Goal: Use online tool/utility

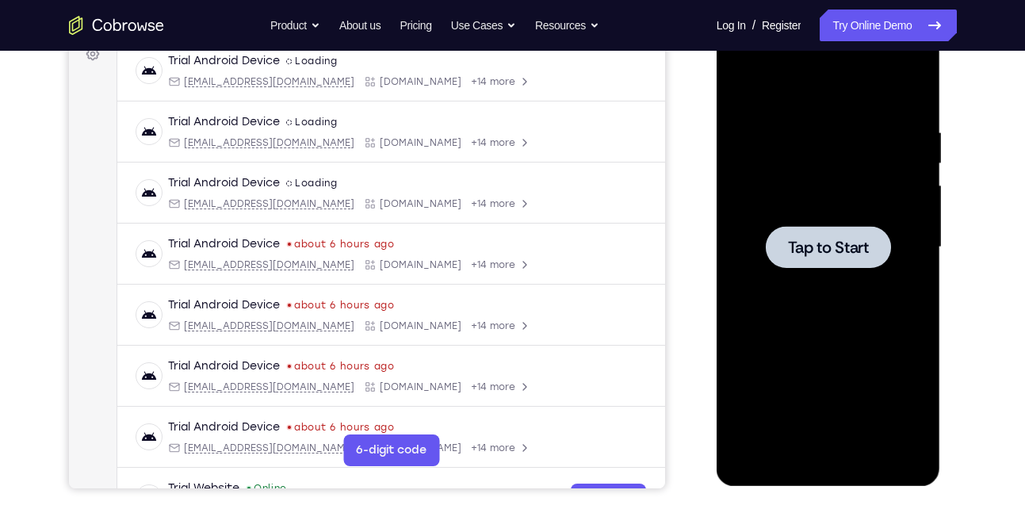
scroll to position [249, 0]
click at [831, 286] on div at bounding box center [829, 247] width 200 height 444
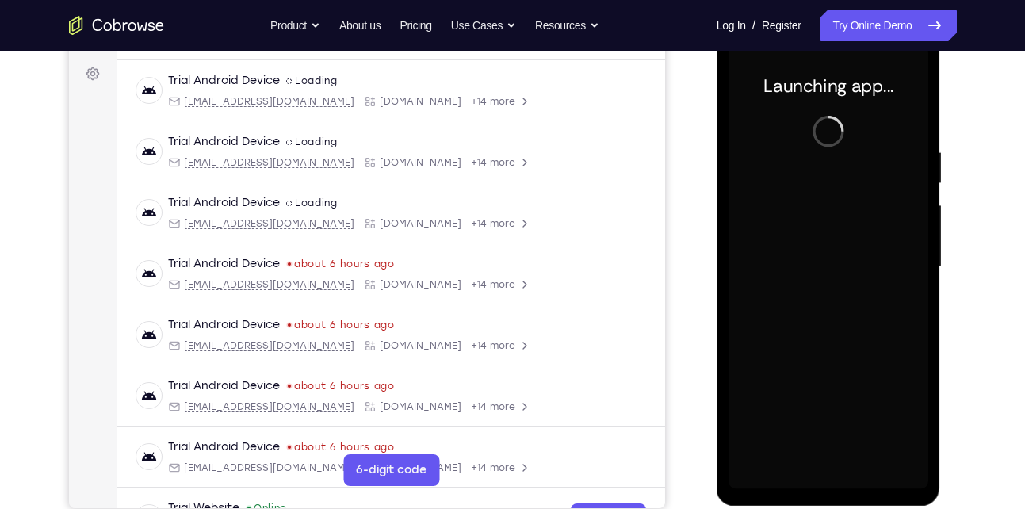
scroll to position [230, 0]
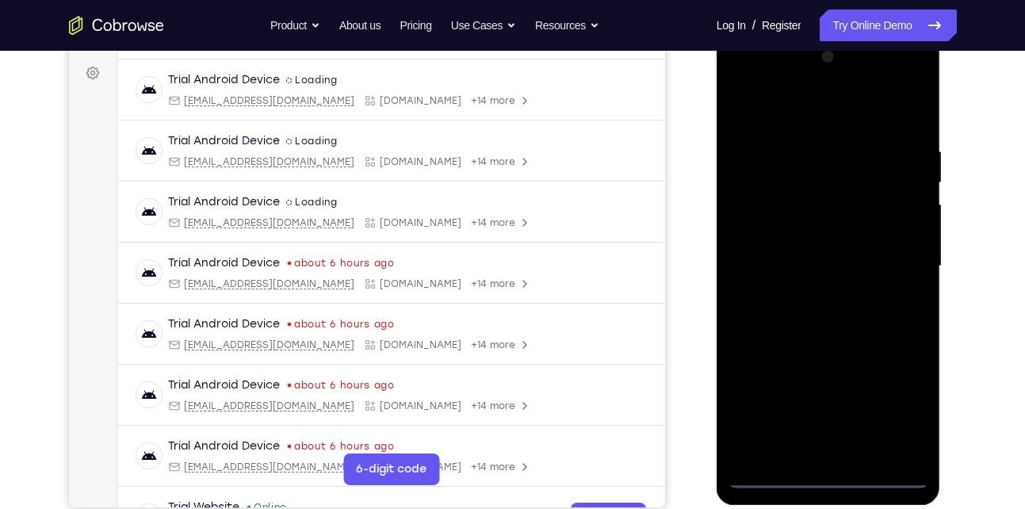
click at [829, 479] on div at bounding box center [829, 266] width 200 height 444
click at [904, 406] on div at bounding box center [829, 266] width 200 height 444
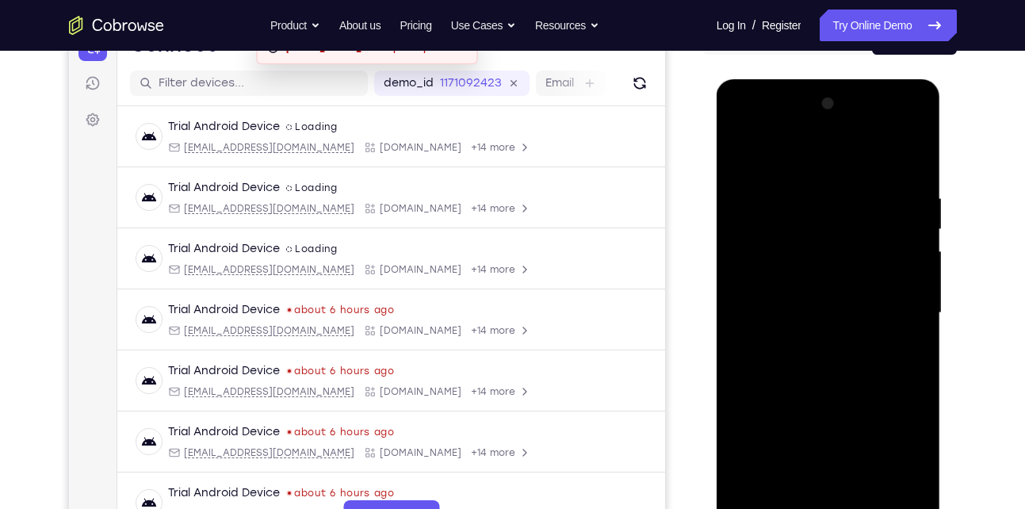
click at [845, 160] on div at bounding box center [829, 313] width 200 height 444
click at [889, 305] on div at bounding box center [829, 313] width 200 height 444
click at [810, 340] on div at bounding box center [829, 313] width 200 height 444
click at [814, 342] on div at bounding box center [829, 313] width 200 height 444
click at [835, 278] on div at bounding box center [829, 313] width 200 height 444
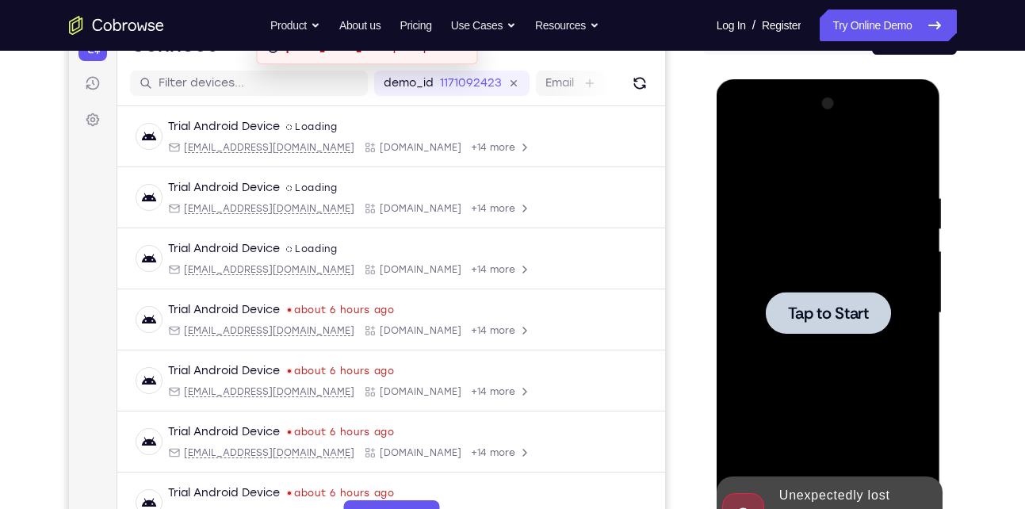
click at [671, 278] on div "Your Support Agent Your Customer Web iOS Android" at bounding box center [513, 262] width 888 height 586
click at [835, 278] on div at bounding box center [829, 313] width 200 height 444
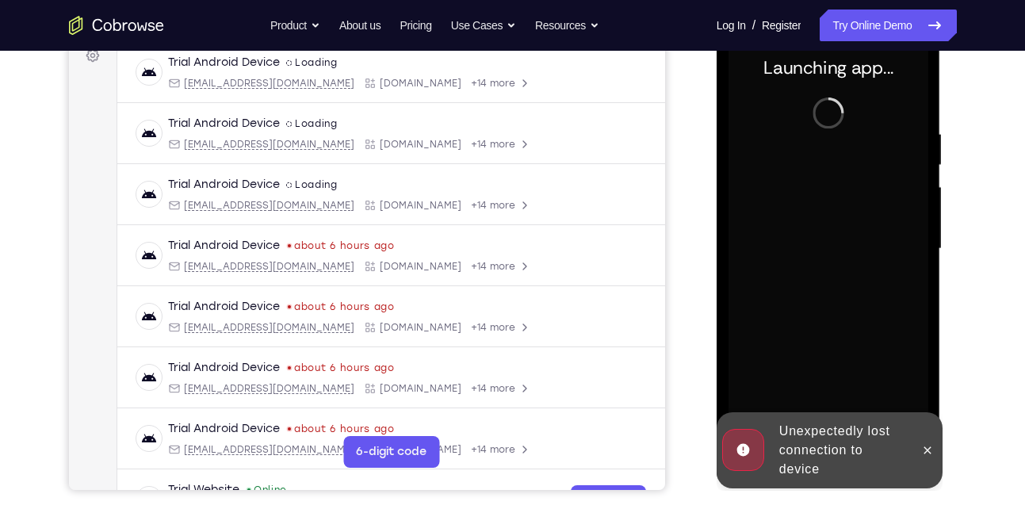
scroll to position [249, 0]
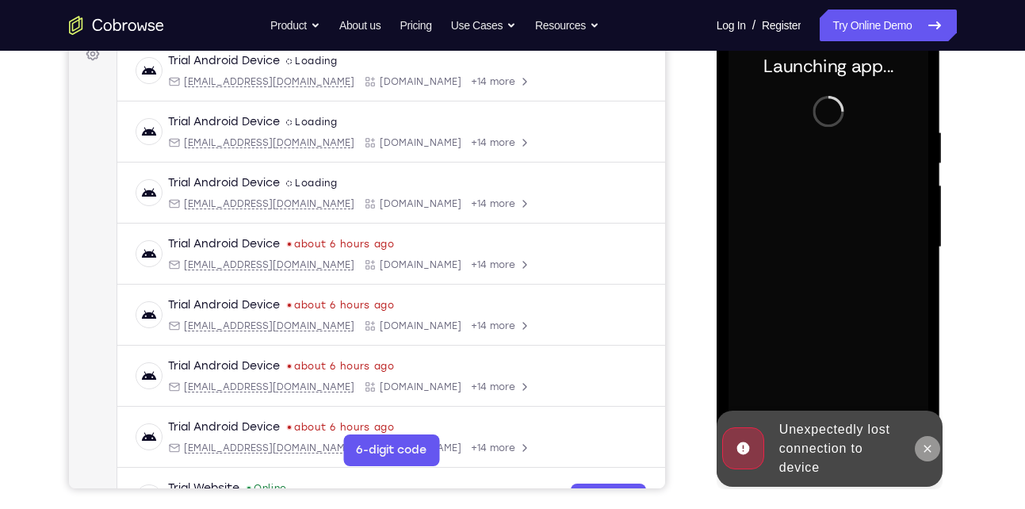
click at [932, 441] on button at bounding box center [927, 448] width 25 height 25
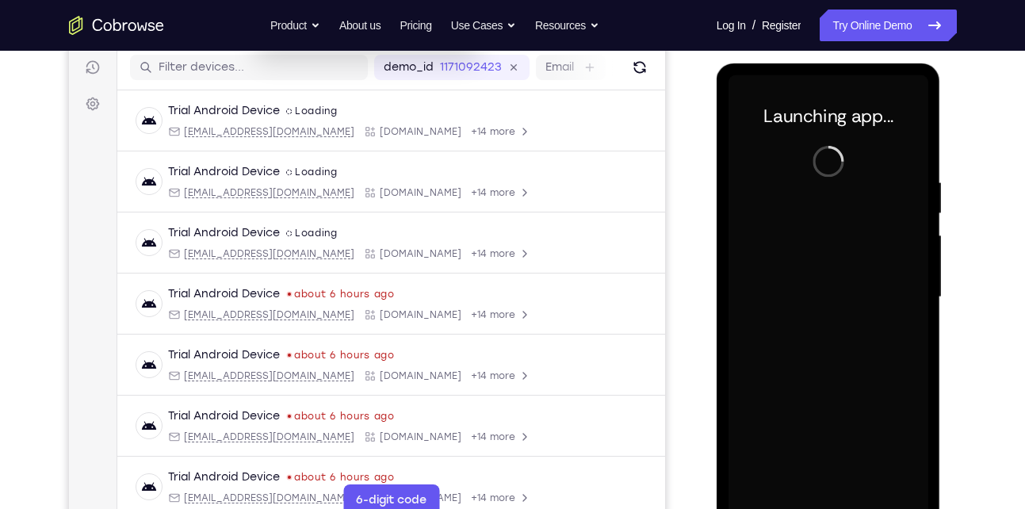
scroll to position [234, 0]
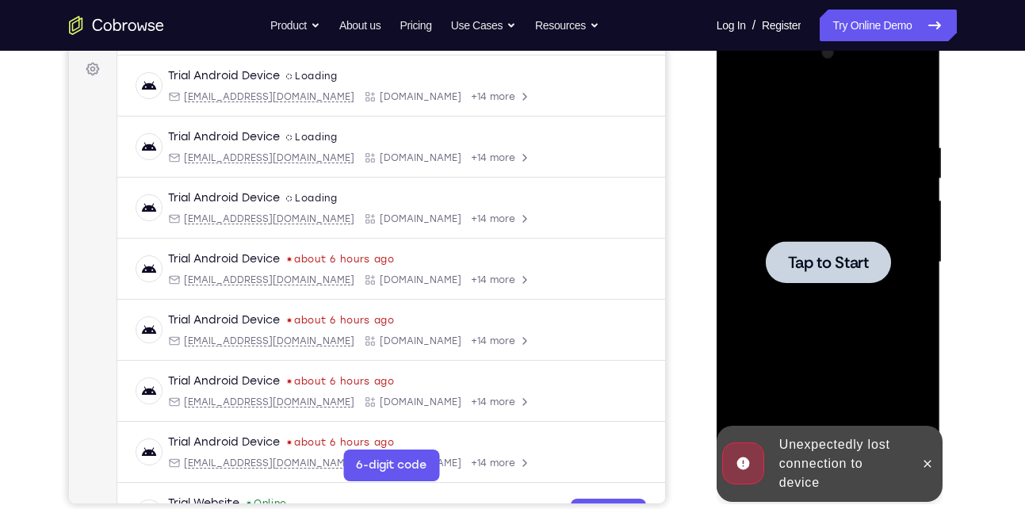
click at [890, 350] on div at bounding box center [829, 262] width 200 height 444
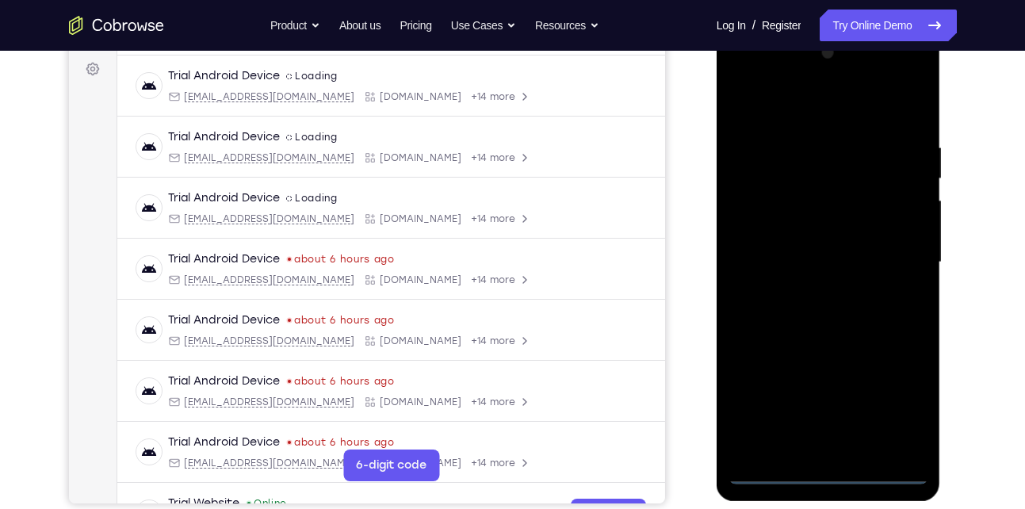
click at [825, 472] on div at bounding box center [829, 262] width 200 height 444
click at [893, 408] on div at bounding box center [829, 262] width 200 height 444
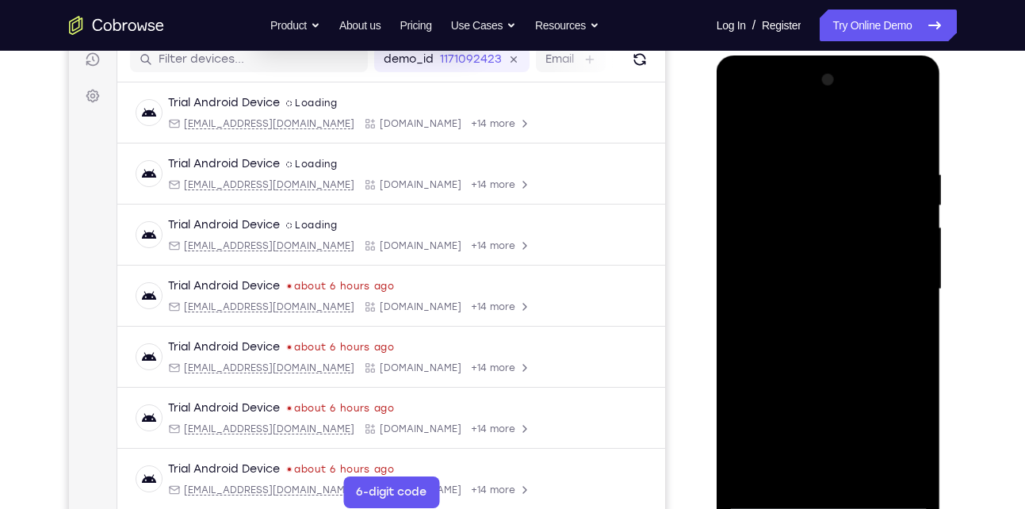
click at [848, 359] on div at bounding box center [829, 289] width 200 height 444
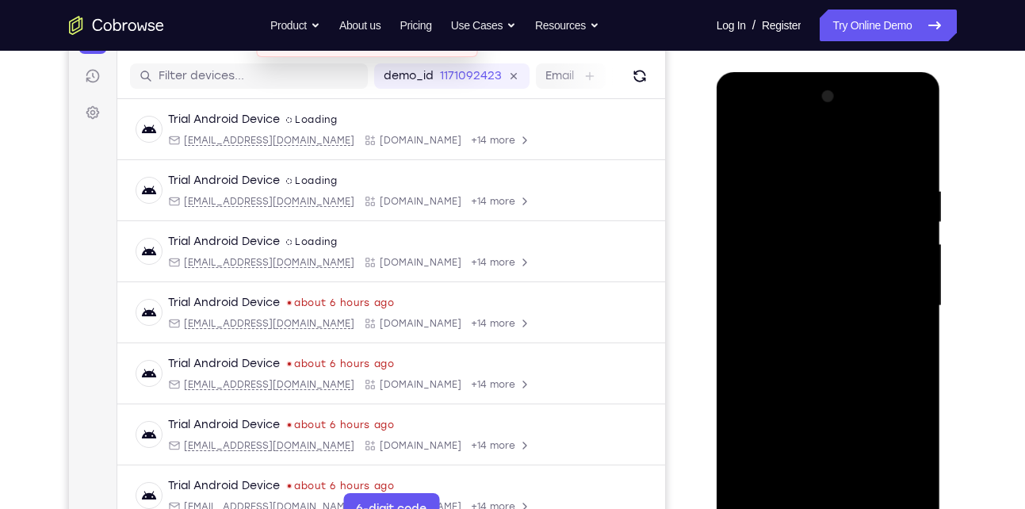
click at [897, 308] on div at bounding box center [829, 306] width 200 height 444
click at [810, 337] on div at bounding box center [829, 306] width 200 height 444
click at [823, 285] on div at bounding box center [829, 306] width 200 height 444
click at [796, 310] on div at bounding box center [829, 306] width 200 height 444
click at [777, 361] on div at bounding box center [829, 306] width 200 height 444
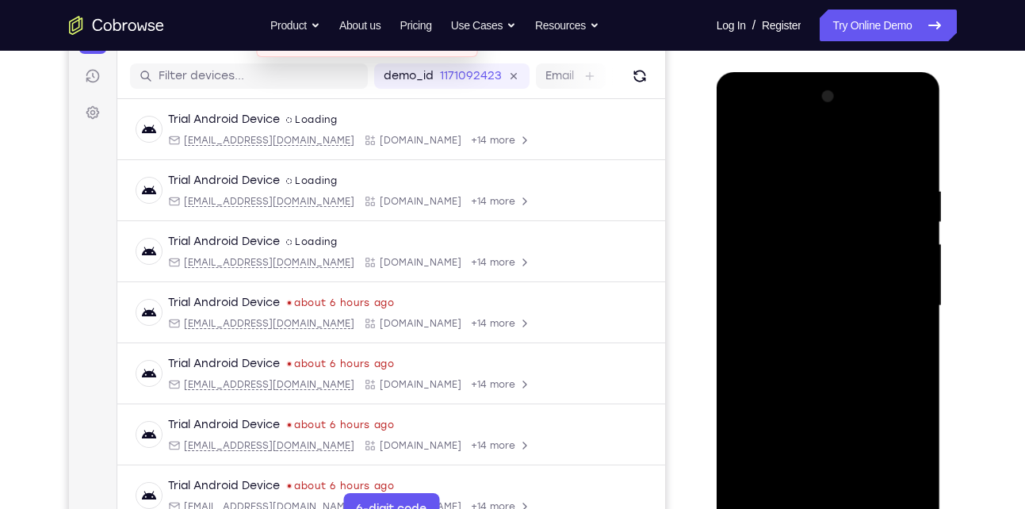
click at [777, 361] on div at bounding box center [829, 306] width 200 height 444
drag, startPoint x: 818, startPoint y: 163, endPoint x: 805, endPoint y: 110, distance: 54.0
click at [805, 110] on div at bounding box center [829, 306] width 200 height 444
click at [802, 343] on div at bounding box center [829, 306] width 200 height 444
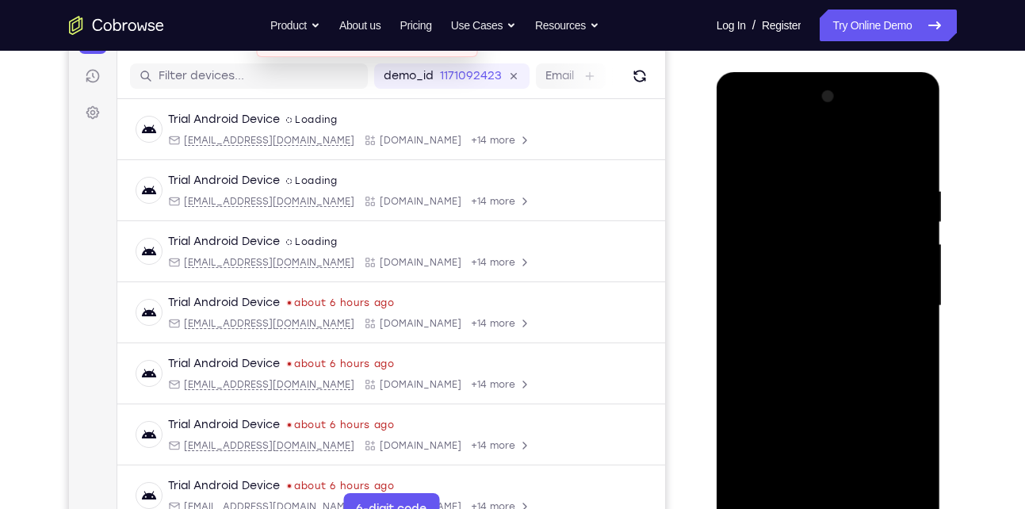
click at [801, 358] on div at bounding box center [829, 306] width 200 height 444
click at [831, 376] on div at bounding box center [829, 306] width 200 height 444
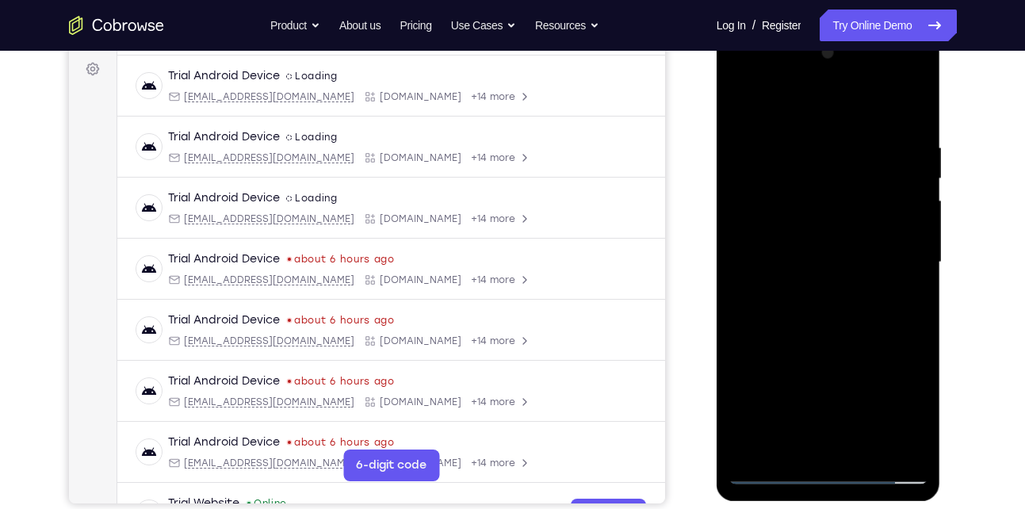
click at [869, 448] on div at bounding box center [829, 262] width 200 height 444
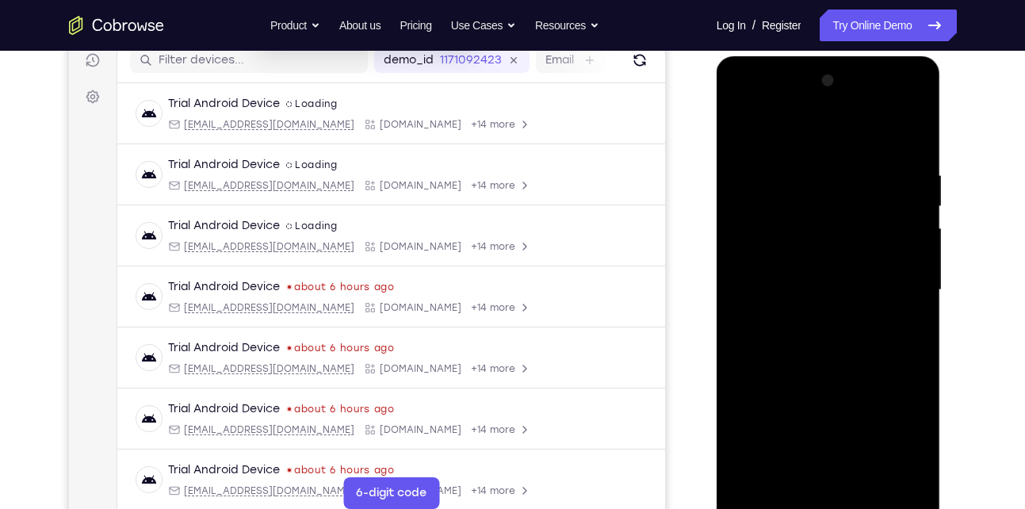
scroll to position [205, 0]
click at [825, 376] on div at bounding box center [829, 291] width 200 height 444
click at [809, 373] on div at bounding box center [829, 291] width 200 height 444
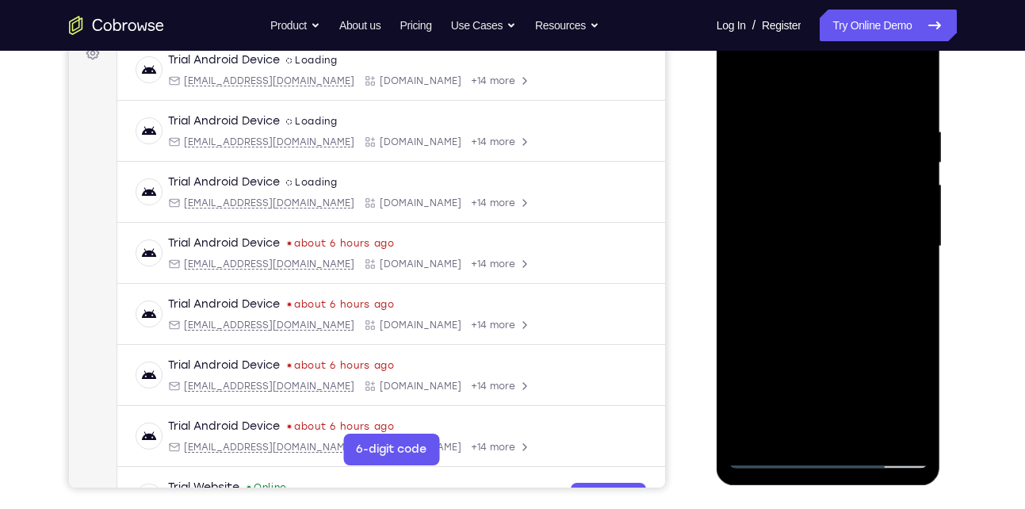
click at [808, 342] on div at bounding box center [829, 247] width 200 height 444
click at [836, 339] on div at bounding box center [829, 247] width 200 height 444
click at [902, 285] on div at bounding box center [829, 247] width 200 height 444
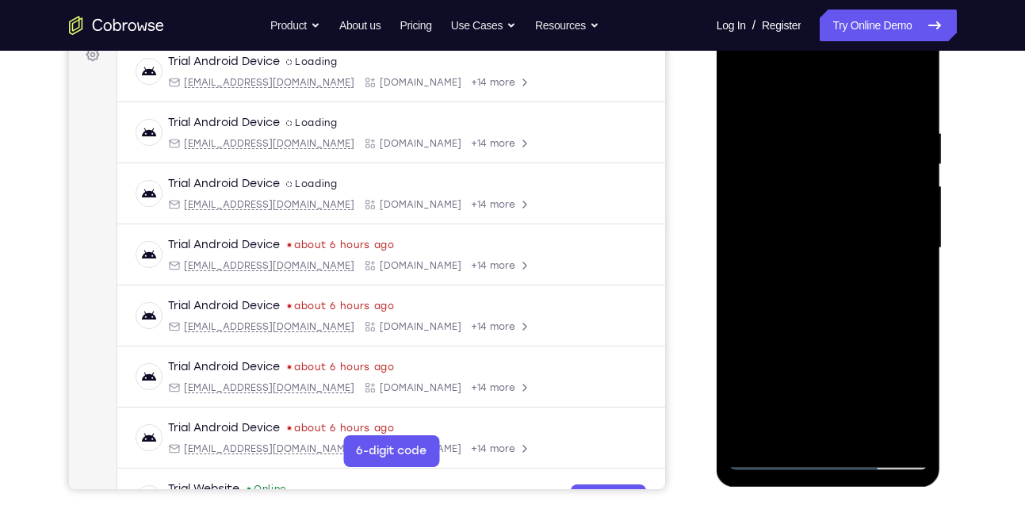
scroll to position [252, 0]
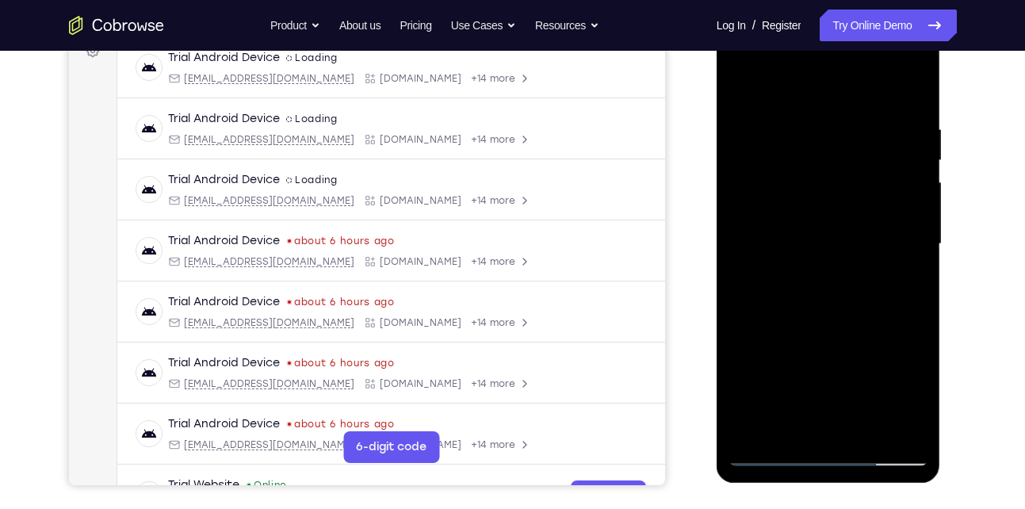
click at [790, 430] on div at bounding box center [829, 244] width 200 height 444
click at [869, 334] on div at bounding box center [829, 244] width 200 height 444
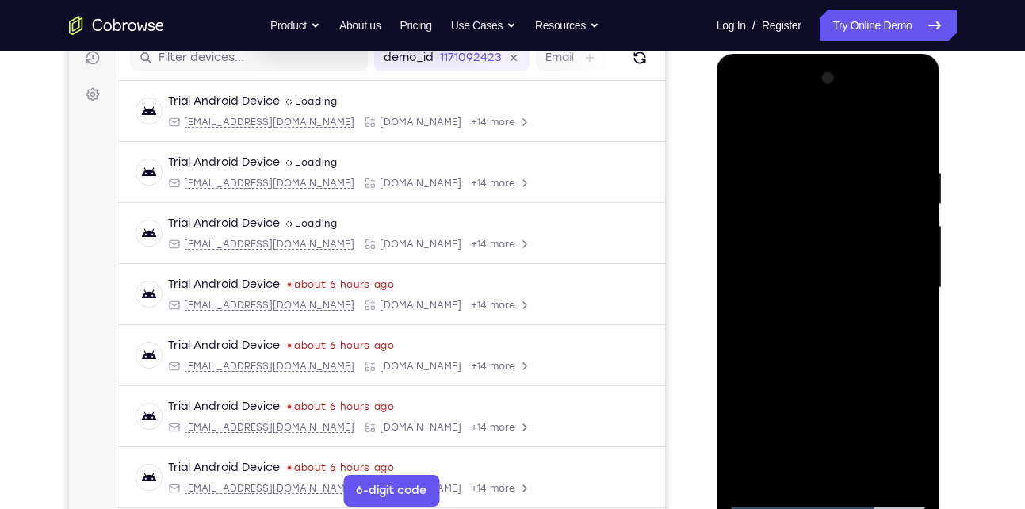
scroll to position [207, 0]
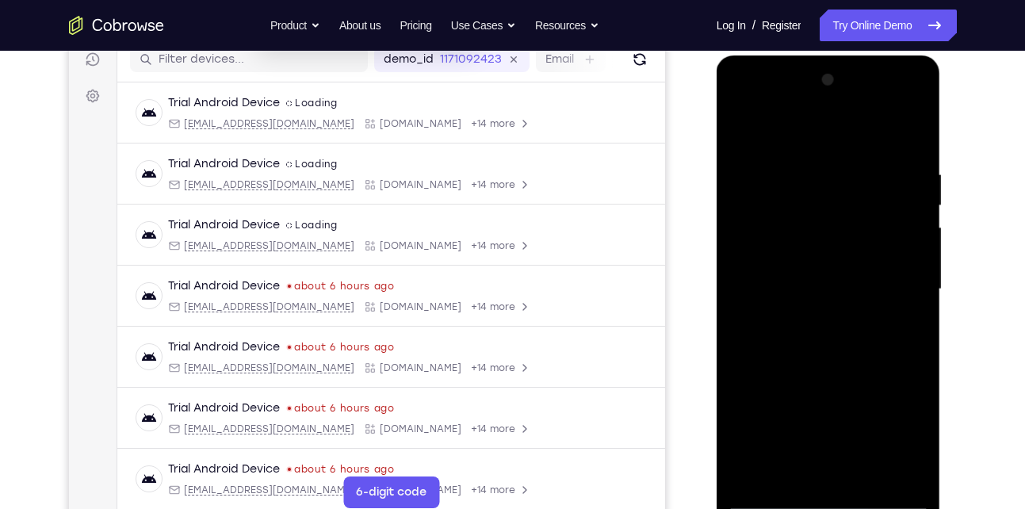
click at [753, 314] on div at bounding box center [829, 289] width 200 height 444
click at [818, 316] on div at bounding box center [829, 289] width 200 height 444
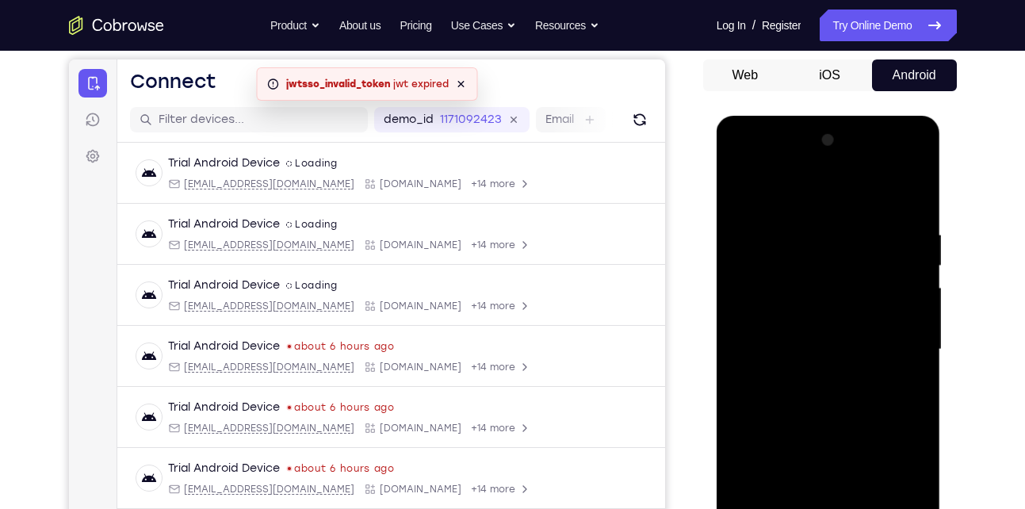
click at [765, 238] on div at bounding box center [829, 350] width 200 height 444
click at [802, 389] on div at bounding box center [829, 350] width 200 height 444
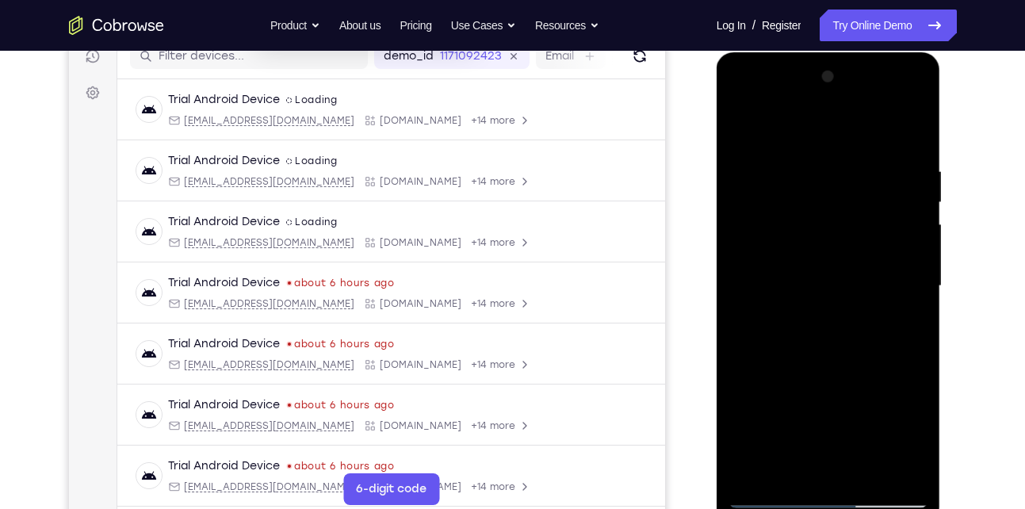
click at [909, 436] on div at bounding box center [829, 286] width 200 height 444
click at [787, 468] on div at bounding box center [829, 286] width 200 height 444
click at [743, 379] on div at bounding box center [829, 286] width 200 height 444
drag, startPoint x: 885, startPoint y: 345, endPoint x: 776, endPoint y: 341, distance: 108.7
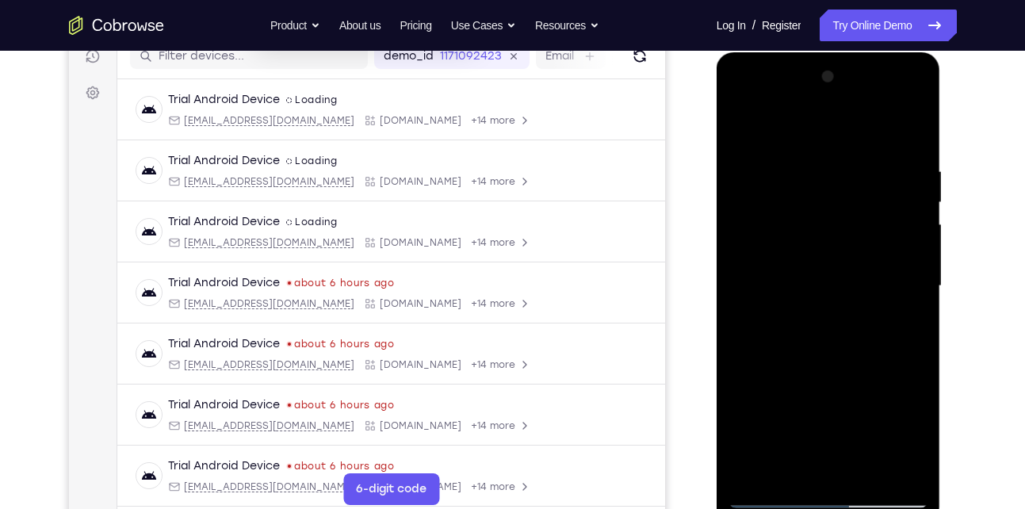
click at [776, 341] on div at bounding box center [829, 286] width 200 height 444
click at [894, 340] on div at bounding box center [829, 286] width 200 height 444
click at [741, 370] on div at bounding box center [829, 286] width 200 height 444
click at [912, 313] on div at bounding box center [829, 286] width 200 height 444
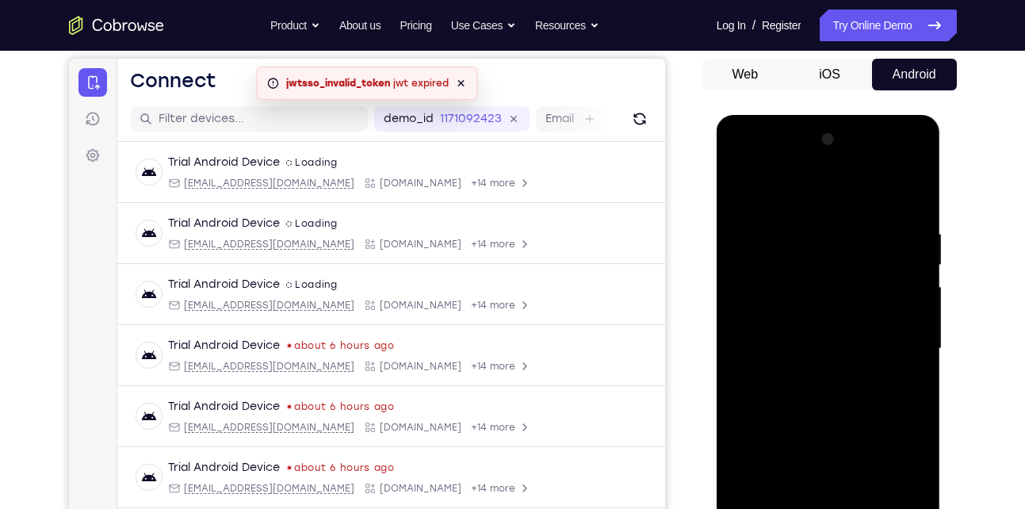
scroll to position [146, 0]
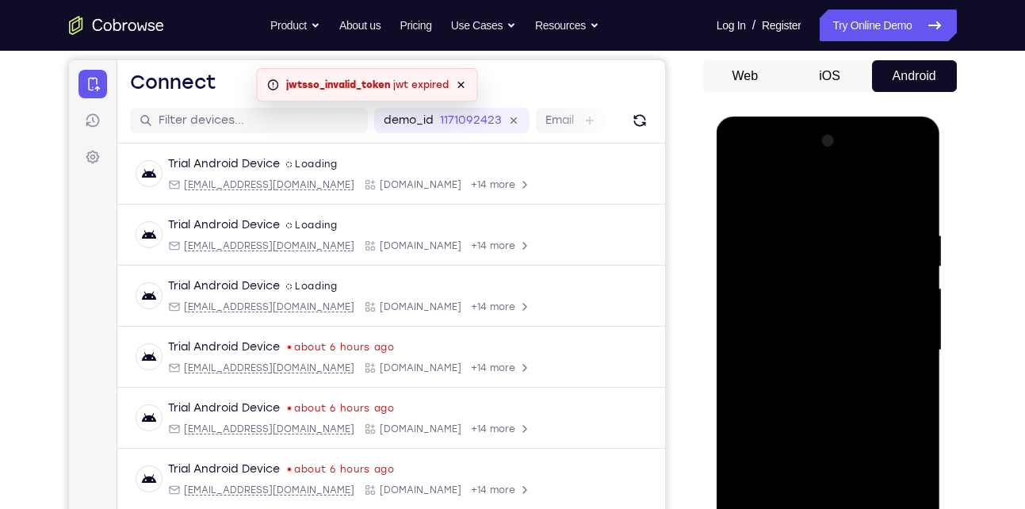
click at [741, 193] on div at bounding box center [829, 350] width 200 height 444
click at [810, 368] on div at bounding box center [829, 350] width 200 height 444
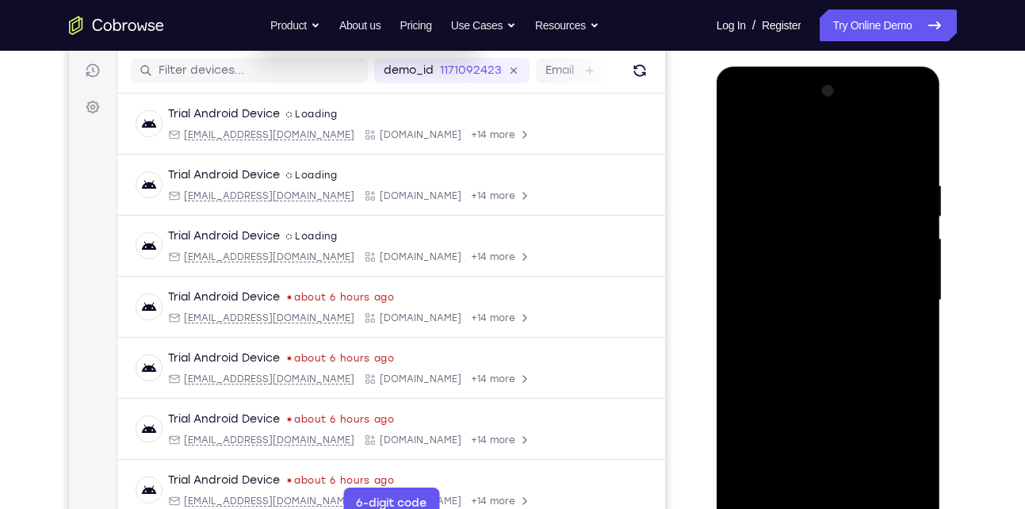
scroll to position [225, 0]
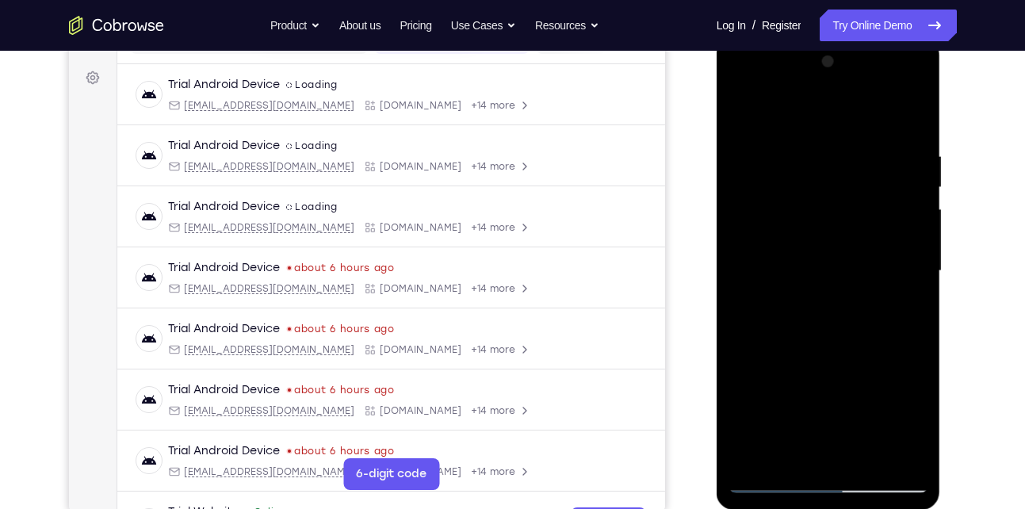
click at [779, 456] on div at bounding box center [829, 271] width 200 height 444
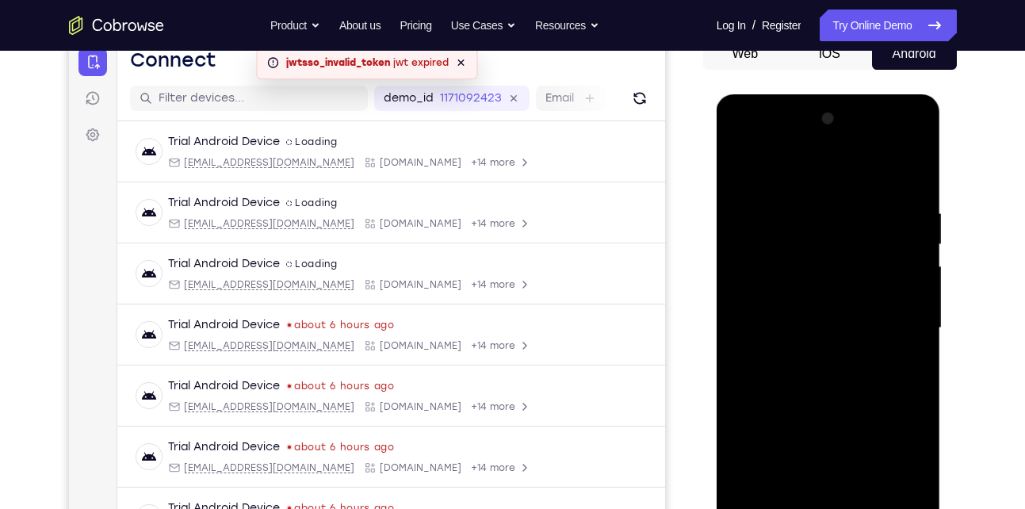
click at [738, 170] on div at bounding box center [829, 328] width 200 height 444
click at [800, 404] on div at bounding box center [829, 328] width 200 height 444
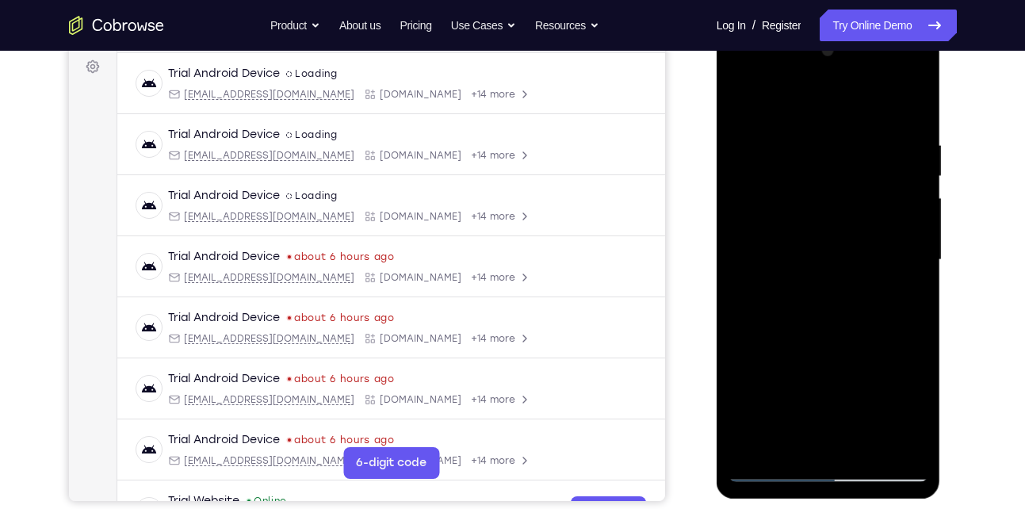
scroll to position [237, 0]
click at [791, 435] on div at bounding box center [829, 259] width 200 height 444
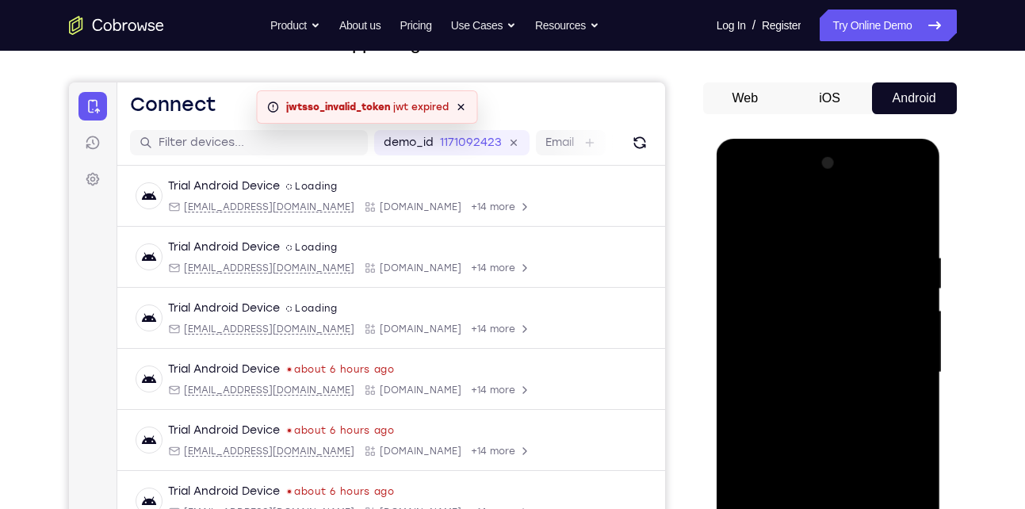
scroll to position [119, 0]
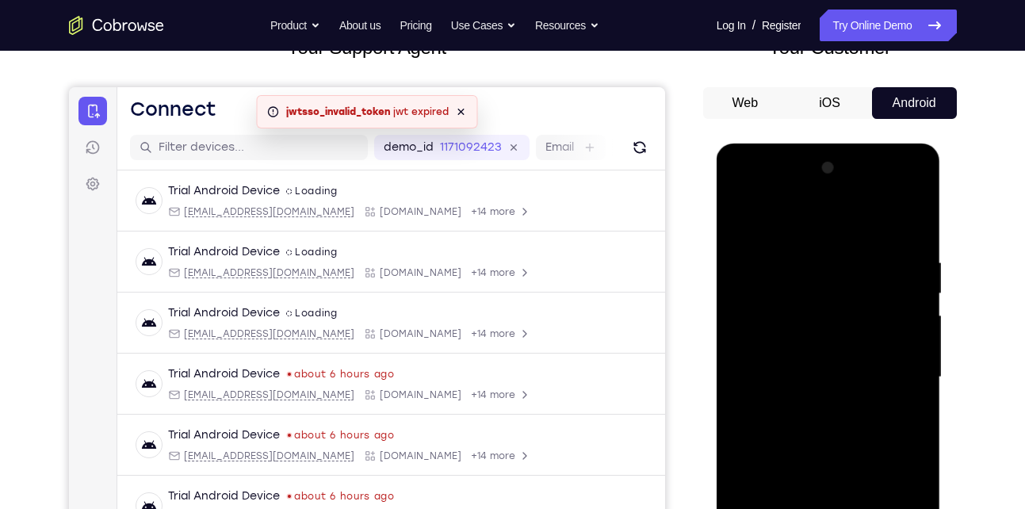
click at [740, 222] on div at bounding box center [829, 377] width 200 height 444
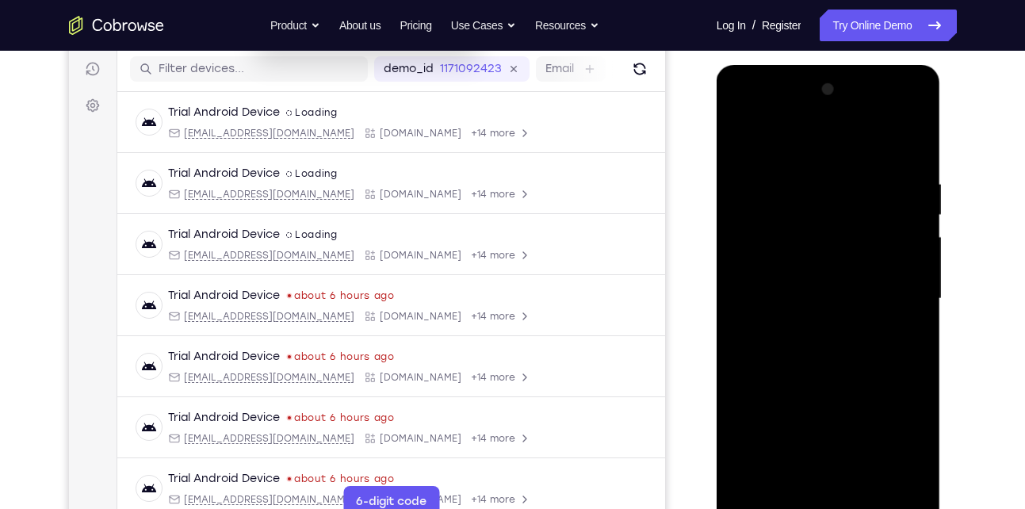
scroll to position [198, 0]
click at [804, 373] on div at bounding box center [829, 298] width 200 height 444
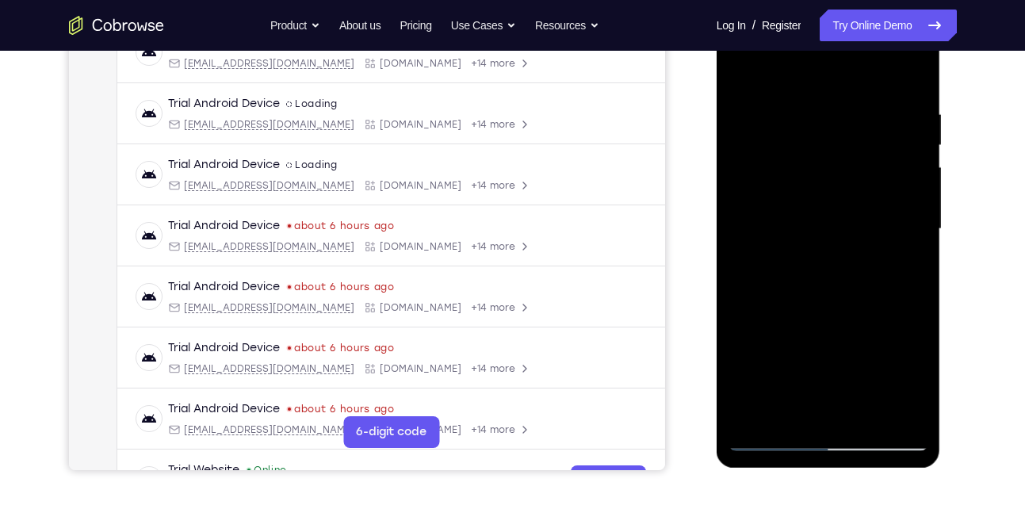
scroll to position [268, 0]
click at [803, 405] on div at bounding box center [829, 228] width 200 height 444
click at [911, 375] on div at bounding box center [829, 228] width 200 height 444
click at [791, 406] on div at bounding box center [829, 228] width 200 height 444
click at [760, 323] on div at bounding box center [829, 228] width 200 height 444
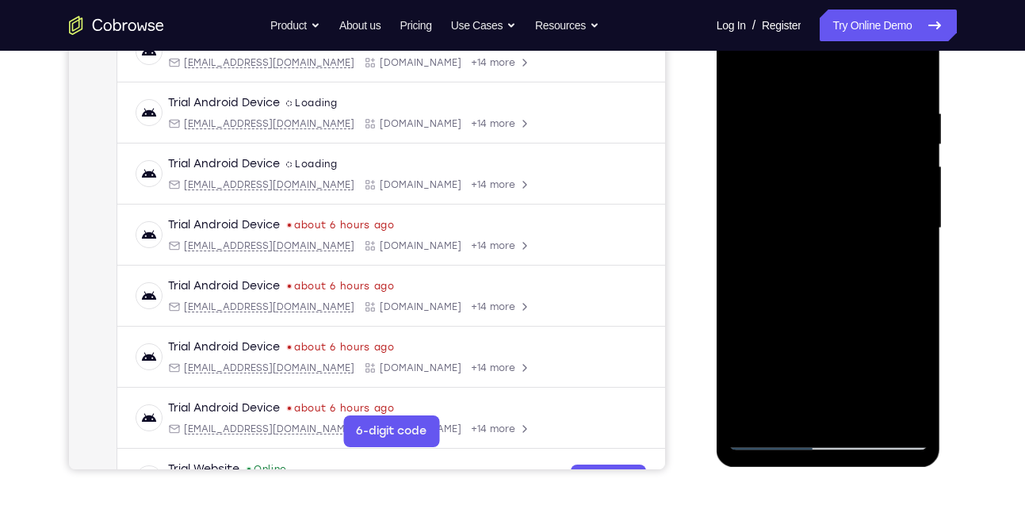
click at [760, 323] on div at bounding box center [829, 228] width 200 height 444
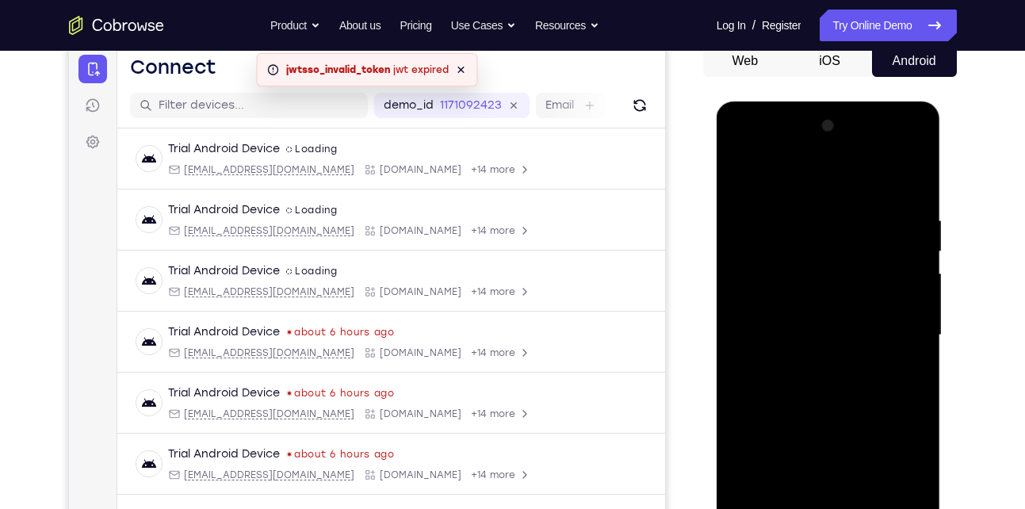
scroll to position [151, 0]
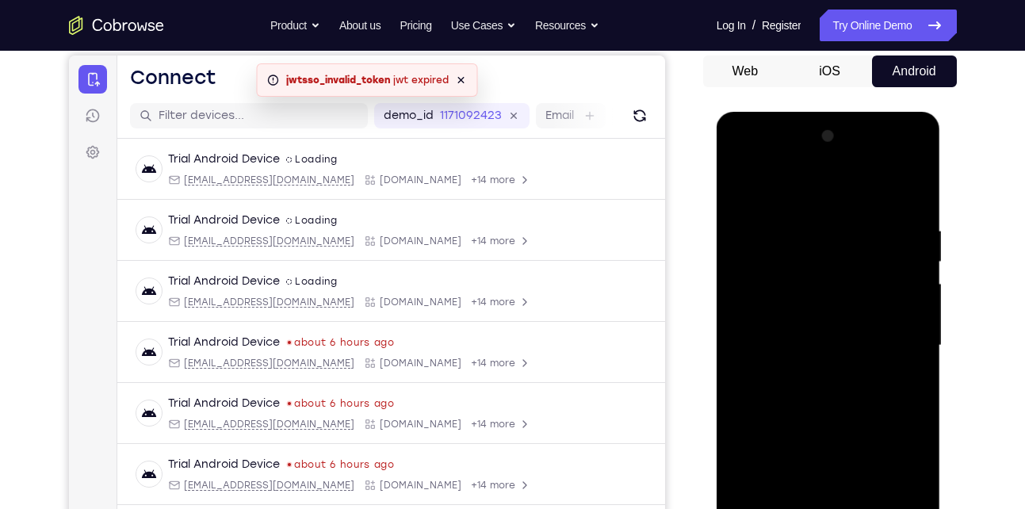
click at [741, 187] on div at bounding box center [829, 346] width 200 height 444
click at [747, 186] on div at bounding box center [829, 346] width 200 height 444
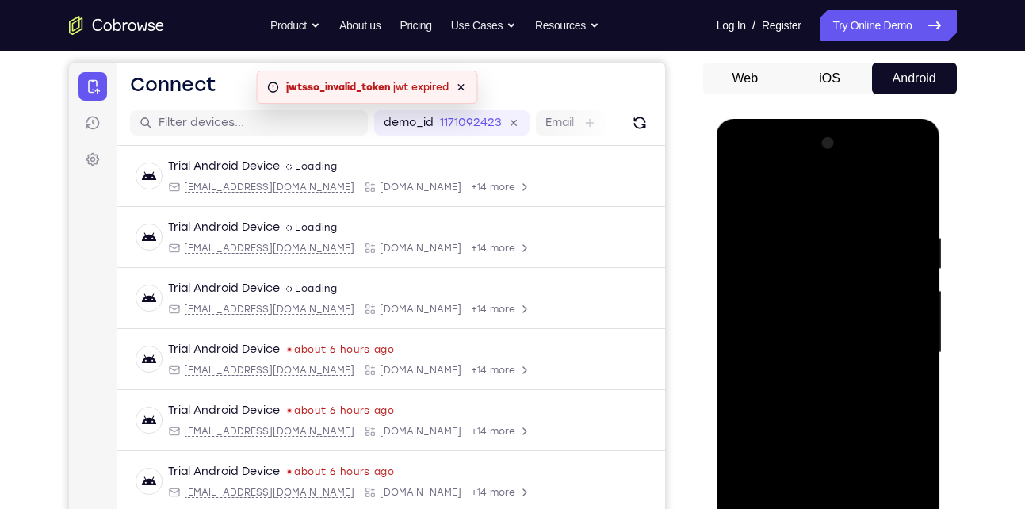
scroll to position [143, 0]
click at [799, 219] on div at bounding box center [829, 354] width 200 height 444
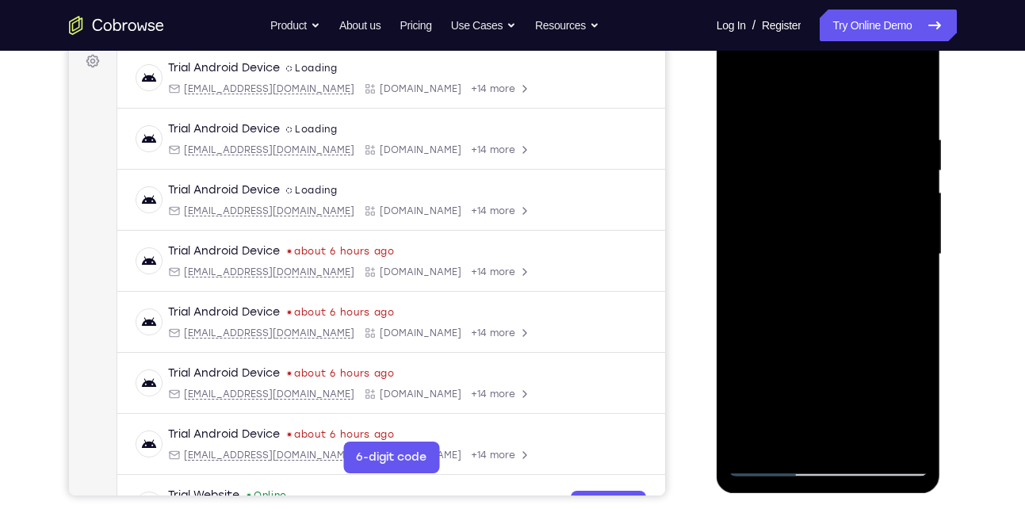
click at [902, 432] on div at bounding box center [829, 255] width 200 height 444
click at [852, 433] on div at bounding box center [829, 255] width 200 height 444
click at [787, 438] on div at bounding box center [829, 255] width 200 height 444
click at [893, 398] on div at bounding box center [829, 255] width 200 height 444
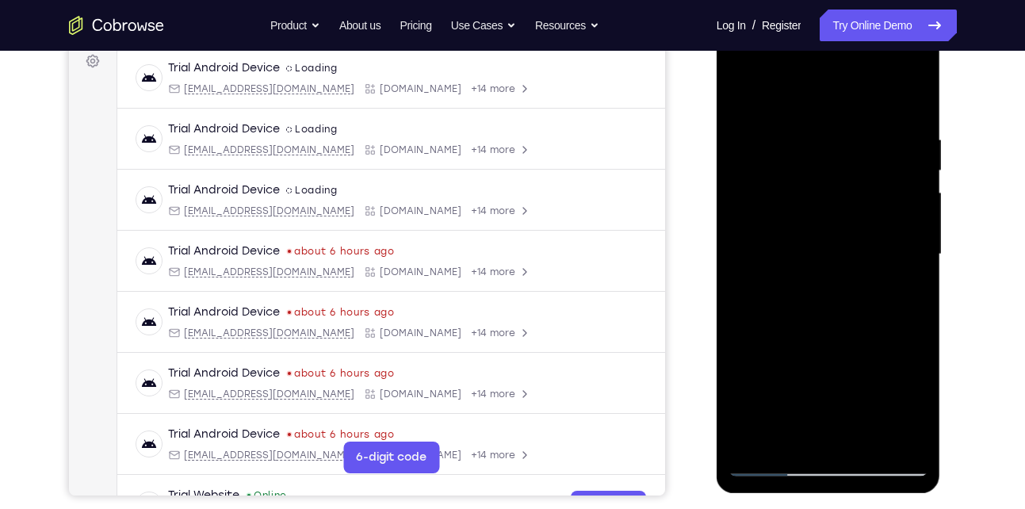
click at [738, 344] on div at bounding box center [829, 255] width 200 height 444
click at [771, 458] on div at bounding box center [829, 255] width 200 height 444
click at [771, 461] on div at bounding box center [829, 255] width 200 height 444
click at [899, 432] on div at bounding box center [829, 255] width 200 height 444
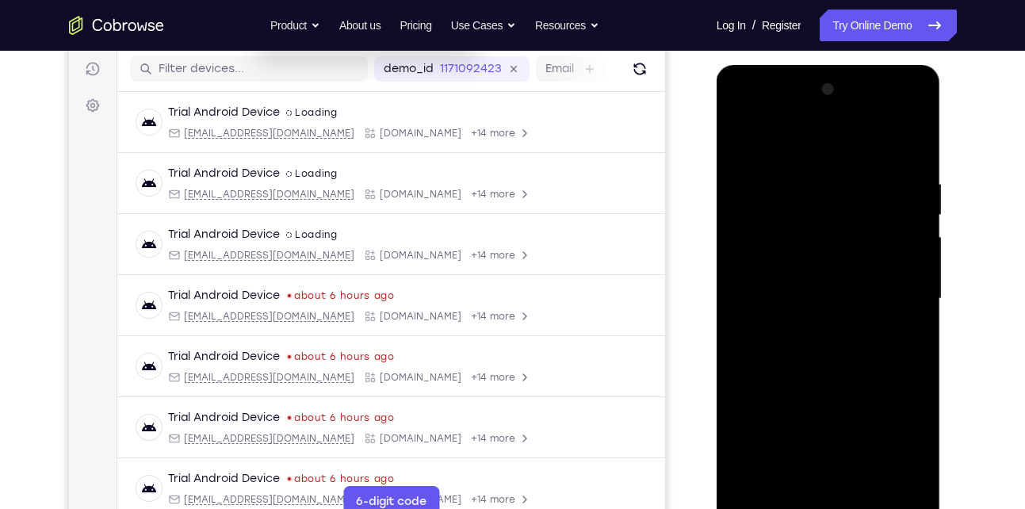
scroll to position [195, 0]
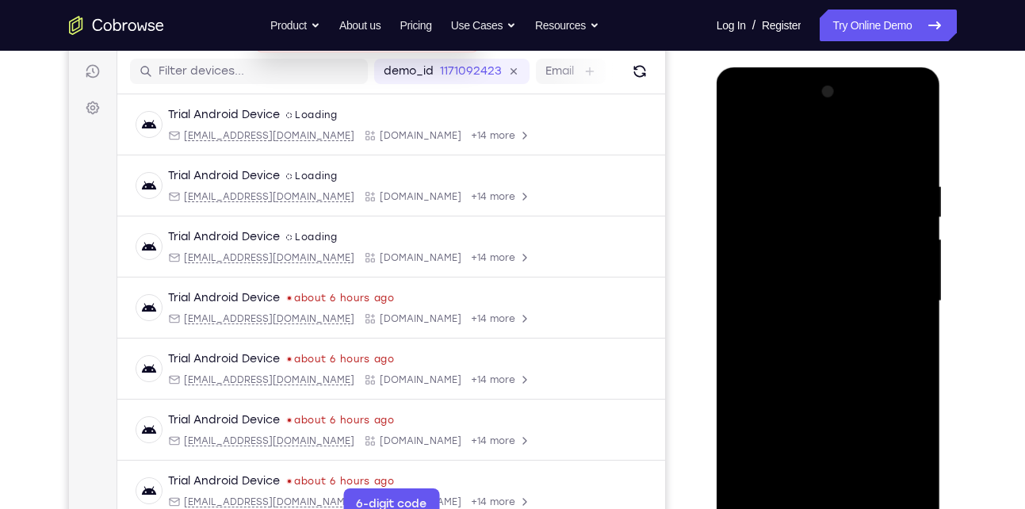
click at [906, 314] on div at bounding box center [829, 301] width 200 height 444
click at [902, 347] on div at bounding box center [829, 301] width 200 height 444
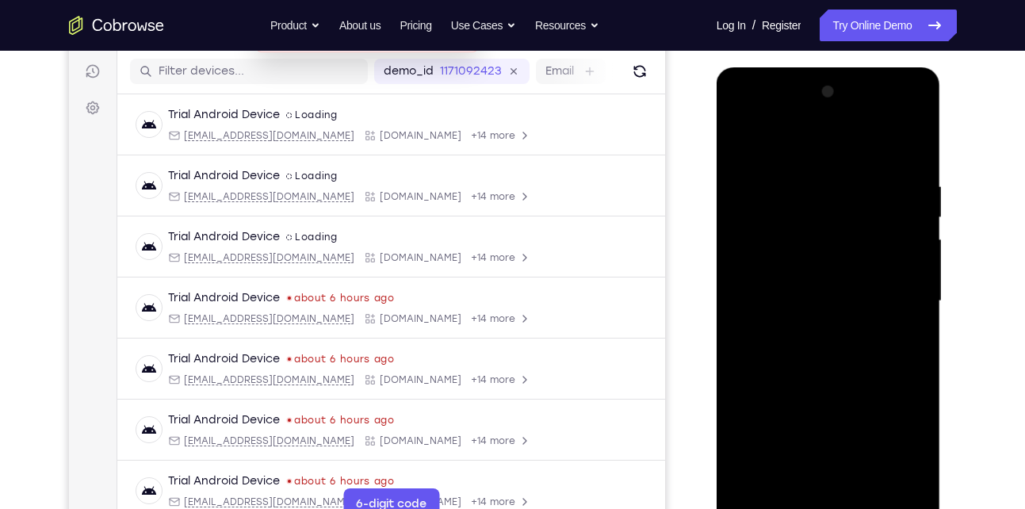
click at [910, 323] on div at bounding box center [829, 301] width 200 height 444
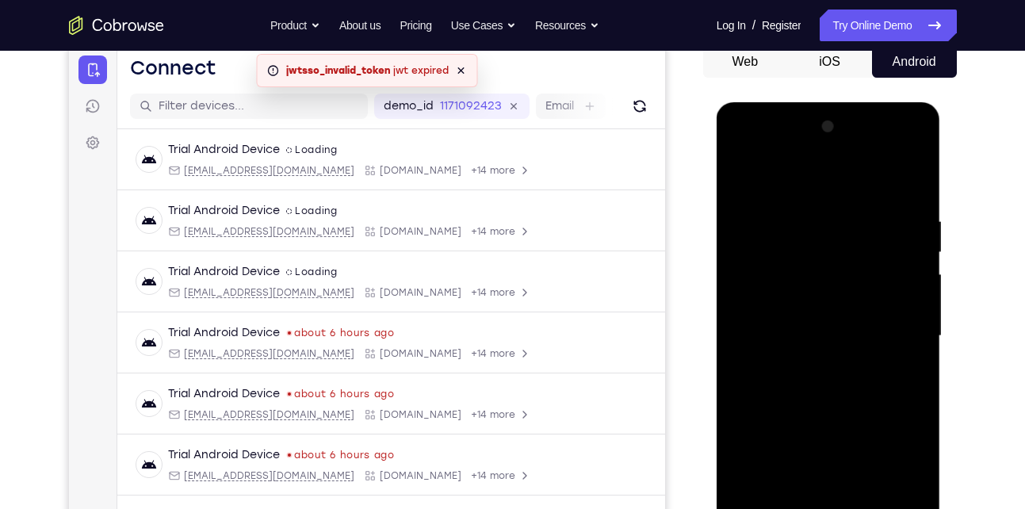
scroll to position [158, 0]
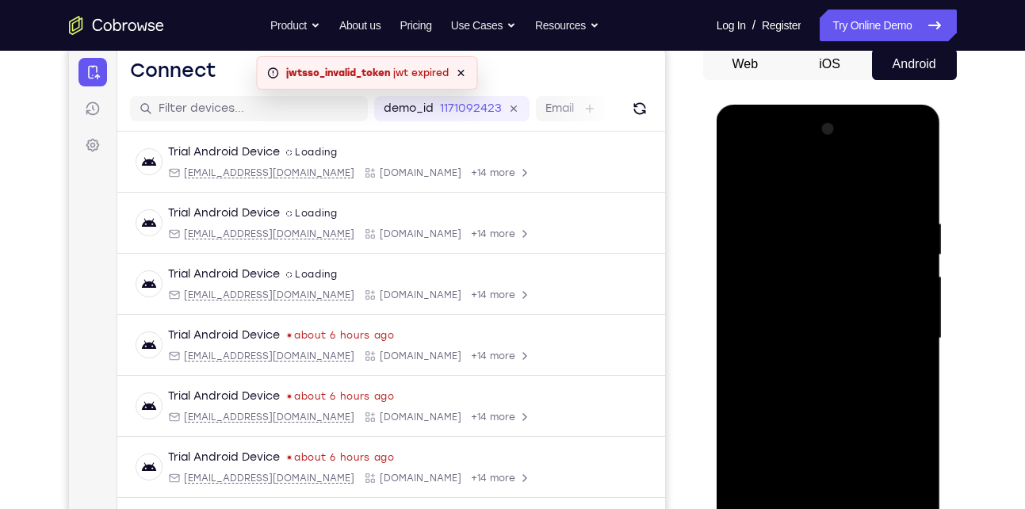
click at [910, 323] on div at bounding box center [829, 339] width 200 height 444
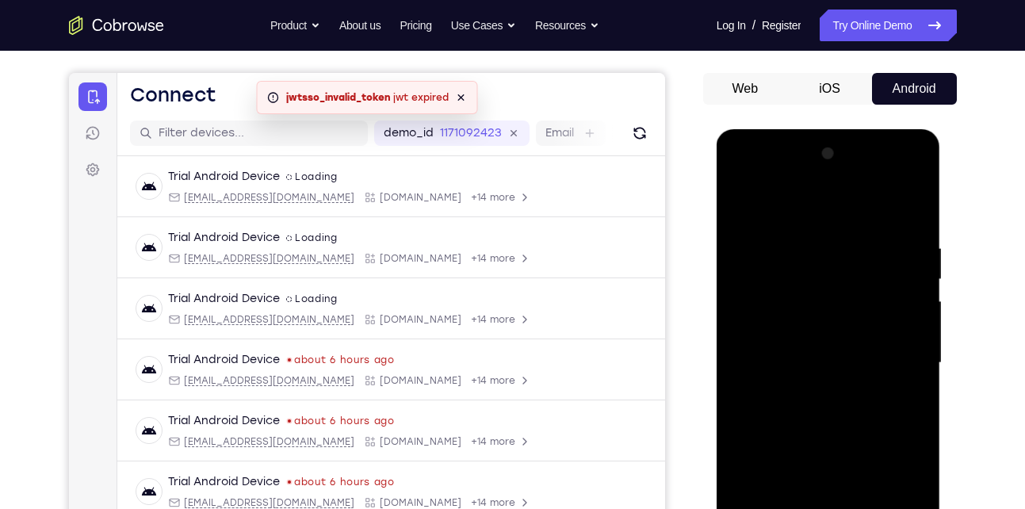
scroll to position [132, 0]
click at [910, 307] on div at bounding box center [829, 364] width 200 height 444
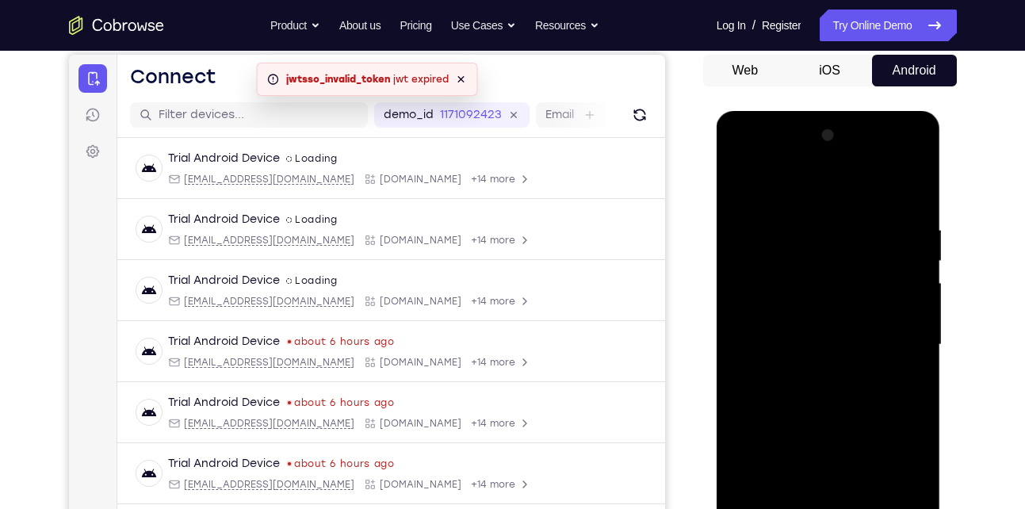
click at [904, 282] on div at bounding box center [829, 345] width 200 height 444
click at [912, 200] on div at bounding box center [829, 345] width 200 height 444
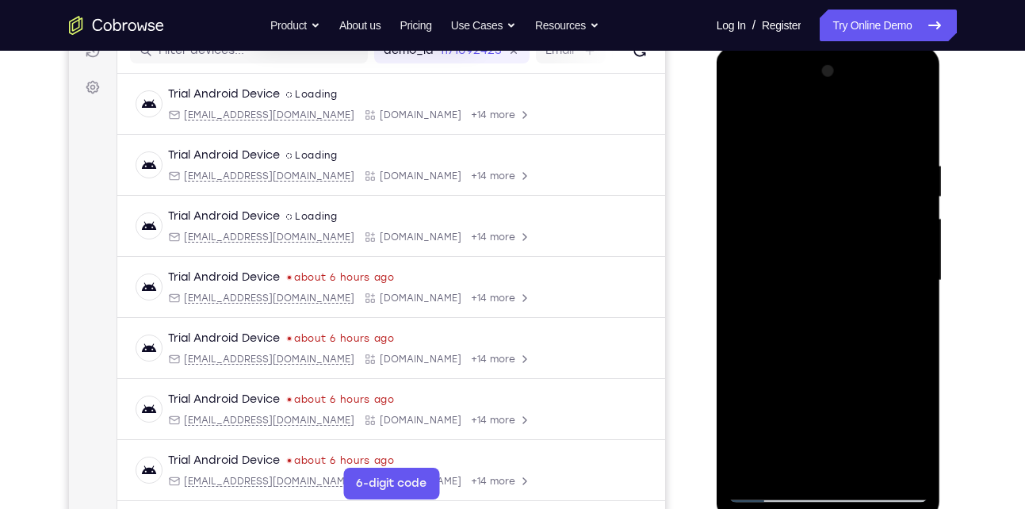
scroll to position [216, 0]
click at [867, 461] on div at bounding box center [829, 280] width 200 height 444
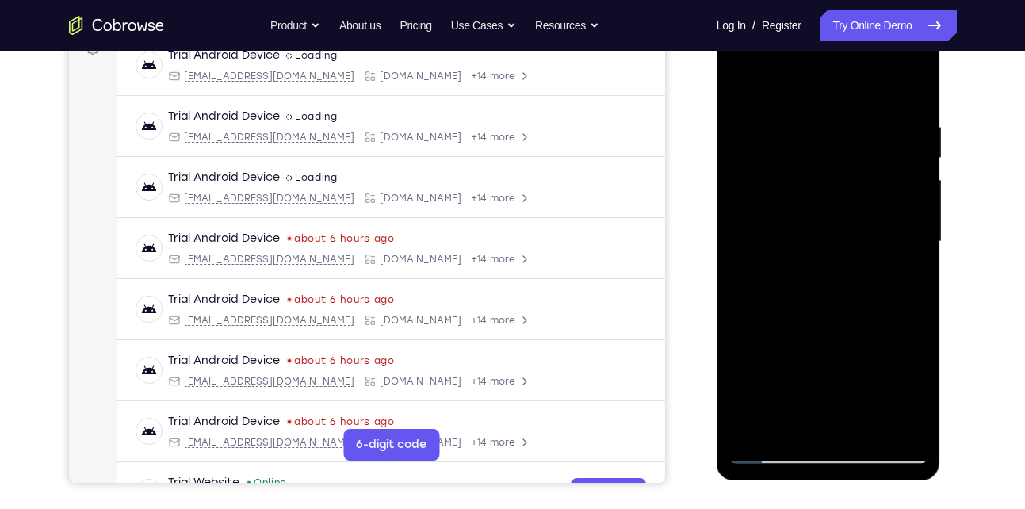
click at [777, 451] on div at bounding box center [829, 242] width 200 height 444
click at [897, 425] on div at bounding box center [829, 242] width 200 height 444
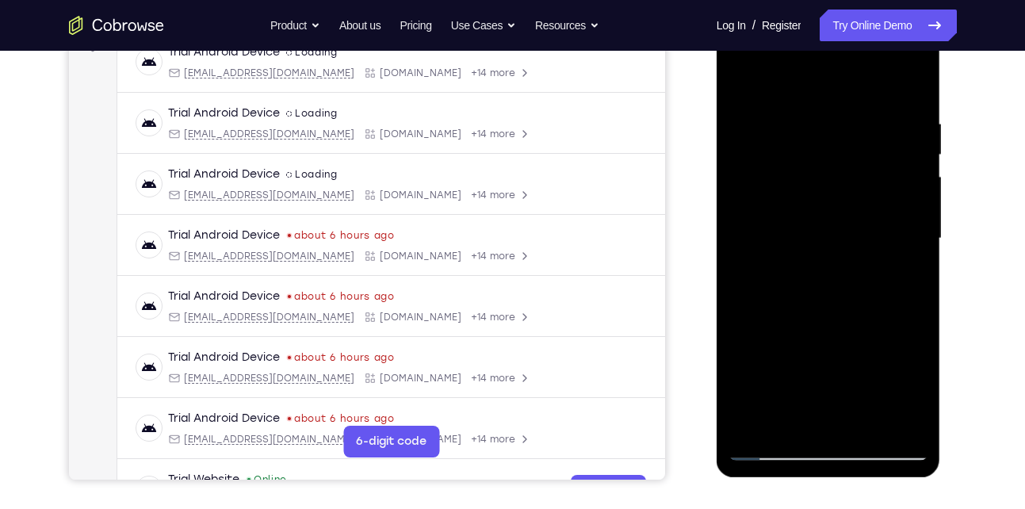
scroll to position [258, 0]
click at [754, 422] on div at bounding box center [829, 238] width 200 height 444
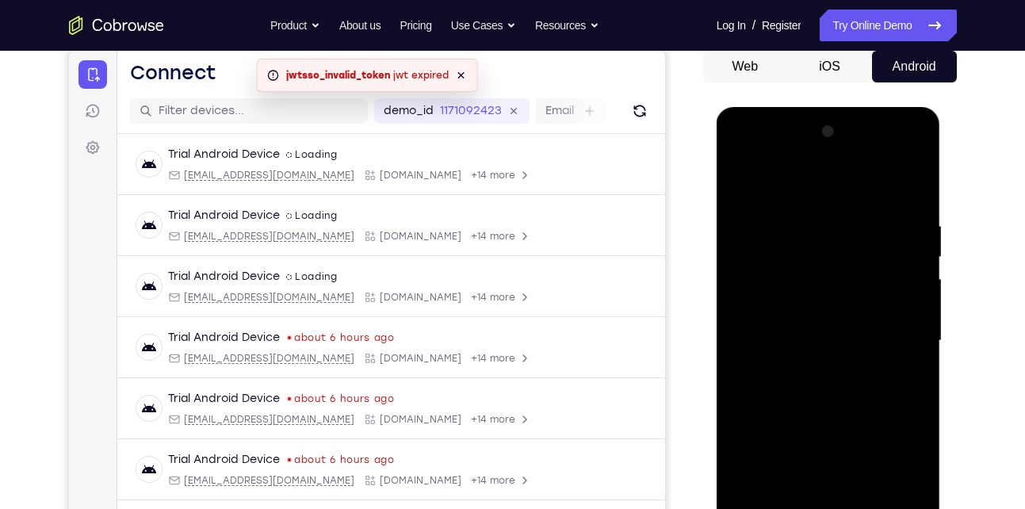
scroll to position [155, 0]
click at [916, 343] on div at bounding box center [829, 342] width 200 height 444
click at [855, 220] on div at bounding box center [829, 342] width 200 height 444
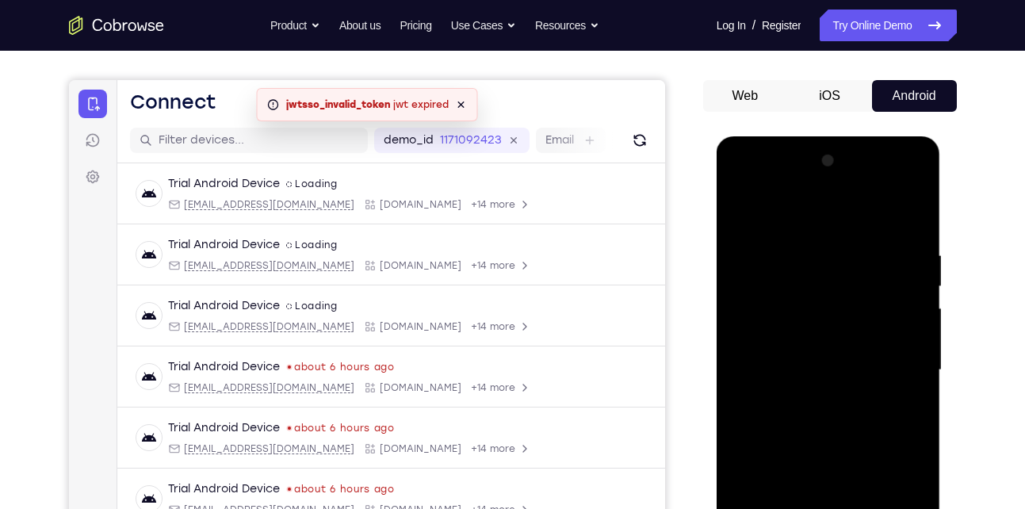
scroll to position [125, 0]
click at [907, 219] on div at bounding box center [829, 371] width 200 height 444
drag, startPoint x: 857, startPoint y: 256, endPoint x: 845, endPoint y: 423, distance: 166.9
click at [845, 423] on div at bounding box center [829, 371] width 200 height 444
click at [913, 215] on div at bounding box center [829, 371] width 200 height 444
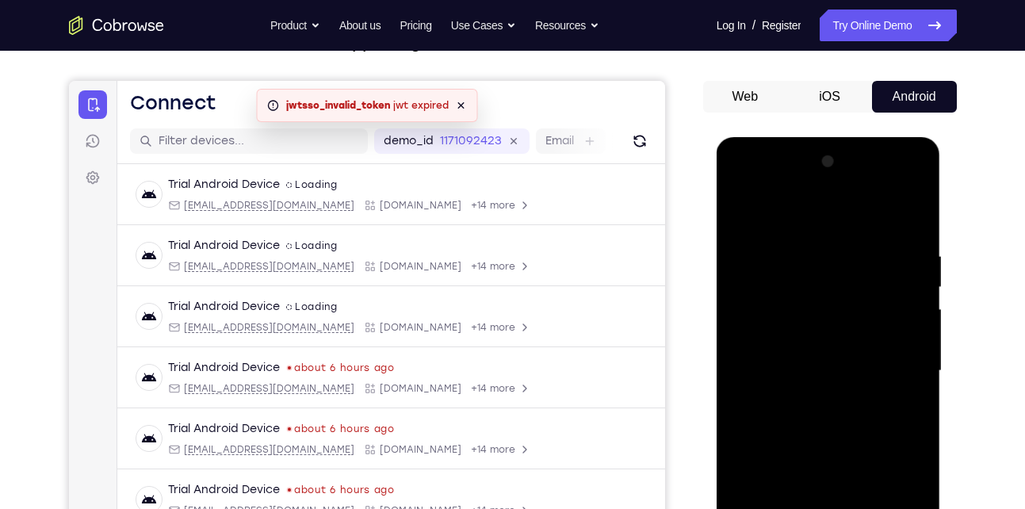
click at [913, 212] on div at bounding box center [829, 371] width 200 height 444
click at [798, 241] on div at bounding box center [829, 371] width 200 height 444
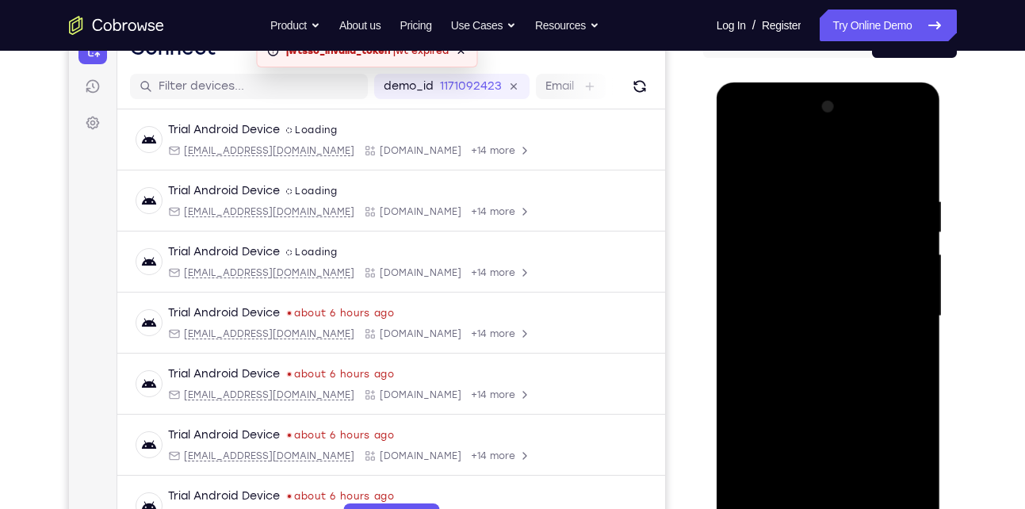
drag, startPoint x: 796, startPoint y: 324, endPoint x: 793, endPoint y: 205, distance: 119.0
click at [793, 205] on div at bounding box center [829, 316] width 200 height 444
drag, startPoint x: 789, startPoint y: 424, endPoint x: 779, endPoint y: 301, distance: 124.1
click at [779, 301] on div at bounding box center [829, 316] width 200 height 444
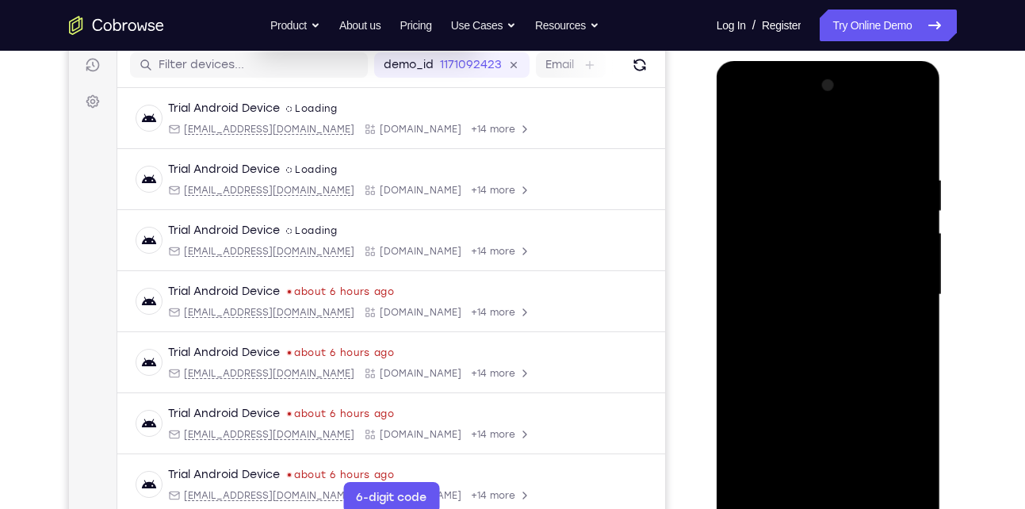
click at [759, 480] on div at bounding box center [829, 295] width 200 height 444
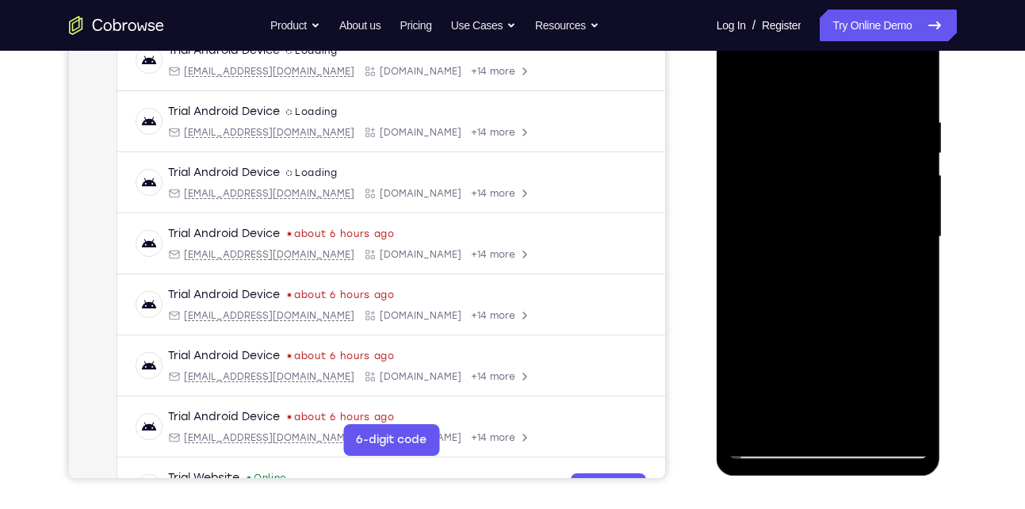
scroll to position [261, 0]
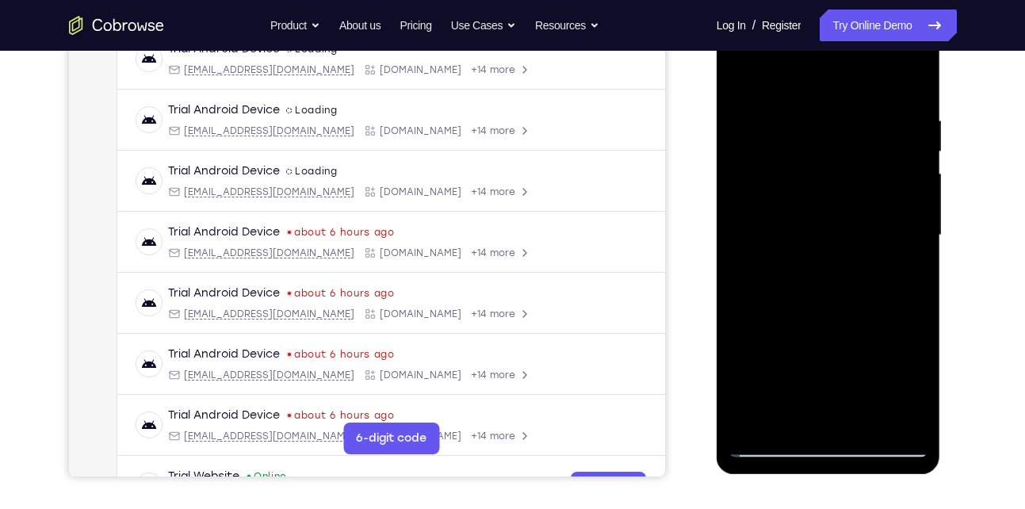
click at [755, 415] on div at bounding box center [829, 235] width 200 height 444
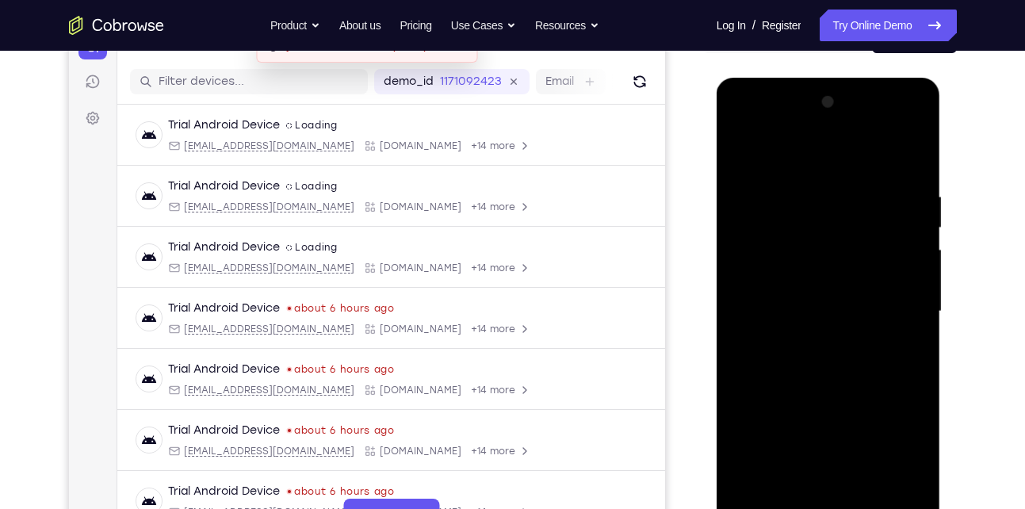
scroll to position [184, 0]
drag, startPoint x: 806, startPoint y: 405, endPoint x: 793, endPoint y: 205, distance: 201.1
click at [793, 205] on div at bounding box center [829, 312] width 200 height 444
drag, startPoint x: 819, startPoint y: 381, endPoint x: 815, endPoint y: 261, distance: 119.8
click at [815, 261] on div at bounding box center [829, 312] width 200 height 444
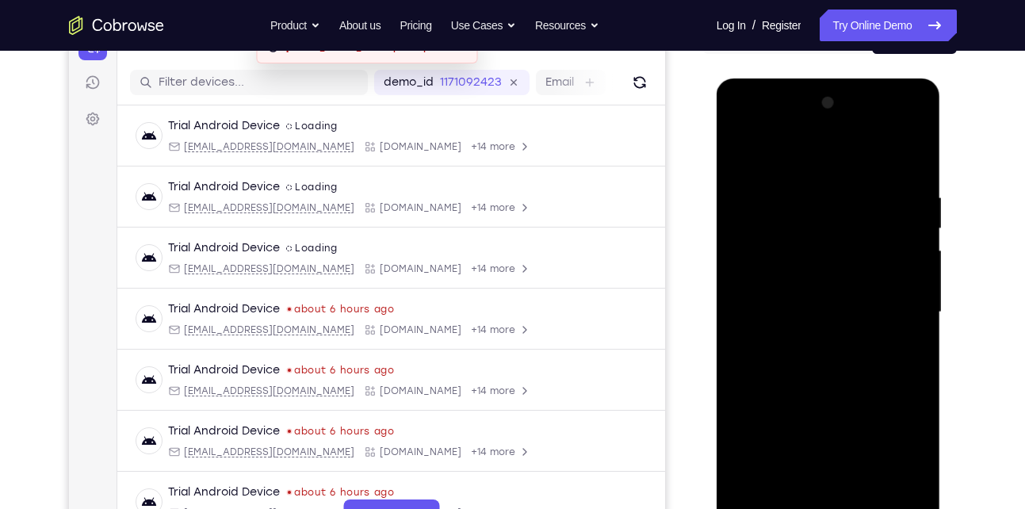
drag, startPoint x: 840, startPoint y: 404, endPoint x: 839, endPoint y: 247, distance: 157.0
click at [839, 247] on div at bounding box center [829, 312] width 200 height 444
drag, startPoint x: 848, startPoint y: 350, endPoint x: 842, endPoint y: 182, distance: 167.4
click at [842, 182] on div at bounding box center [829, 312] width 200 height 444
drag, startPoint x: 832, startPoint y: 372, endPoint x: 819, endPoint y: 175, distance: 197.0
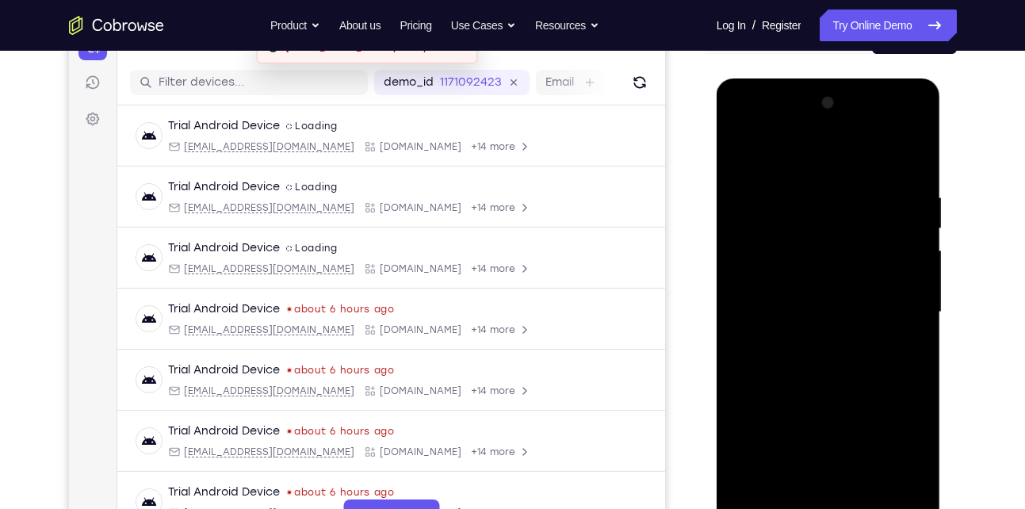
click at [819, 175] on div at bounding box center [829, 312] width 200 height 444
drag, startPoint x: 811, startPoint y: 415, endPoint x: 805, endPoint y: 251, distance: 164.2
click at [805, 251] on div at bounding box center [829, 312] width 200 height 444
click at [742, 388] on div at bounding box center [829, 312] width 200 height 444
drag, startPoint x: 809, startPoint y: 429, endPoint x: 783, endPoint y: 228, distance: 203.1
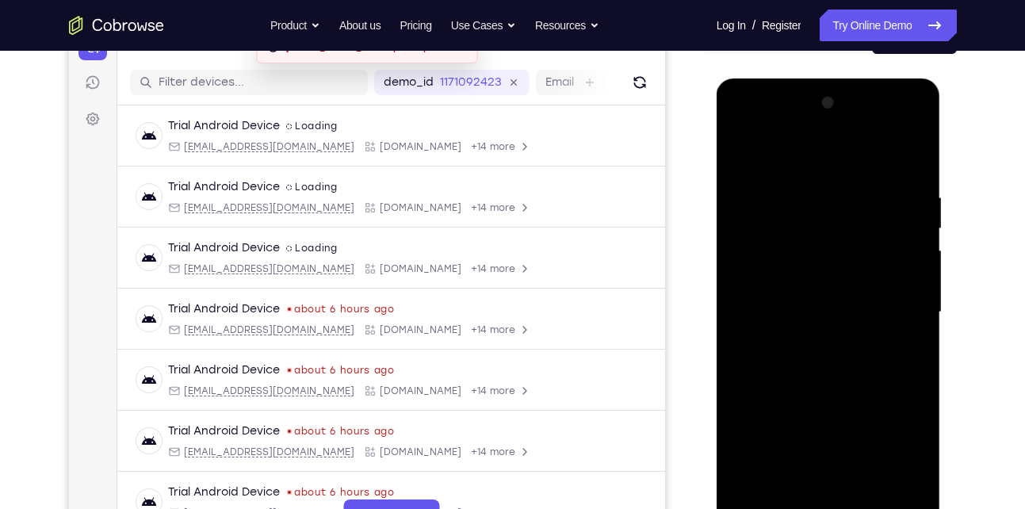
click at [783, 228] on div at bounding box center [829, 312] width 200 height 444
drag, startPoint x: 810, startPoint y: 385, endPoint x: 813, endPoint y: 212, distance: 173.7
click at [813, 212] on div at bounding box center [829, 312] width 200 height 444
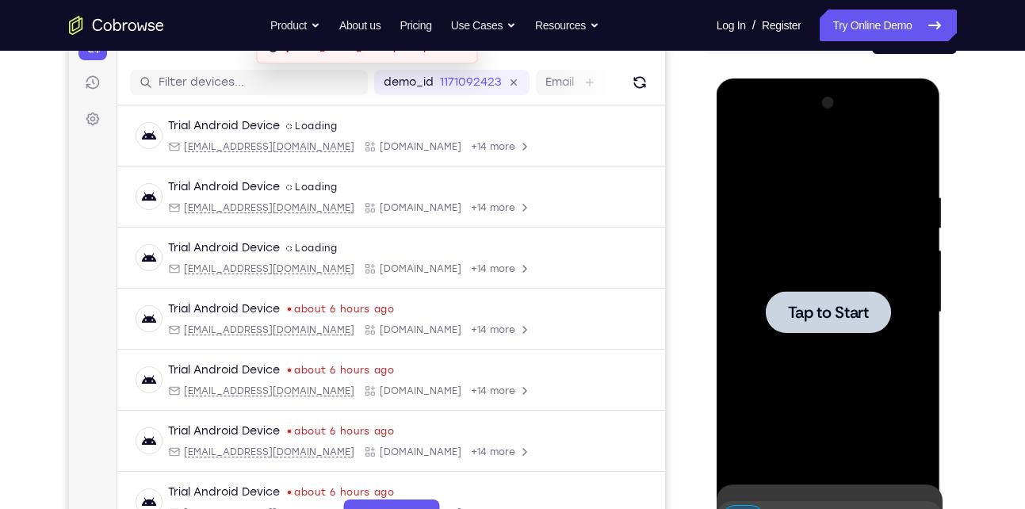
click at [911, 396] on div at bounding box center [829, 312] width 200 height 444
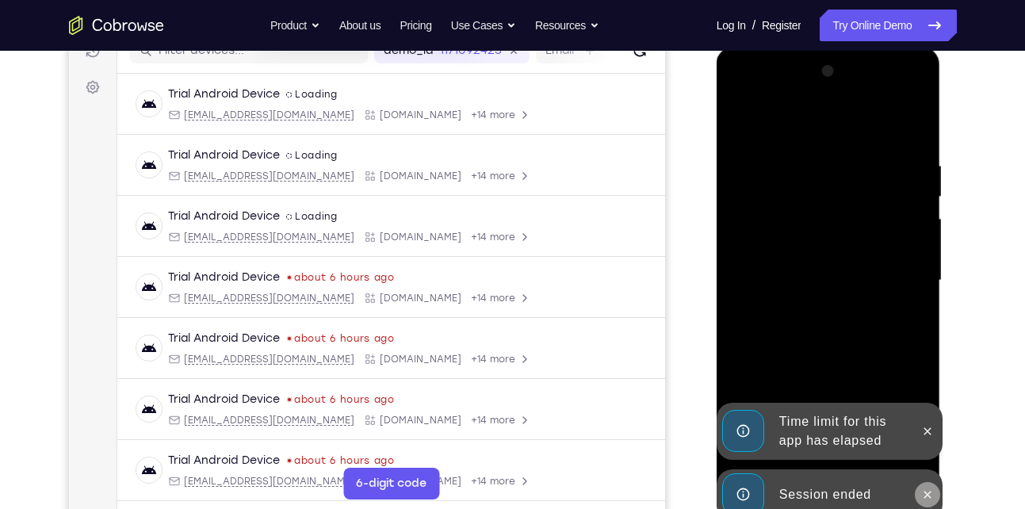
click at [928, 492] on icon at bounding box center [927, 494] width 13 height 13
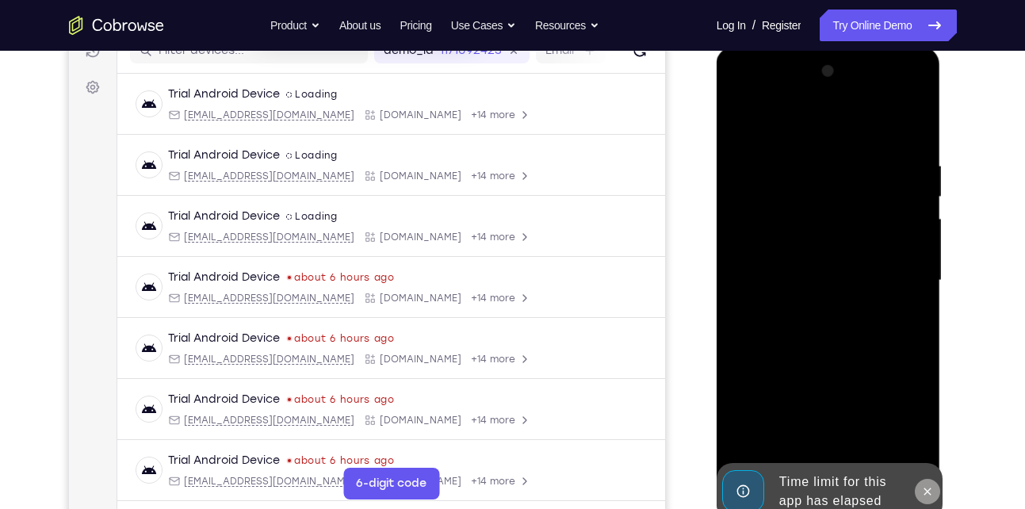
click at [933, 490] on icon at bounding box center [927, 491] width 13 height 13
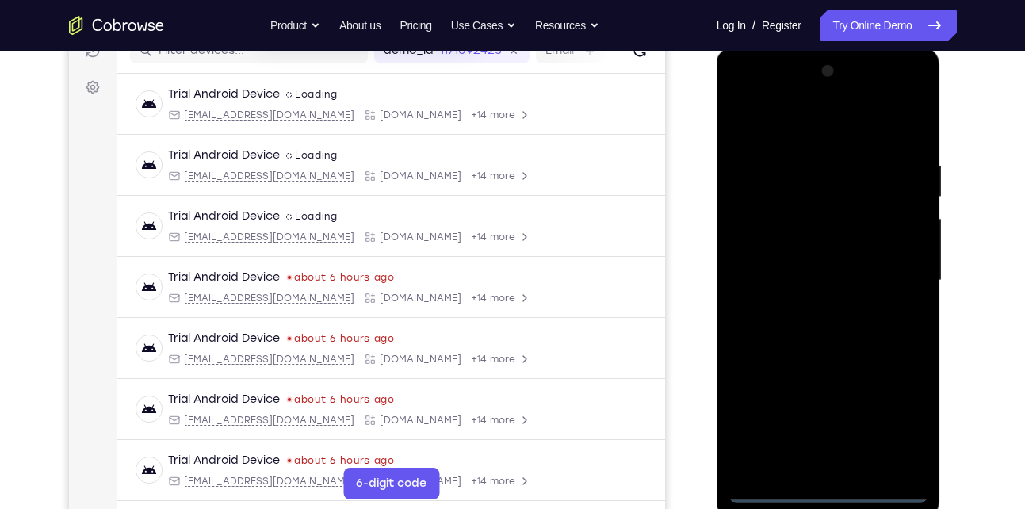
click at [828, 491] on div at bounding box center [829, 281] width 200 height 444
click at [893, 426] on div at bounding box center [829, 281] width 200 height 444
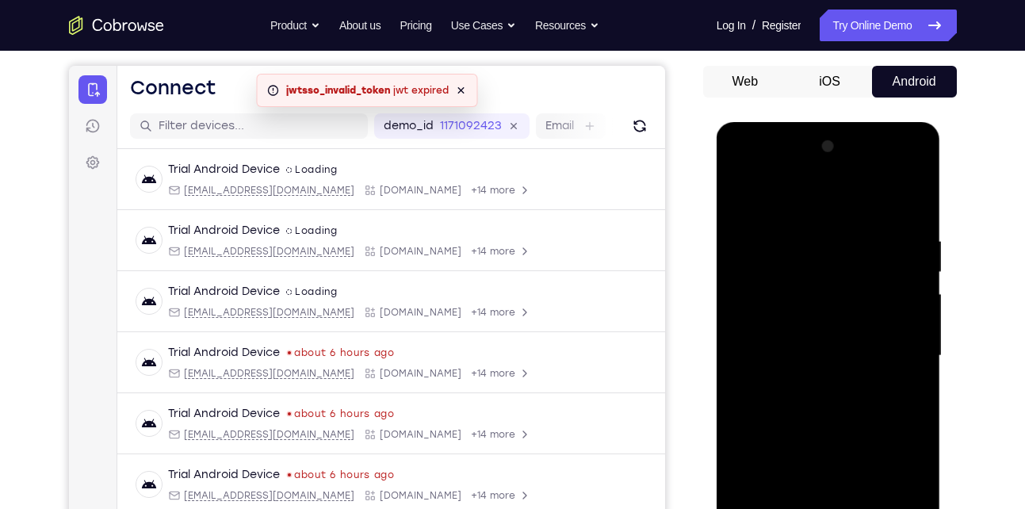
scroll to position [138, 0]
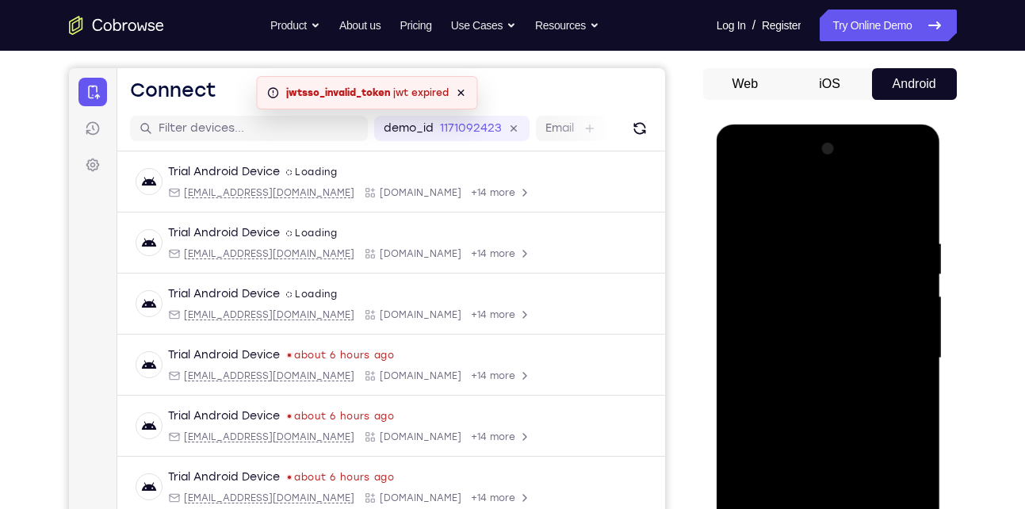
click at [806, 202] on div at bounding box center [829, 358] width 200 height 444
click at [890, 345] on div at bounding box center [829, 358] width 200 height 444
click at [806, 389] on div at bounding box center [829, 358] width 200 height 444
click at [808, 349] on div at bounding box center [829, 358] width 200 height 444
click at [808, 354] on div at bounding box center [829, 358] width 200 height 444
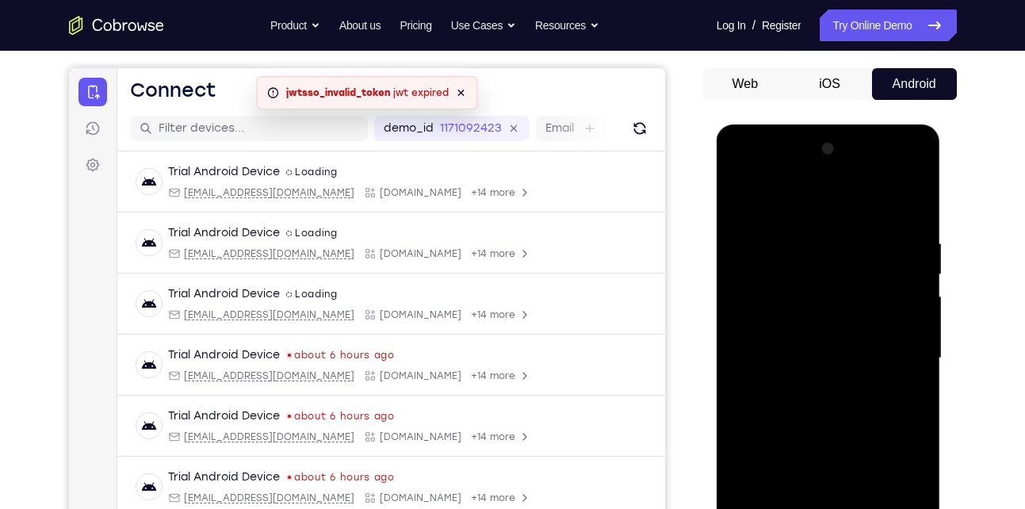
click at [780, 404] on div at bounding box center [829, 358] width 200 height 444
drag, startPoint x: 831, startPoint y: 366, endPoint x: 829, endPoint y: 217, distance: 148.3
click at [829, 217] on div at bounding box center [829, 358] width 200 height 444
click at [847, 409] on div at bounding box center [829, 358] width 200 height 444
drag, startPoint x: 847, startPoint y: 409, endPoint x: 840, endPoint y: 245, distance: 164.2
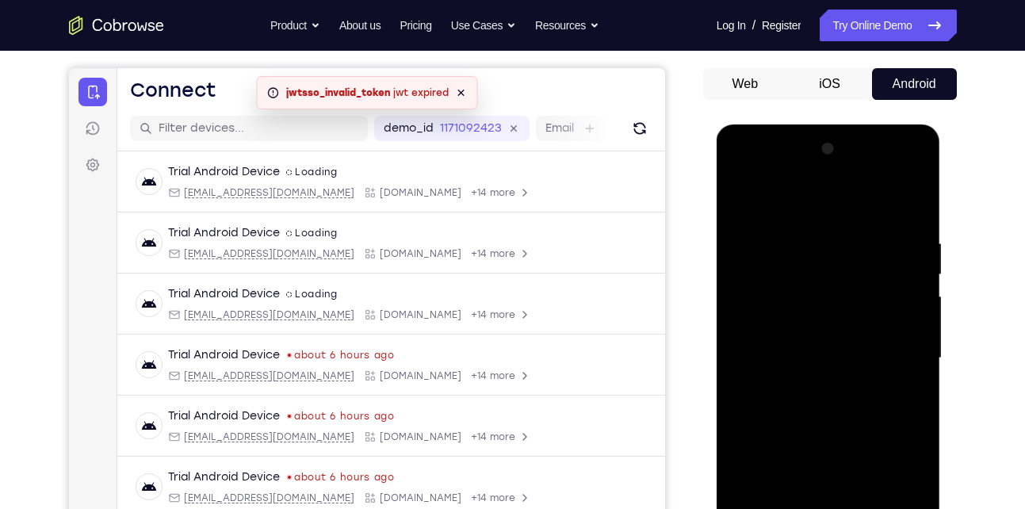
click at [840, 245] on div at bounding box center [829, 358] width 200 height 444
drag, startPoint x: 818, startPoint y: 424, endPoint x: 810, endPoint y: 277, distance: 147.7
click at [810, 277] on div at bounding box center [829, 358] width 200 height 444
drag, startPoint x: 818, startPoint y: 436, endPoint x: 795, endPoint y: 252, distance: 185.4
click at [795, 252] on div at bounding box center [829, 358] width 200 height 444
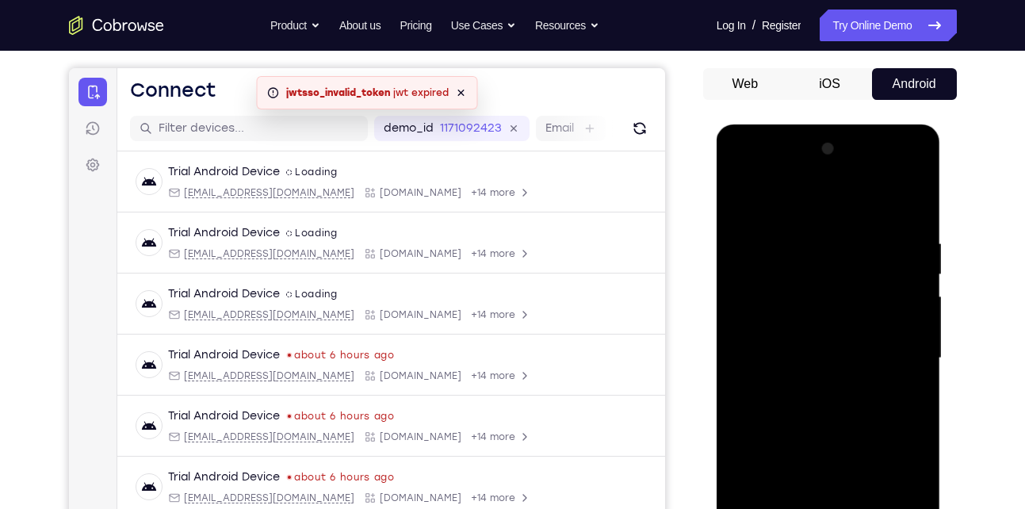
drag, startPoint x: 816, startPoint y: 391, endPoint x: 815, endPoint y: 177, distance: 214.1
click at [815, 177] on div at bounding box center [829, 358] width 200 height 444
drag, startPoint x: 825, startPoint y: 433, endPoint x: 823, endPoint y: 282, distance: 150.7
click at [823, 282] on div at bounding box center [829, 358] width 200 height 444
drag, startPoint x: 840, startPoint y: 415, endPoint x: 839, endPoint y: 289, distance: 126.9
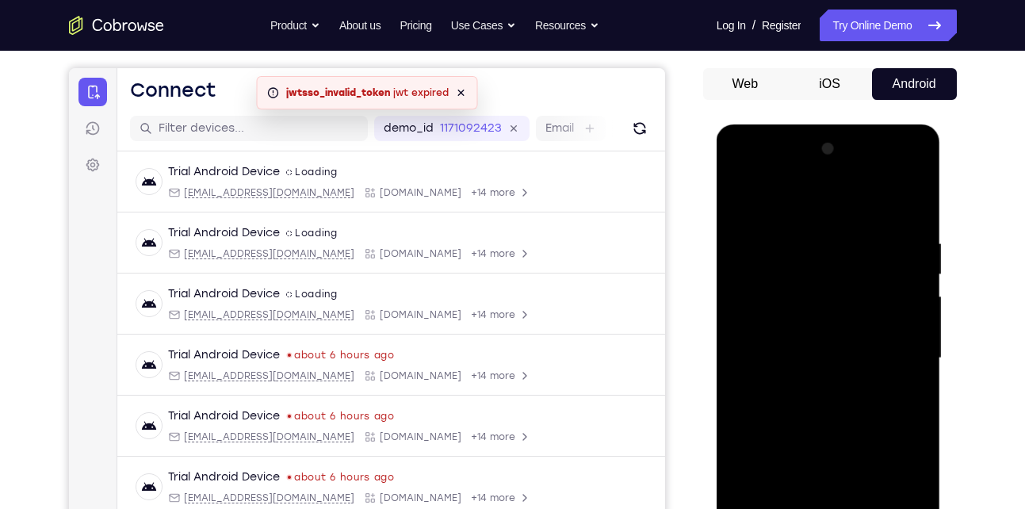
click at [839, 289] on div at bounding box center [829, 358] width 200 height 444
drag, startPoint x: 851, startPoint y: 453, endPoint x: 827, endPoint y: 247, distance: 206.7
click at [827, 247] on div at bounding box center [829, 358] width 200 height 444
drag, startPoint x: 833, startPoint y: 396, endPoint x: 801, endPoint y: 236, distance: 162.7
click at [801, 236] on div at bounding box center [829, 358] width 200 height 444
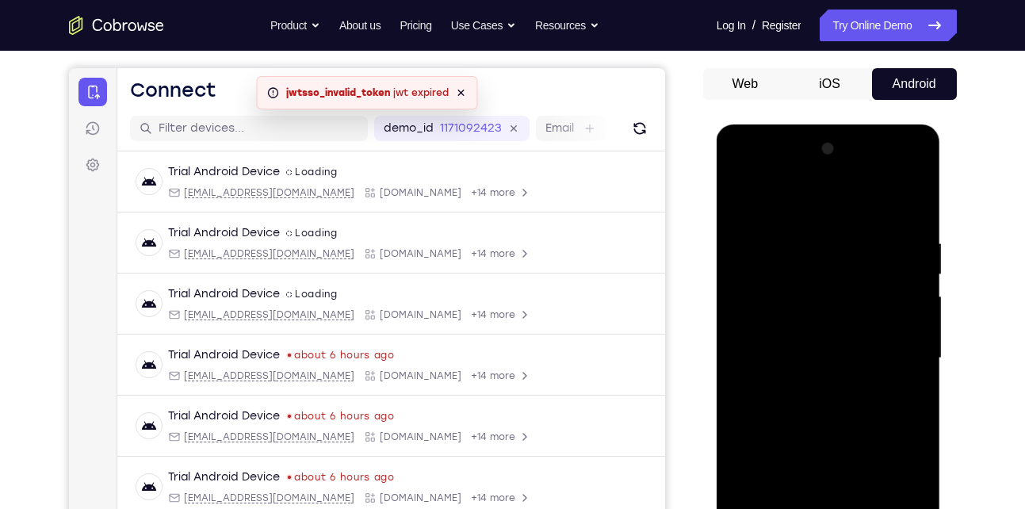
drag, startPoint x: 826, startPoint y: 422, endPoint x: 818, endPoint y: 301, distance: 120.8
click at [818, 301] on div at bounding box center [829, 358] width 200 height 444
drag, startPoint x: 827, startPoint y: 439, endPoint x: 812, endPoint y: 267, distance: 172.7
click at [812, 267] on div at bounding box center [829, 358] width 200 height 444
drag, startPoint x: 914, startPoint y: 335, endPoint x: 837, endPoint y: 431, distance: 122.3
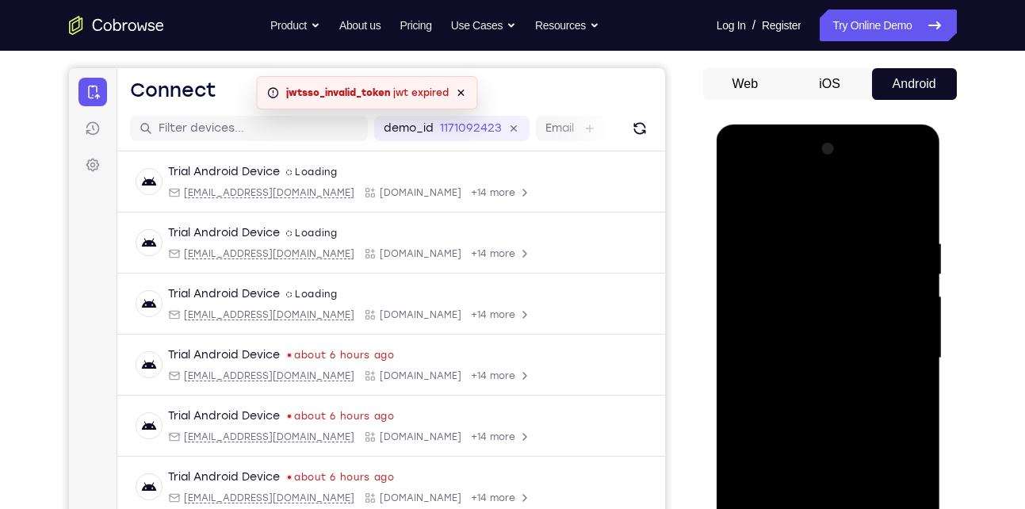
click at [837, 431] on div at bounding box center [829, 358] width 200 height 444
drag, startPoint x: 837, startPoint y: 431, endPoint x: 837, endPoint y: 270, distance: 161.0
click at [837, 270] on div at bounding box center [829, 358] width 200 height 444
click at [916, 295] on div at bounding box center [829, 358] width 200 height 444
drag, startPoint x: 867, startPoint y: 392, endPoint x: 895, endPoint y: 220, distance: 173.5
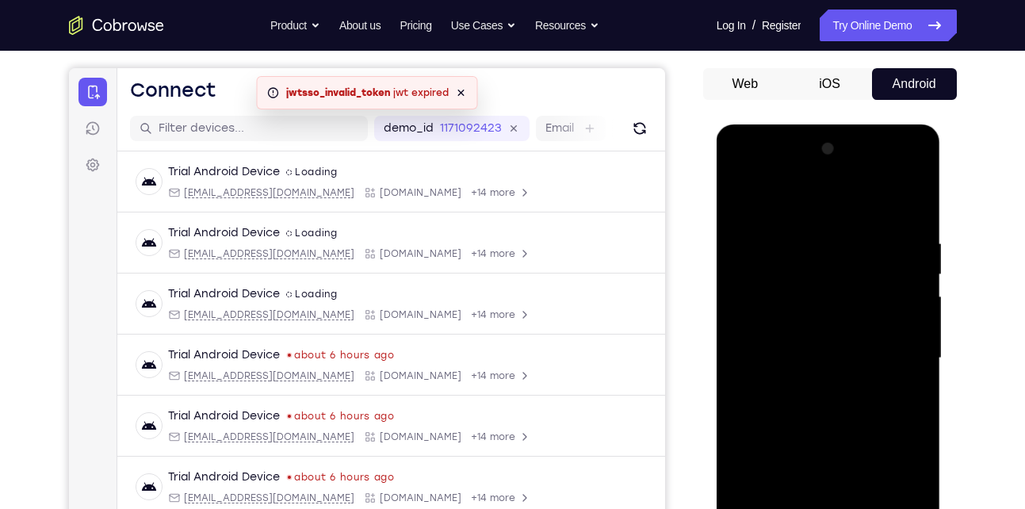
click at [895, 220] on div at bounding box center [829, 358] width 200 height 444
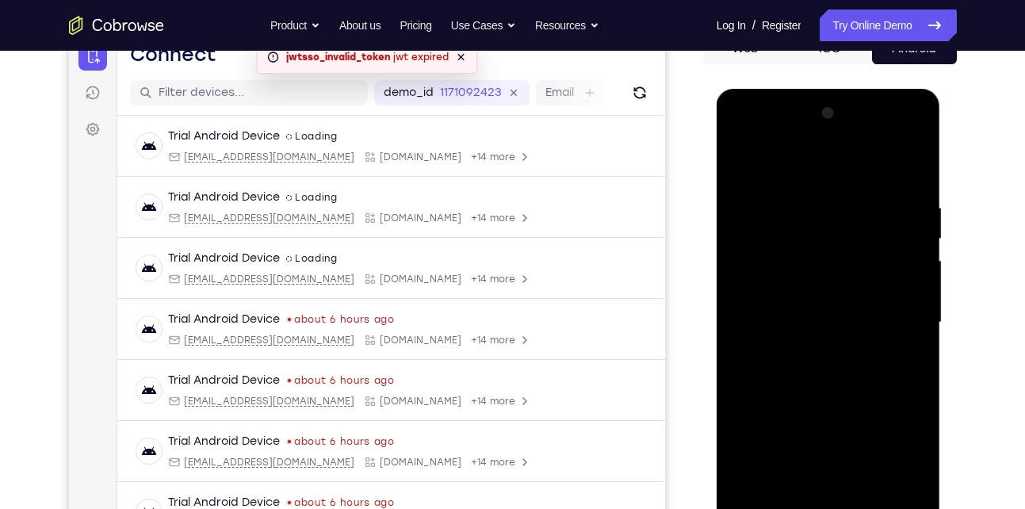
scroll to position [174, 0]
drag, startPoint x: 844, startPoint y: 312, endPoint x: 814, endPoint y: 180, distance: 135.8
click at [814, 180] on div at bounding box center [829, 322] width 200 height 444
drag, startPoint x: 823, startPoint y: 414, endPoint x: 809, endPoint y: 241, distance: 173.4
click at [809, 241] on div at bounding box center [829, 322] width 200 height 444
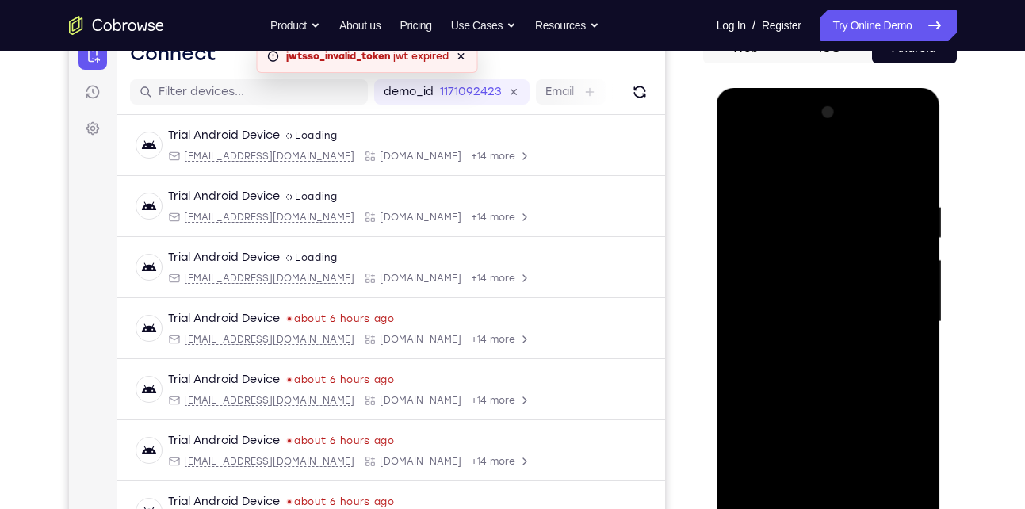
drag, startPoint x: 835, startPoint y: 429, endPoint x: 824, endPoint y: 262, distance: 167.7
click at [824, 262] on div at bounding box center [829, 322] width 200 height 444
drag, startPoint x: 836, startPoint y: 404, endPoint x: 825, endPoint y: 224, distance: 180.3
click at [825, 224] on div at bounding box center [829, 322] width 200 height 444
drag, startPoint x: 840, startPoint y: 387, endPoint x: 848, endPoint y: 297, distance: 89.9
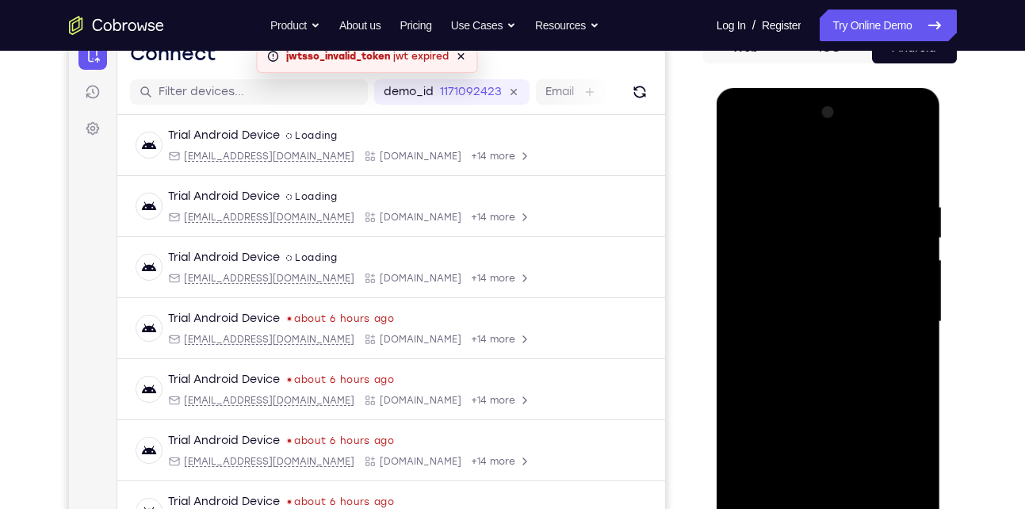
click at [848, 297] on div at bounding box center [829, 322] width 200 height 444
click at [920, 305] on div at bounding box center [829, 322] width 200 height 444
drag, startPoint x: 865, startPoint y: 433, endPoint x: 853, endPoint y: 299, distance: 134.5
click at [853, 299] on div at bounding box center [829, 322] width 200 height 444
drag, startPoint x: 826, startPoint y: 424, endPoint x: 812, endPoint y: 244, distance: 180.5
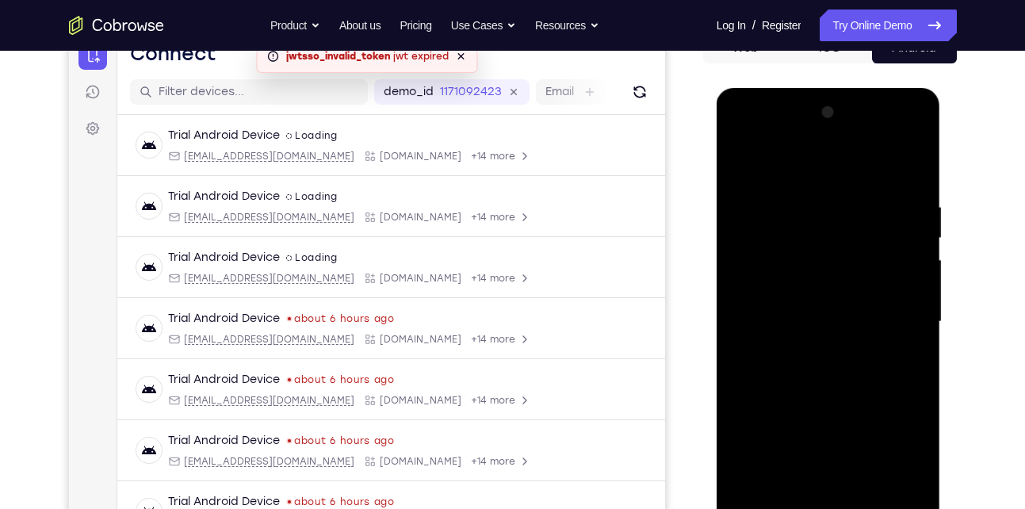
click at [812, 244] on div at bounding box center [829, 322] width 200 height 444
drag, startPoint x: 827, startPoint y: 396, endPoint x: 801, endPoint y: 201, distance: 196.8
click at [801, 201] on div at bounding box center [829, 322] width 200 height 444
drag, startPoint x: 810, startPoint y: 407, endPoint x: 810, endPoint y: 423, distance: 16.7
click at [810, 423] on div at bounding box center [829, 322] width 200 height 444
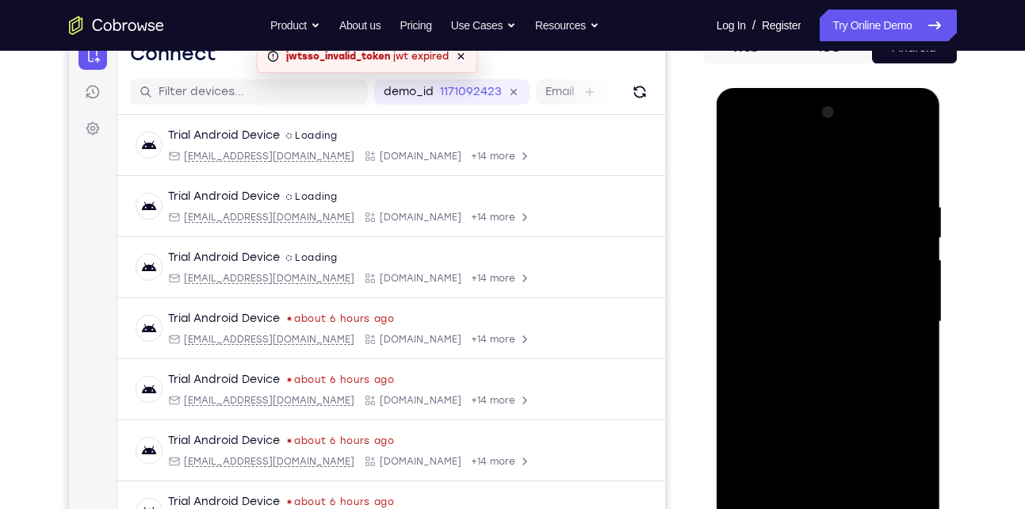
click at [917, 351] on div at bounding box center [829, 322] width 200 height 444
drag, startPoint x: 863, startPoint y: 273, endPoint x: 853, endPoint y: 357, distance: 84.6
click at [853, 357] on div at bounding box center [829, 322] width 200 height 444
click at [917, 283] on div at bounding box center [829, 322] width 200 height 444
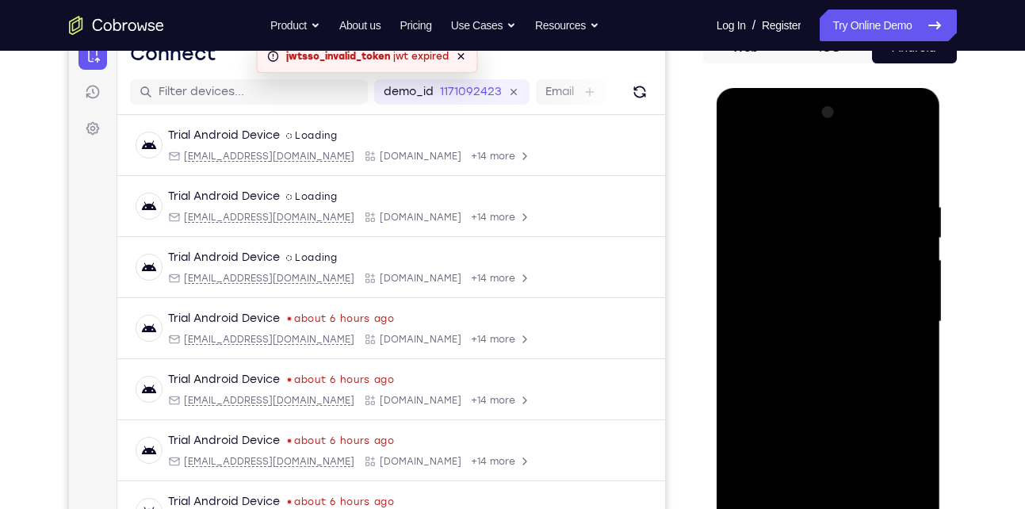
click at [917, 283] on div at bounding box center [829, 322] width 200 height 444
drag, startPoint x: 860, startPoint y: 377, endPoint x: 846, endPoint y: 212, distance: 166.3
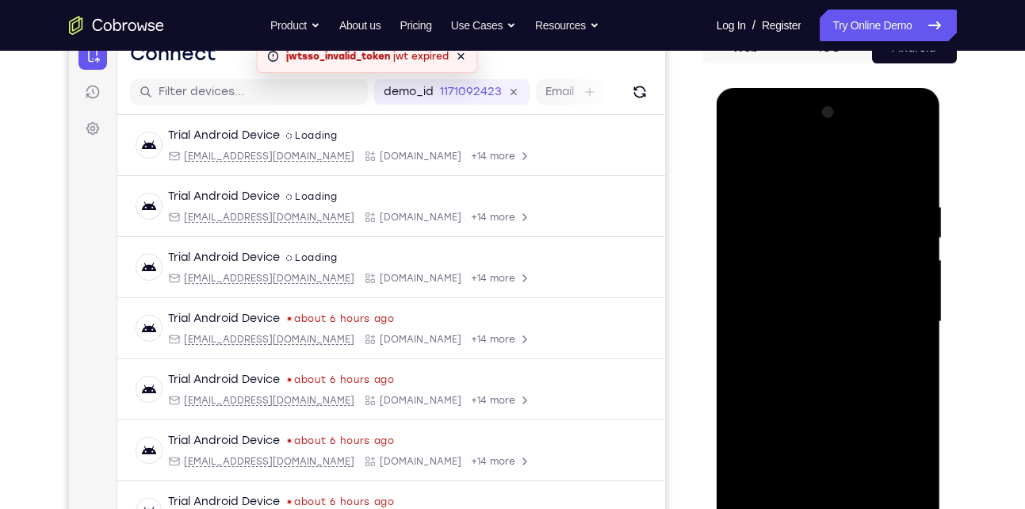
click at [846, 212] on div at bounding box center [829, 322] width 200 height 444
drag, startPoint x: 835, startPoint y: 446, endPoint x: 828, endPoint y: 245, distance: 200.7
click at [828, 245] on div at bounding box center [829, 322] width 200 height 444
drag, startPoint x: 825, startPoint y: 421, endPoint x: 826, endPoint y: 227, distance: 194.3
click at [826, 227] on div at bounding box center [829, 322] width 200 height 444
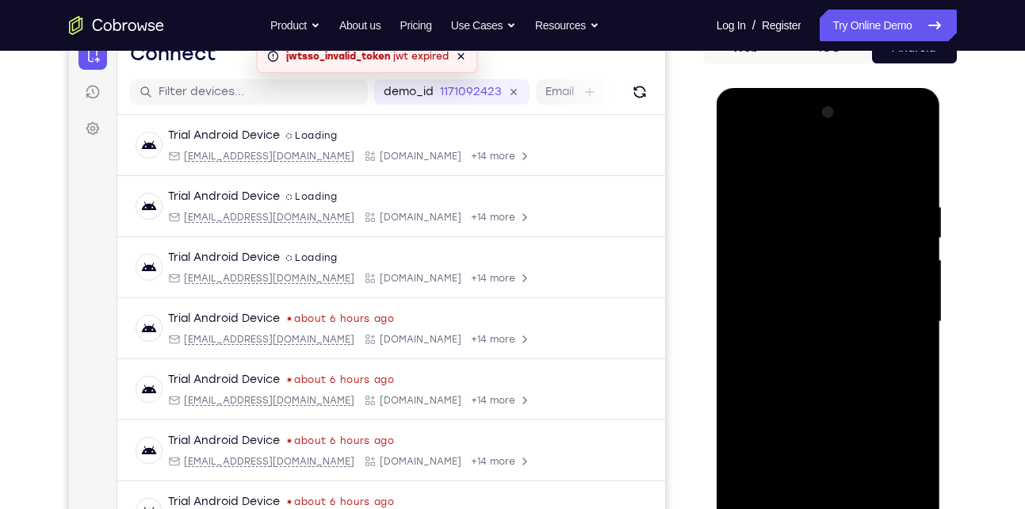
drag, startPoint x: 827, startPoint y: 396, endPoint x: 834, endPoint y: 335, distance: 60.7
click at [834, 335] on div at bounding box center [829, 322] width 200 height 444
click at [821, 282] on div at bounding box center [829, 322] width 200 height 444
drag, startPoint x: 835, startPoint y: 434, endPoint x: 836, endPoint y: 285, distance: 148.3
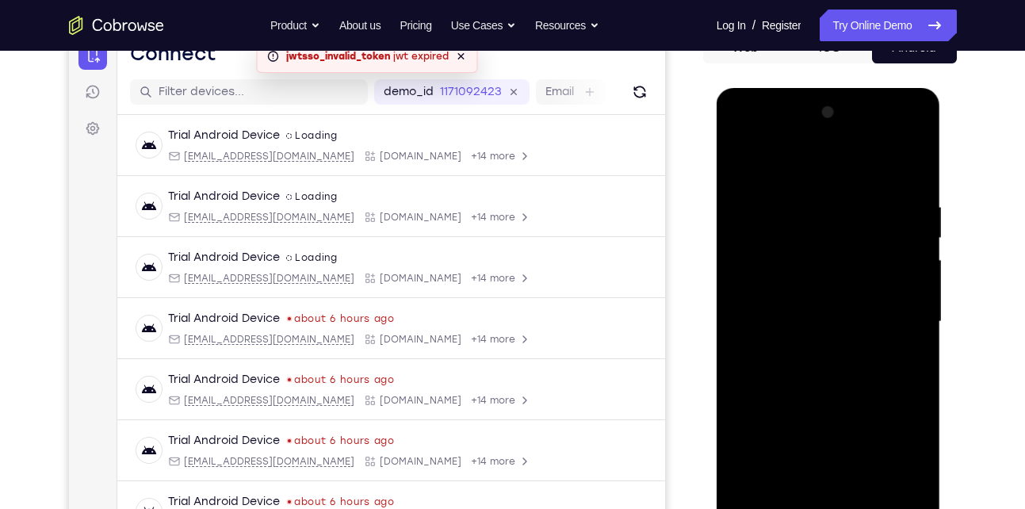
click at [836, 285] on div at bounding box center [829, 322] width 200 height 444
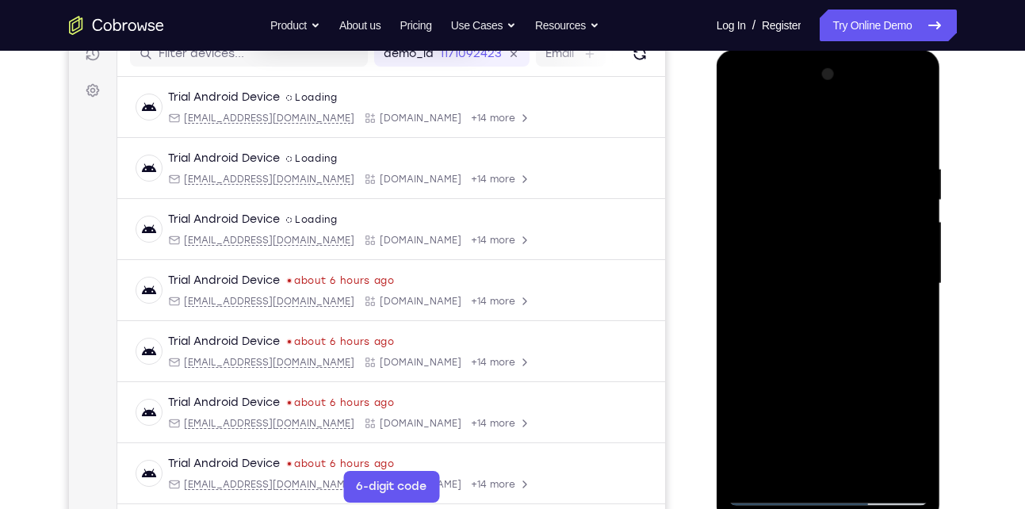
scroll to position [214, 0]
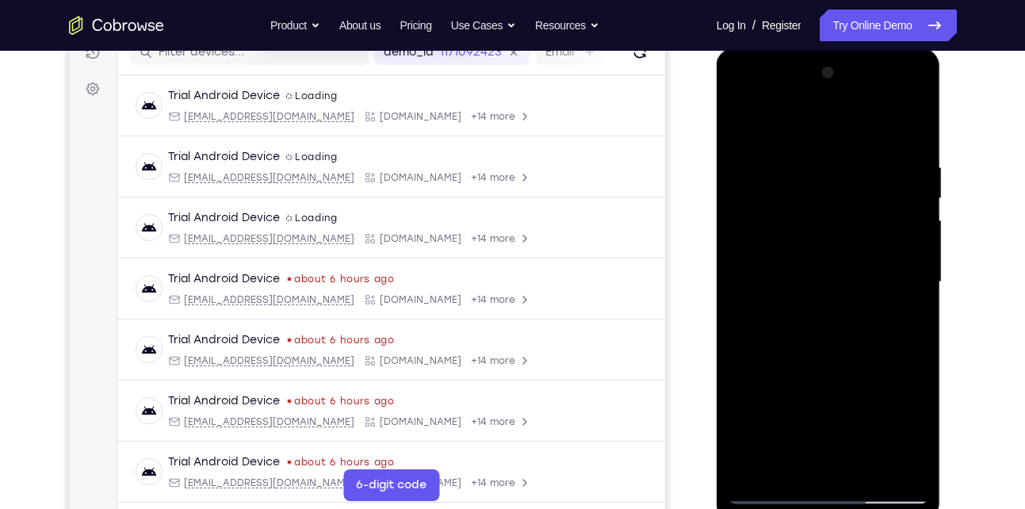
drag, startPoint x: 825, startPoint y: 387, endPoint x: 832, endPoint y: 281, distance: 106.5
click at [832, 281] on div at bounding box center [829, 282] width 200 height 444
drag
click at [833, 226] on div at bounding box center [829, 282] width 200 height 444
click at [852, 262] on div at bounding box center [829, 282] width 200 height 444
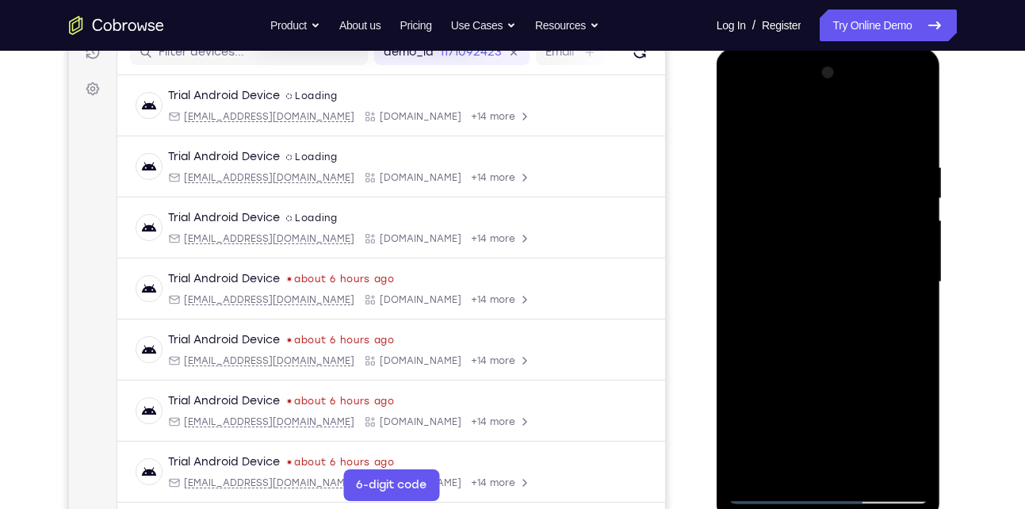
click at [837, 237] on div at bounding box center [829, 282] width 200 height 444
click at [820, 224] on div at bounding box center [829, 282] width 200 height 444
click at [830, 192] on div at bounding box center [829, 282] width 200 height 444
click at [833, 218] on div at bounding box center [829, 282] width 200 height 444
drag, startPoint x: 840, startPoint y: 327, endPoint x: 836, endPoint y: 222, distance: 105.5
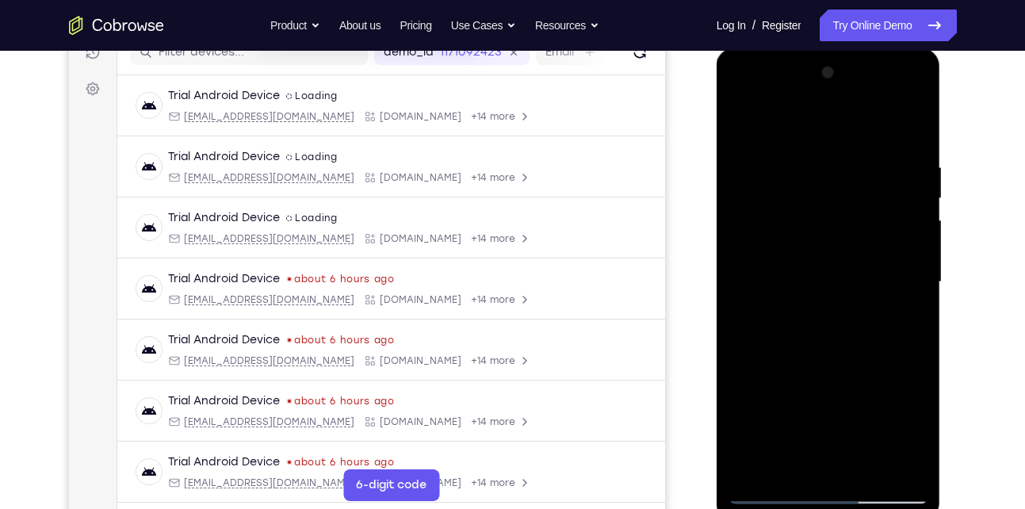
click at [836, 222] on div at bounding box center [829, 282] width 200 height 444
drag, startPoint x: 833, startPoint y: 362, endPoint x: 821, endPoint y: 226, distance: 136.1
click at [821, 226] on div at bounding box center [829, 282] width 200 height 444
drag, startPoint x: 829, startPoint y: 381, endPoint x: 827, endPoint y: 304, distance: 76.1
click at [827, 304] on div at bounding box center [829, 282] width 200 height 444
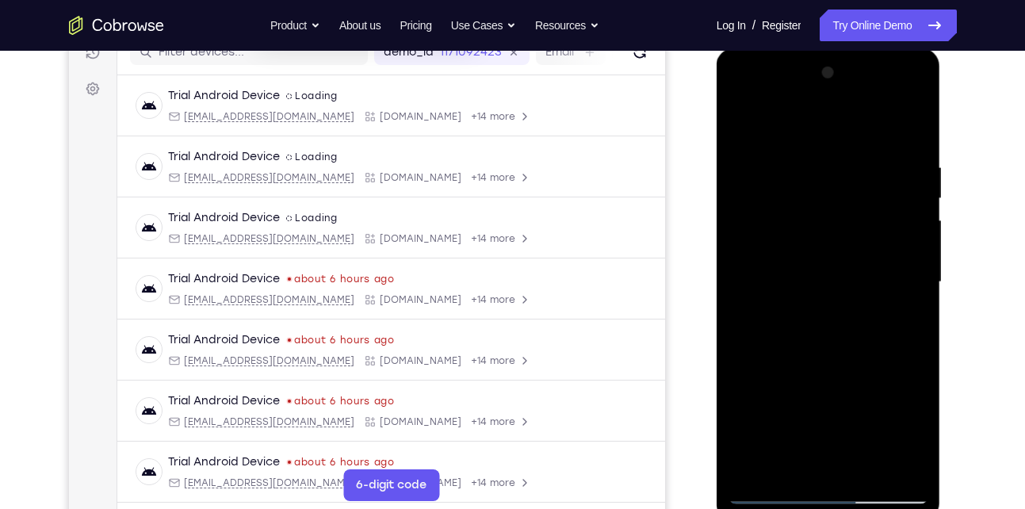
click at [827, 304] on div at bounding box center [829, 282] width 200 height 444
drag, startPoint x: 825, startPoint y: 369, endPoint x: 819, endPoint y: 241, distance: 127.8
click at [819, 241] on div at bounding box center [829, 282] width 200 height 444
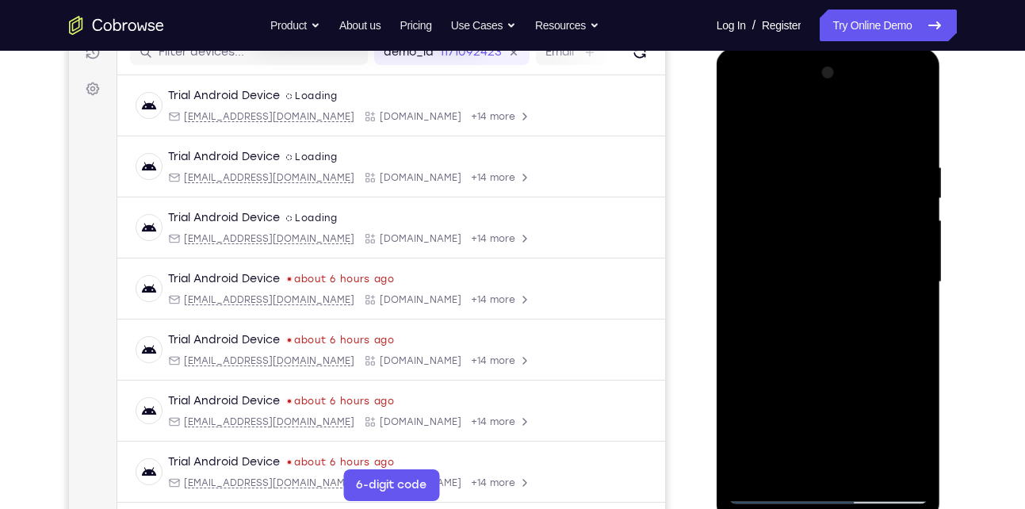
drag, startPoint x: 825, startPoint y: 369, endPoint x: 821, endPoint y: 281, distance: 88.9
click at [821, 281] on div at bounding box center [829, 282] width 200 height 444
drag, startPoint x: 837, startPoint y: 368, endPoint x: 836, endPoint y: 321, distance: 46.8
click at [836, 321] on div at bounding box center [829, 282] width 200 height 444
click at [917, 317] on div at bounding box center [829, 282] width 200 height 444
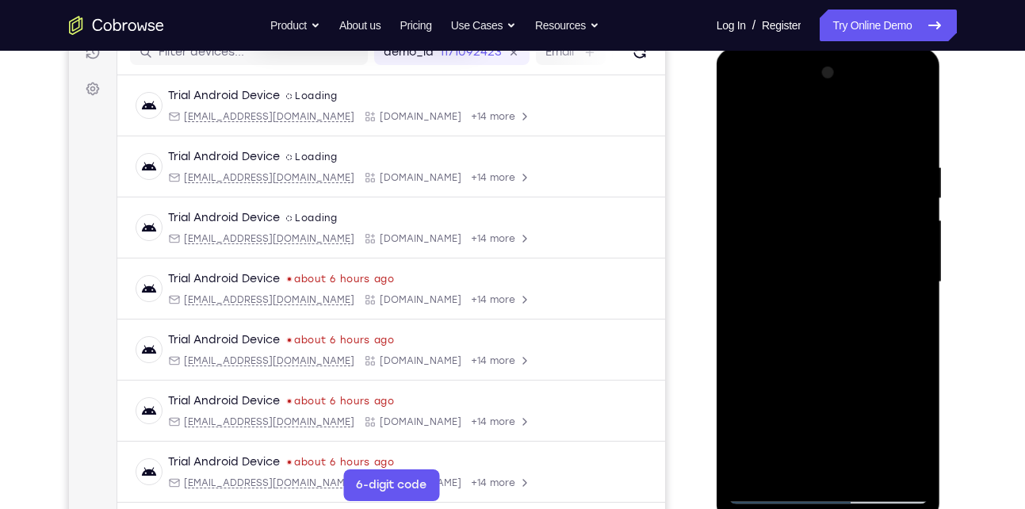
click at [917, 317] on div at bounding box center [829, 282] width 200 height 444
drag, startPoint x: 848, startPoint y: 363, endPoint x: 837, endPoint y: 209, distance: 155.0
click at [837, 209] on div at bounding box center [829, 282] width 200 height 444
drag, startPoint x: 835, startPoint y: 350, endPoint x: 848, endPoint y: 191, distance: 159.1
click at [848, 191] on div at bounding box center [829, 282] width 200 height 444
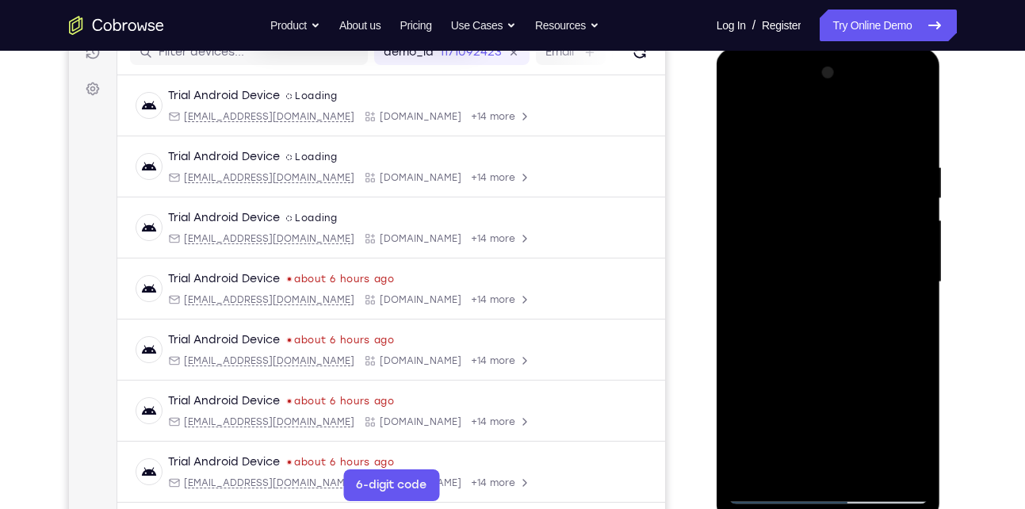
drag, startPoint x: 841, startPoint y: 350, endPoint x: 842, endPoint y: 145, distance: 205.4
click at [842, 145] on div at bounding box center [829, 282] width 200 height 444
drag, startPoint x: 825, startPoint y: 375, endPoint x: 810, endPoint y: 216, distance: 159.4
click at [810, 216] on div at bounding box center [829, 282] width 200 height 444
drag, startPoint x: 816, startPoint y: 357, endPoint x: 813, endPoint y: 200, distance: 157.0
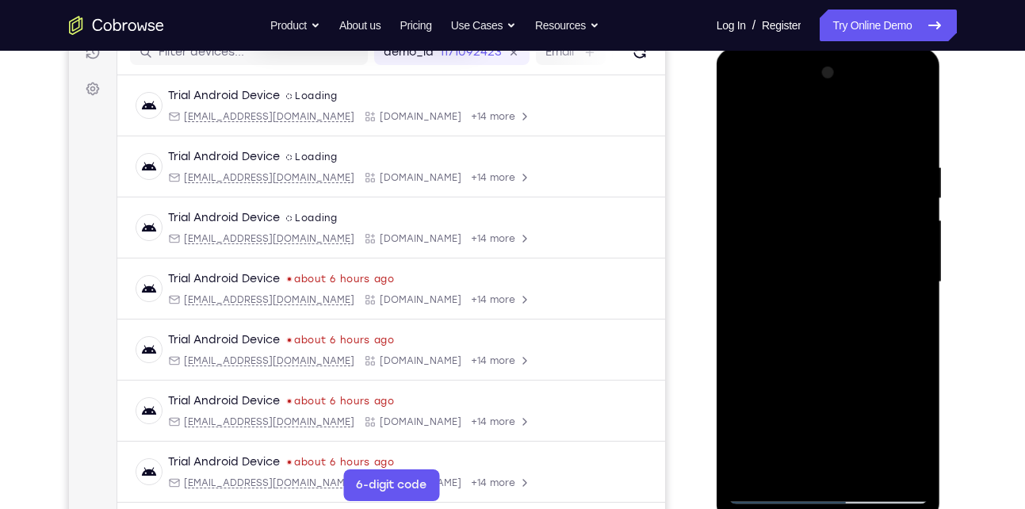
click at [813, 200] on div at bounding box center [829, 282] width 200 height 444
drag, startPoint x: 817, startPoint y: 372, endPoint x: 808, endPoint y: 183, distance: 188.9
click at [808, 183] on div at bounding box center [829, 282] width 200 height 444
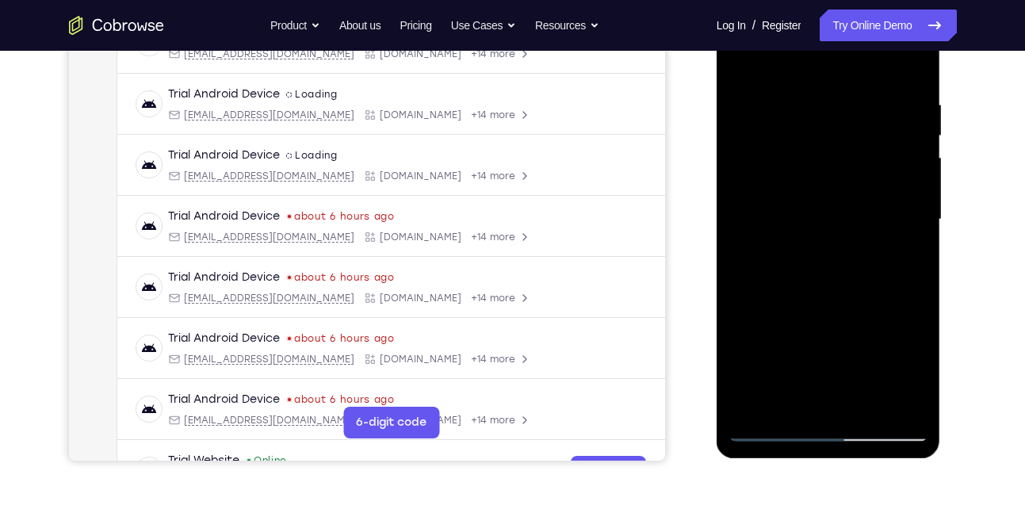
scroll to position [278, 0]
click at [755, 410] on div at bounding box center [829, 219] width 200 height 444
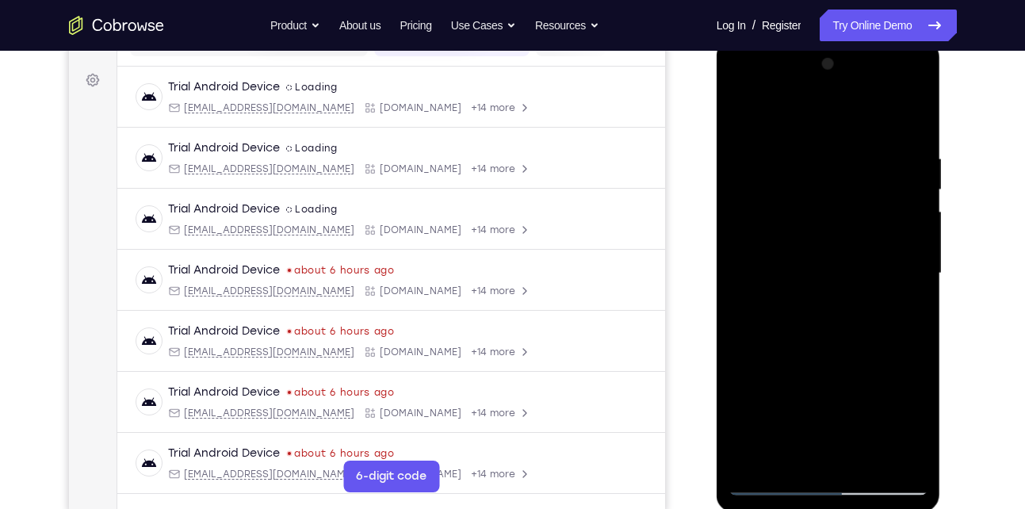
scroll to position [220, 0]
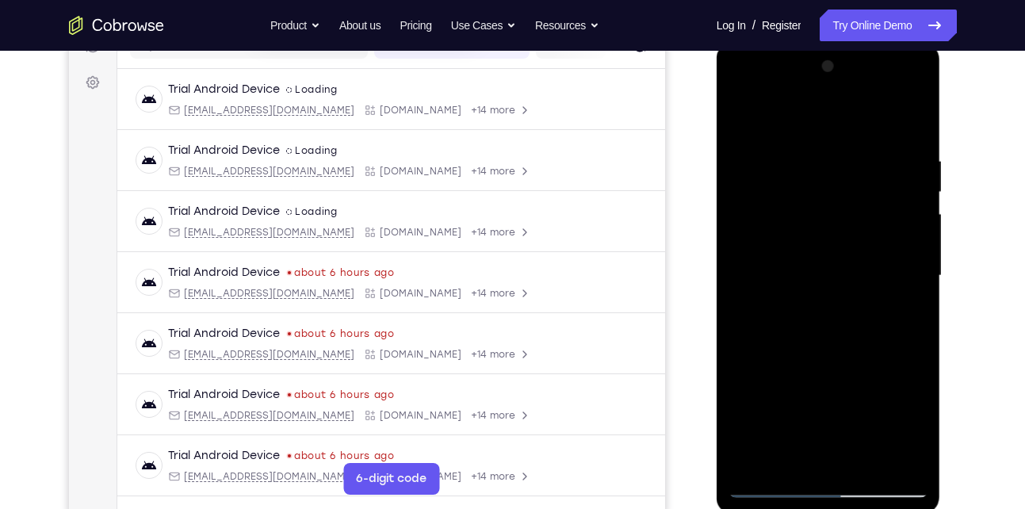
drag, startPoint x: 821, startPoint y: 171, endPoint x: 810, endPoint y: 352, distance: 181.2
click at [810, 352] on div at bounding box center [829, 276] width 200 height 444
click at [806, 159] on div at bounding box center [829, 276] width 200 height 444
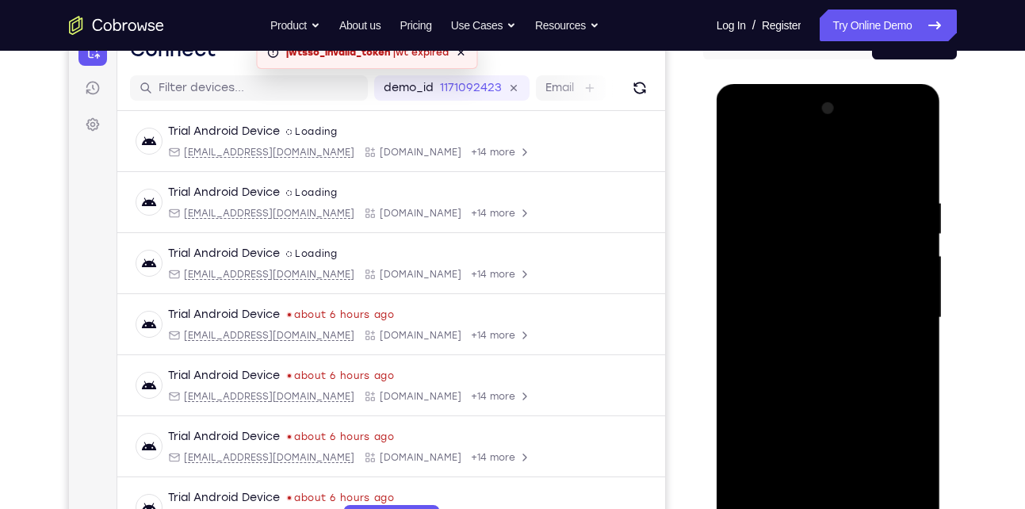
scroll to position [179, 0]
click at [901, 314] on div at bounding box center [829, 317] width 200 height 444
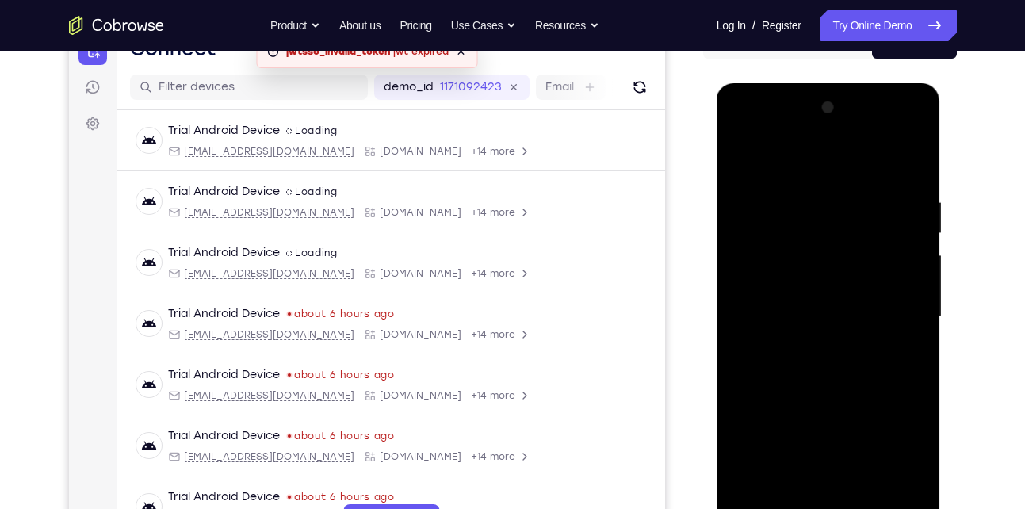
drag, startPoint x: 901, startPoint y: 314, endPoint x: 768, endPoint y: 304, distance: 133.5
click at [768, 304] on div at bounding box center [829, 317] width 200 height 444
click at [902, 283] on div at bounding box center [829, 317] width 200 height 444
drag, startPoint x: 902, startPoint y: 283, endPoint x: 782, endPoint y: 284, distance: 120.5
click at [782, 284] on div at bounding box center [829, 317] width 200 height 444
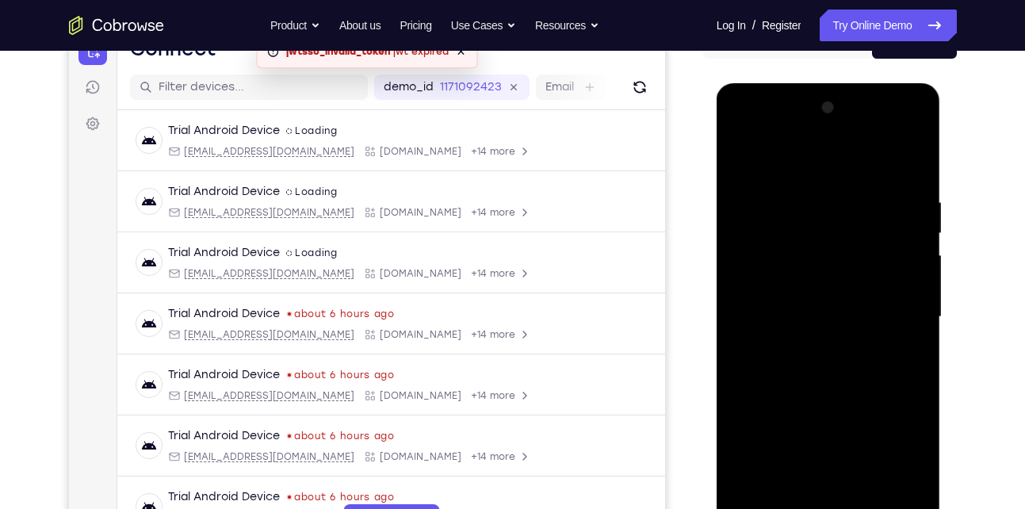
drag, startPoint x: 782, startPoint y: 284, endPoint x: 909, endPoint y: 296, distance: 128.2
click at [909, 296] on div at bounding box center [829, 317] width 200 height 444
click at [748, 227] on div at bounding box center [829, 317] width 200 height 444
click at [909, 166] on div at bounding box center [829, 317] width 200 height 444
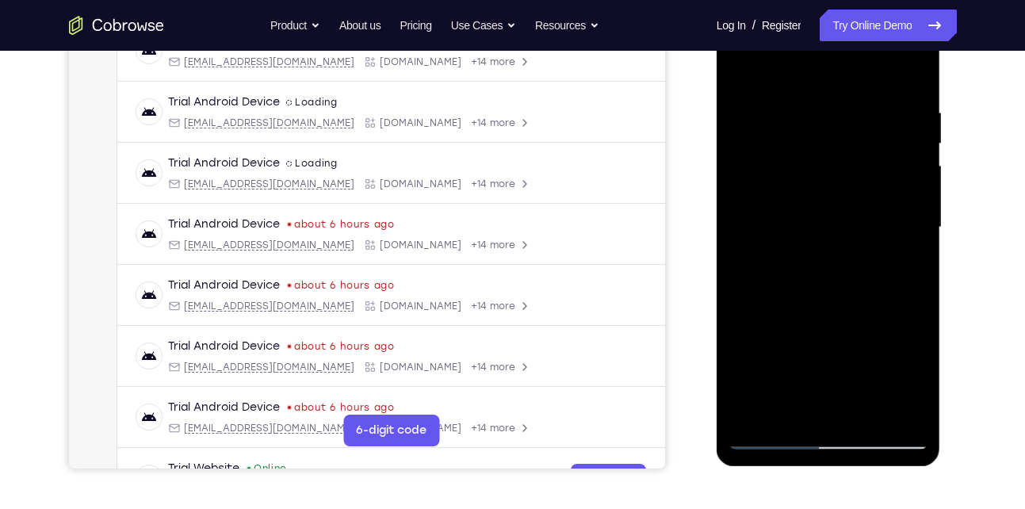
scroll to position [270, 0]
click at [867, 408] on div at bounding box center [829, 227] width 200 height 444
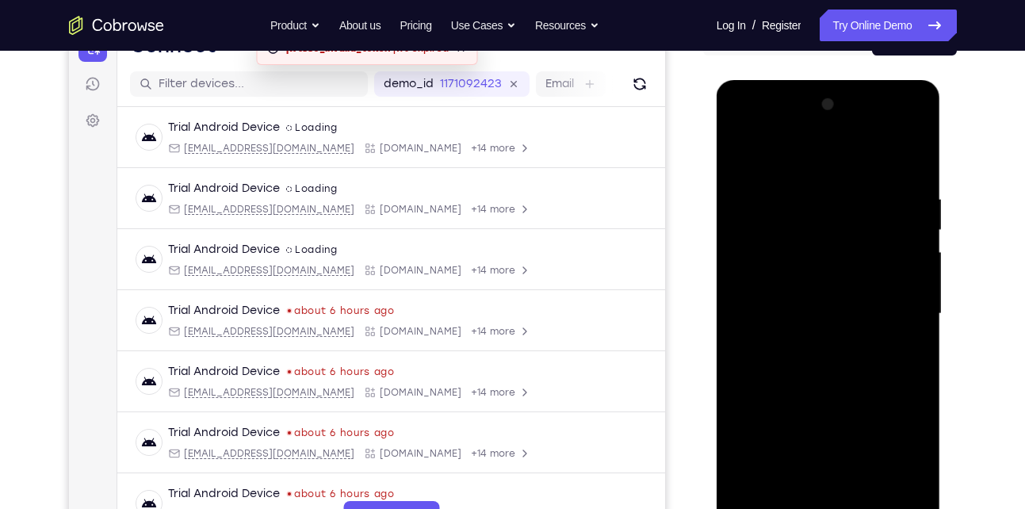
scroll to position [180, 0]
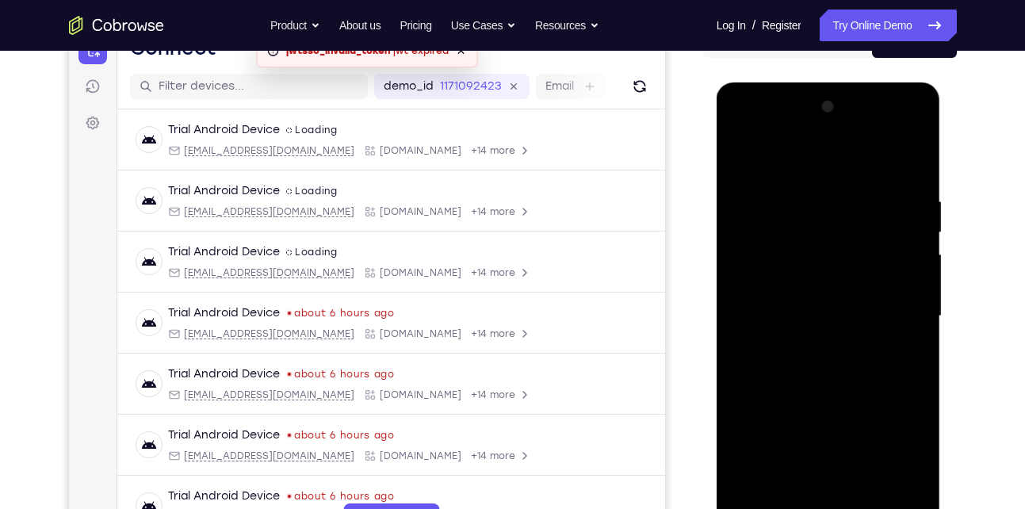
click at [824, 396] on div at bounding box center [829, 316] width 200 height 444
click at [747, 155] on div at bounding box center [829, 316] width 200 height 444
drag, startPoint x: 811, startPoint y: 193, endPoint x: 786, endPoint y: 406, distance: 214.8
click at [786, 406] on div at bounding box center [829, 316] width 200 height 444
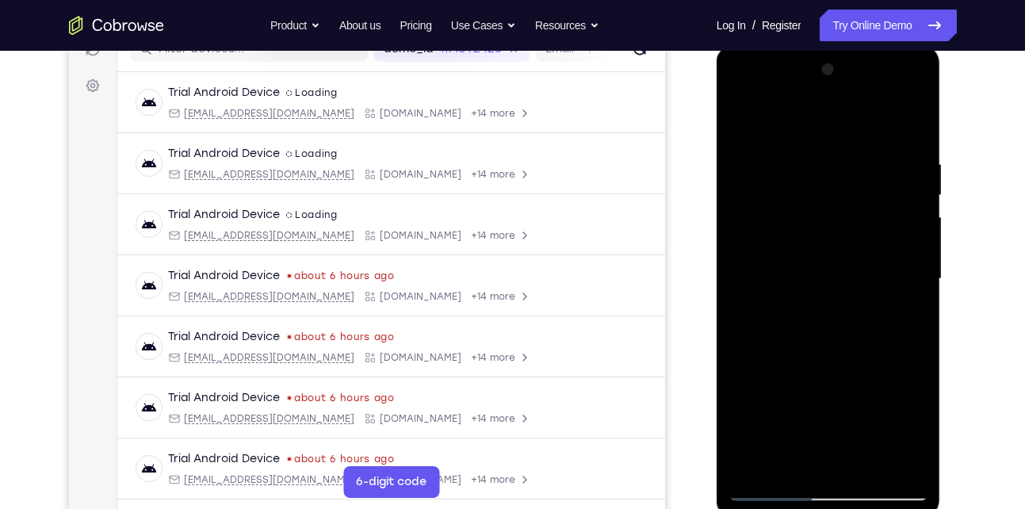
scroll to position [203, 0]
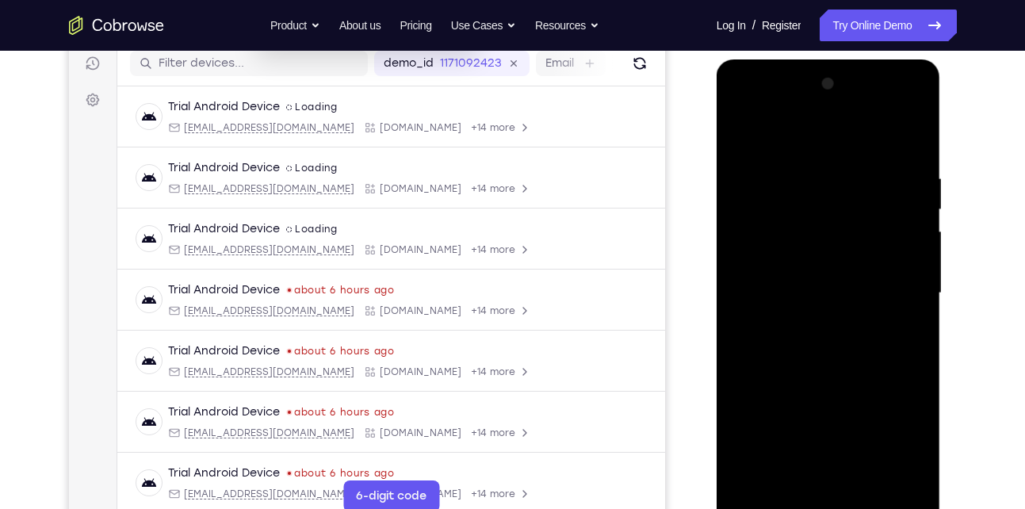
click at [813, 180] on div at bounding box center [829, 293] width 200 height 444
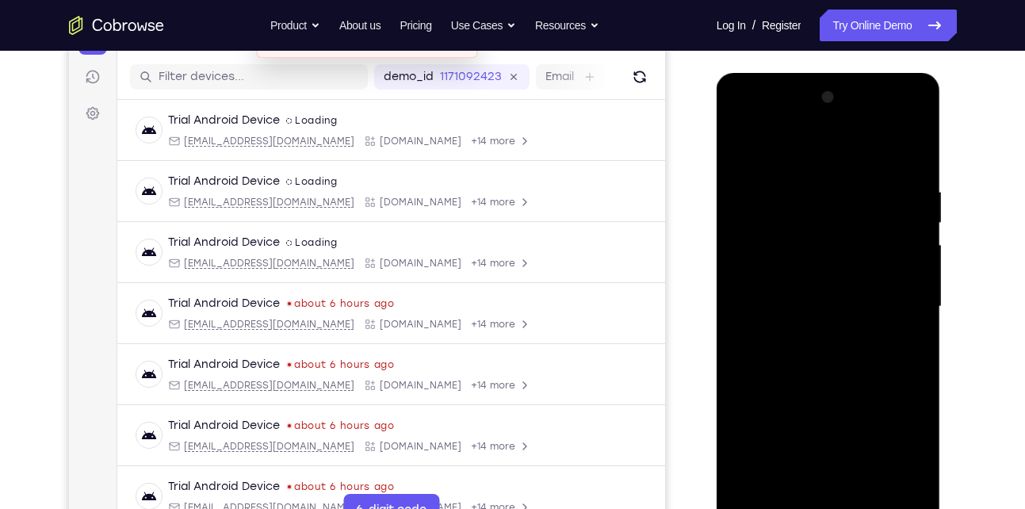
click at [903, 239] on div at bounding box center [829, 307] width 200 height 444
click at [896, 264] on div at bounding box center [829, 307] width 200 height 444
click at [896, 262] on div at bounding box center [829, 307] width 200 height 444
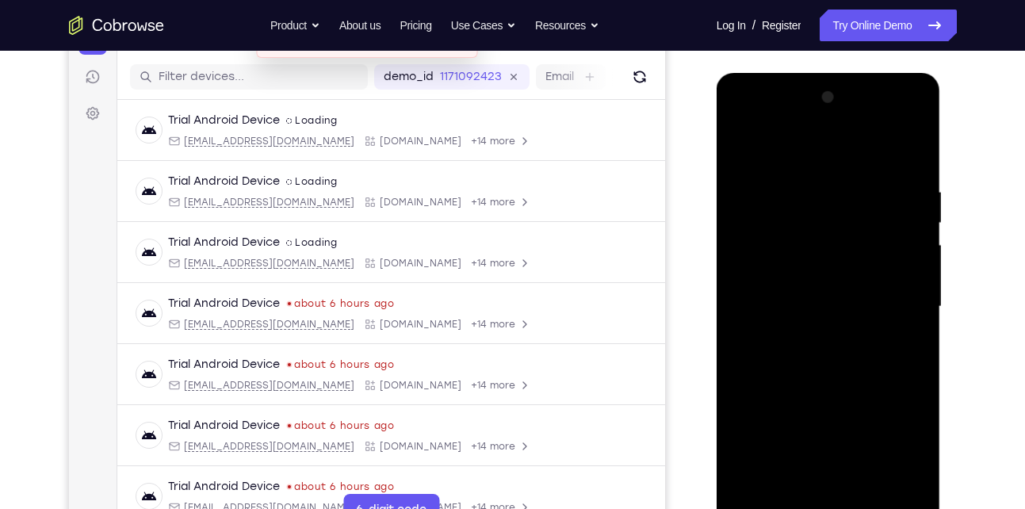
click at [917, 151] on div at bounding box center [829, 307] width 200 height 444
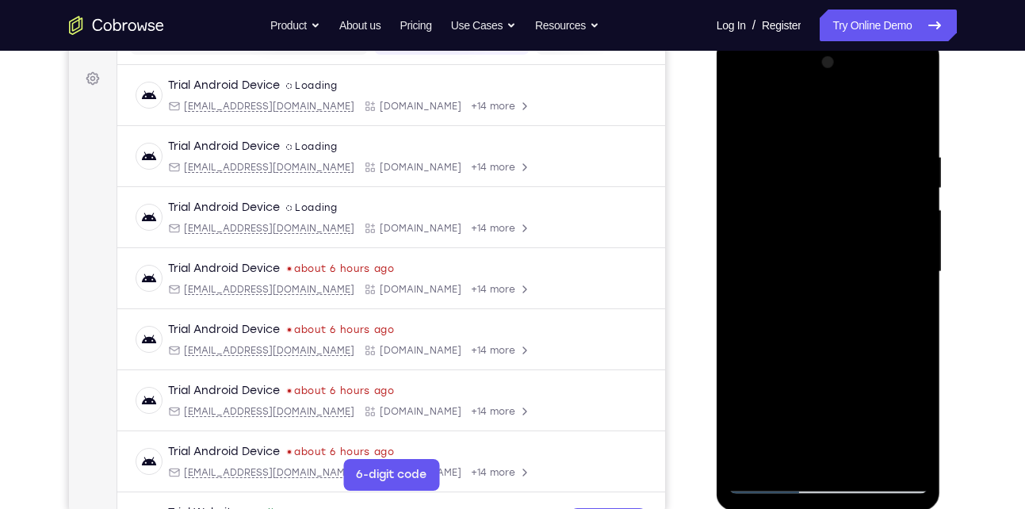
click at [898, 159] on div at bounding box center [829, 272] width 200 height 444
click at [886, 457] on div at bounding box center [829, 272] width 200 height 444
click at [813, 455] on div at bounding box center [829, 272] width 200 height 444
click at [765, 481] on div at bounding box center [829, 272] width 200 height 444
click at [907, 451] on div at bounding box center [829, 272] width 200 height 444
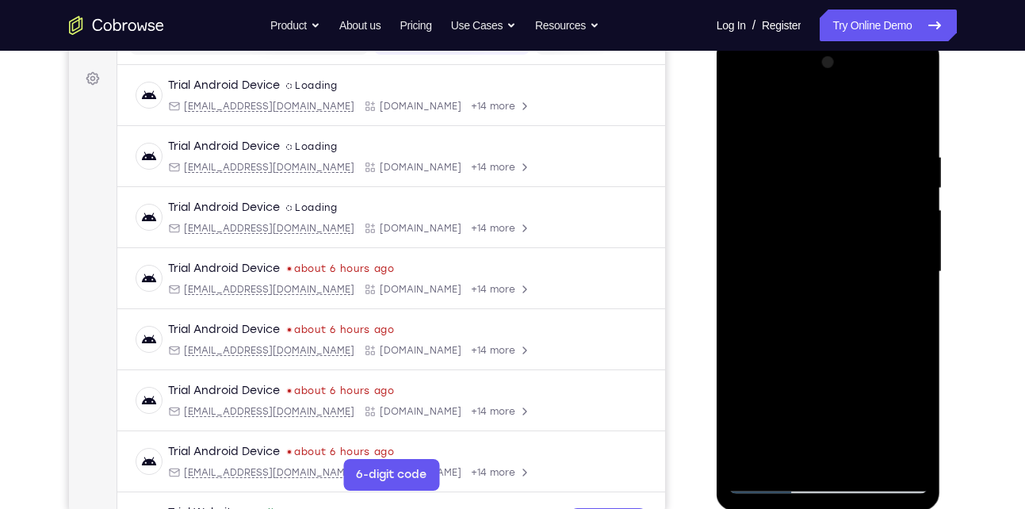
click at [899, 280] on div at bounding box center [829, 272] width 200 height 444
click at [909, 127] on div at bounding box center [829, 272] width 200 height 444
click at [924, 149] on div at bounding box center [829, 272] width 200 height 444
click at [754, 121] on div at bounding box center [829, 272] width 200 height 444
click at [762, 155] on div at bounding box center [829, 272] width 200 height 444
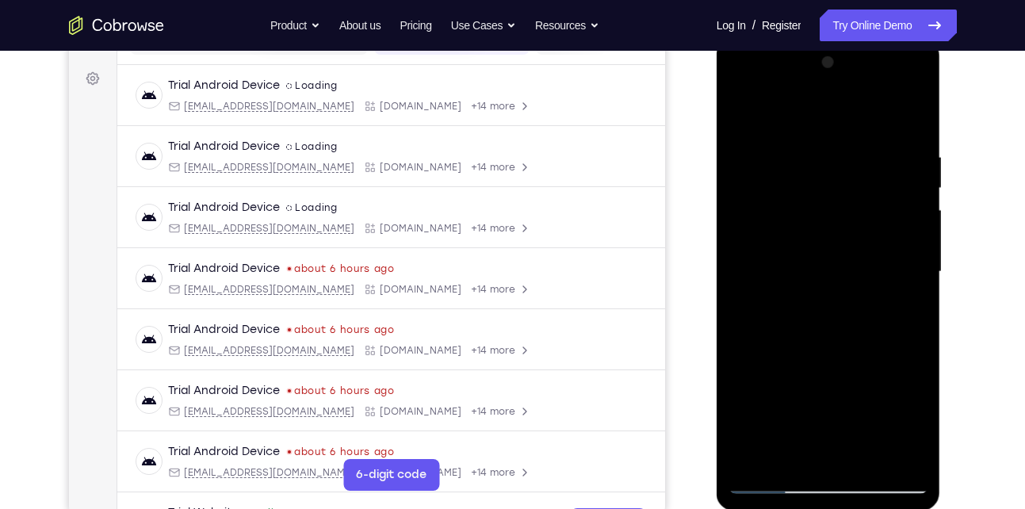
click at [787, 448] on div at bounding box center [829, 272] width 200 height 444
click at [773, 481] on div at bounding box center [829, 272] width 200 height 444
click at [772, 476] on div at bounding box center [829, 272] width 200 height 444
click at [772, 478] on div at bounding box center [829, 272] width 200 height 444
click at [904, 451] on div at bounding box center [829, 272] width 200 height 444
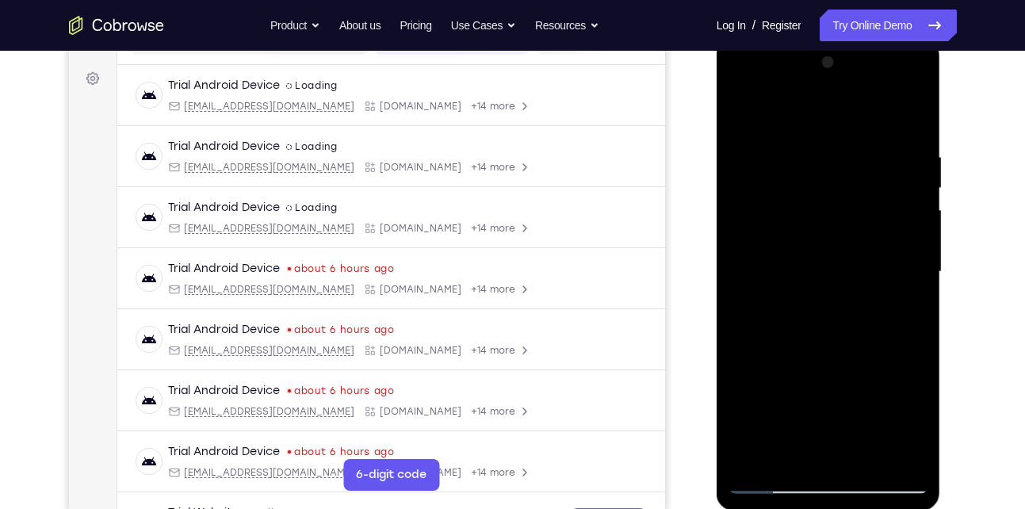
click at [913, 121] on div at bounding box center [829, 272] width 200 height 444
drag, startPoint x: 831, startPoint y: 189, endPoint x: 795, endPoint y: 427, distance: 240.5
click at [795, 427] on div at bounding box center [829, 272] width 200 height 444
click at [753, 154] on div at bounding box center [829, 272] width 200 height 444
click at [789, 446] on div at bounding box center [829, 272] width 200 height 444
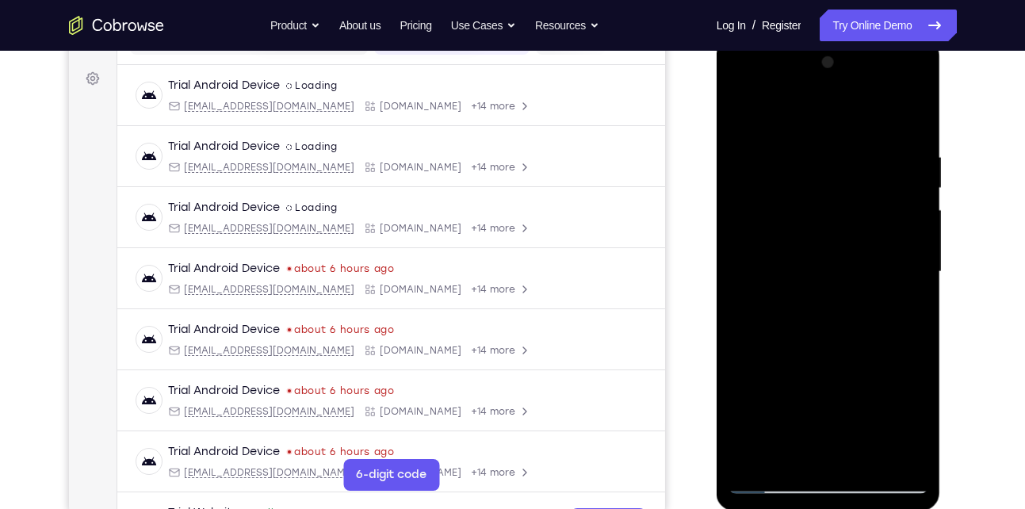
click at [773, 480] on div at bounding box center [829, 272] width 200 height 444
click at [899, 452] on div at bounding box center [829, 272] width 200 height 444
click at [909, 125] on div at bounding box center [829, 272] width 200 height 444
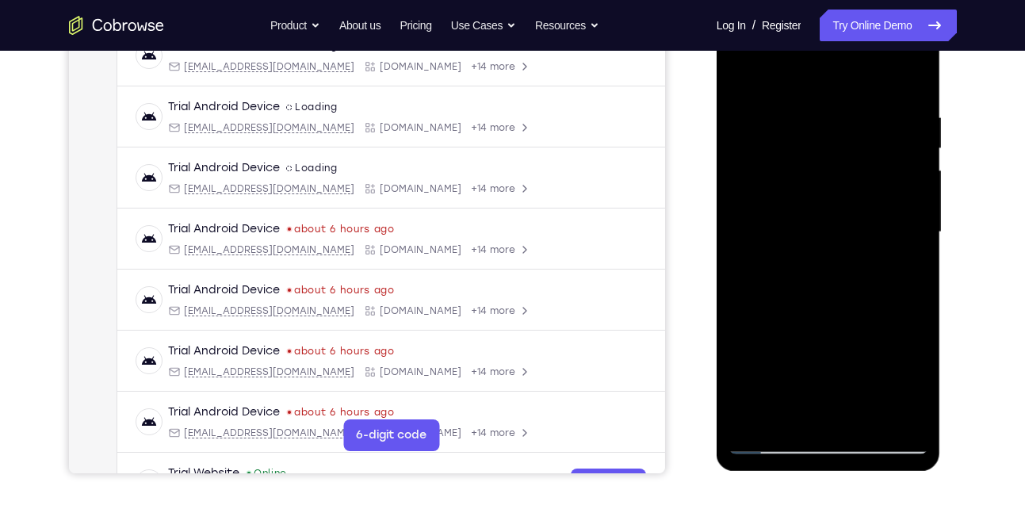
scroll to position [265, 0]
click at [863, 412] on div at bounding box center [829, 232] width 200 height 444
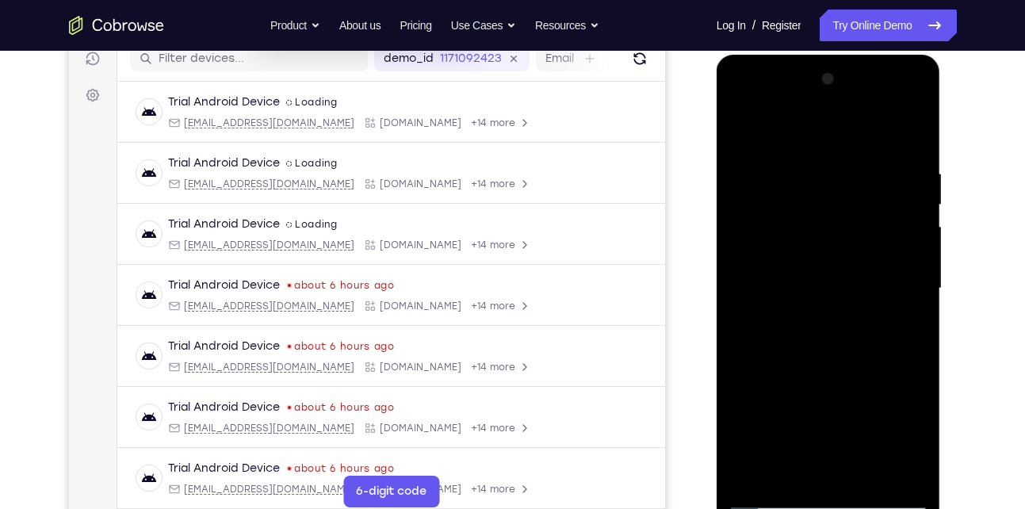
click at [738, 128] on div at bounding box center [829, 289] width 200 height 444
click at [812, 162] on div at bounding box center [829, 289] width 200 height 444
click at [902, 198] on div at bounding box center [829, 289] width 200 height 444
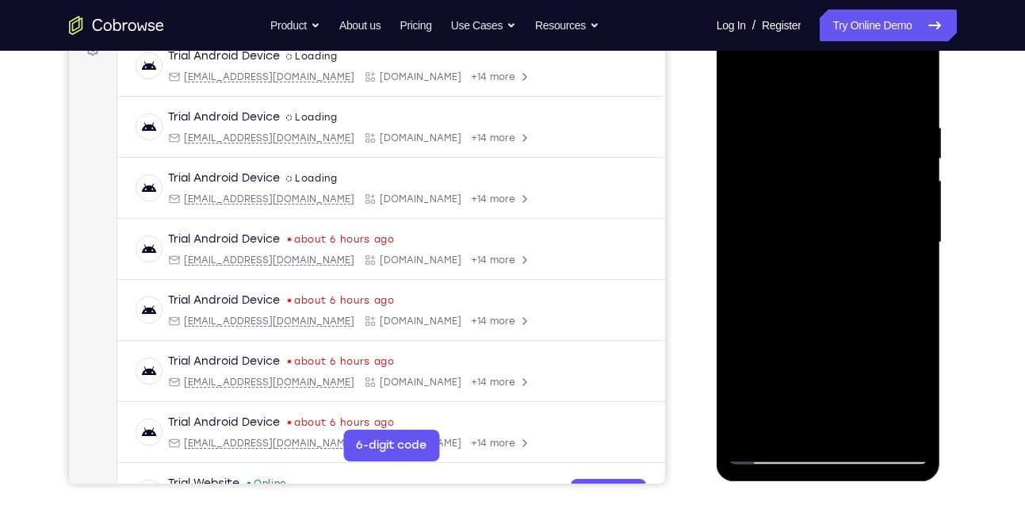
scroll to position [196, 0]
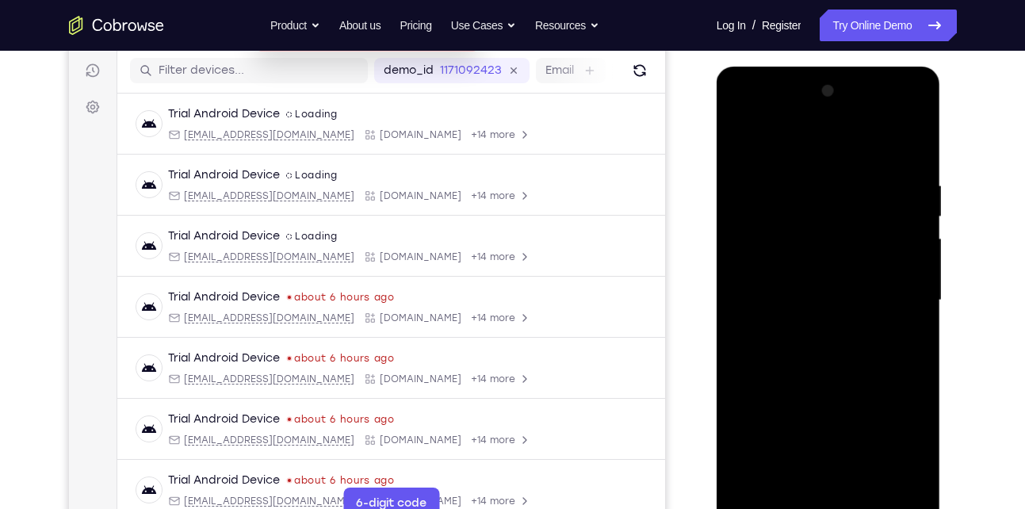
click at [902, 198] on div at bounding box center [829, 300] width 200 height 444
click at [800, 178] on div at bounding box center [829, 300] width 200 height 444
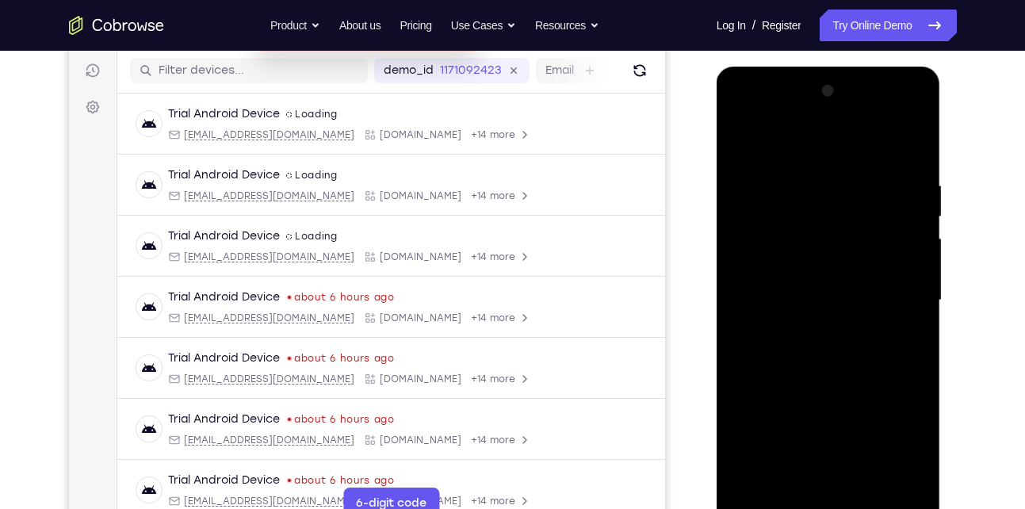
click at [733, 263] on div at bounding box center [829, 300] width 200 height 444
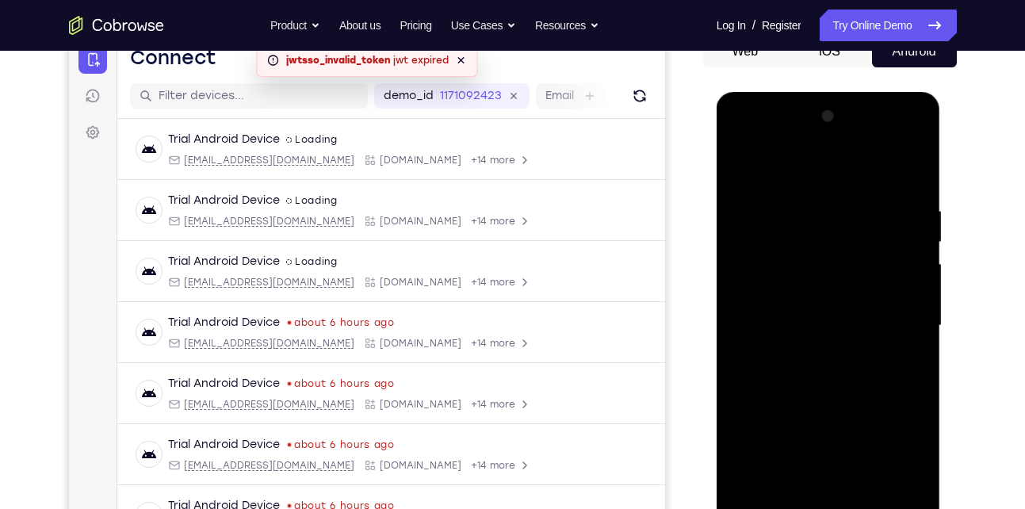
scroll to position [167, 0]
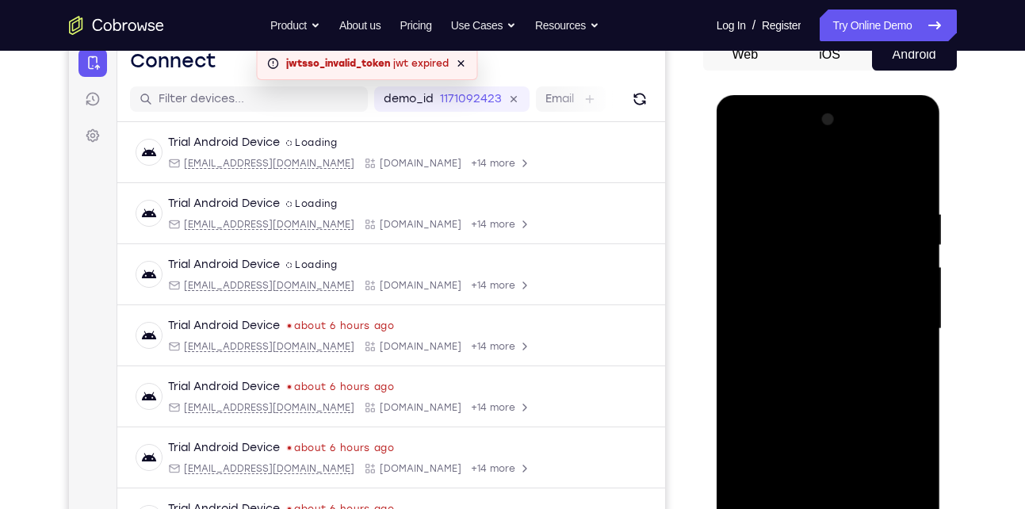
click at [910, 177] on div at bounding box center [829, 329] width 200 height 444
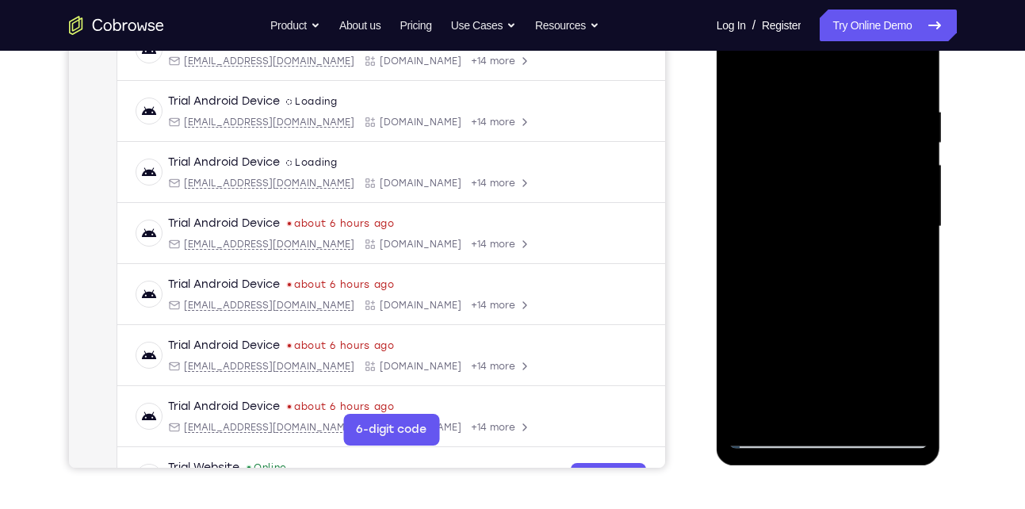
scroll to position [270, 0]
click at [897, 410] on div at bounding box center [829, 226] width 200 height 444
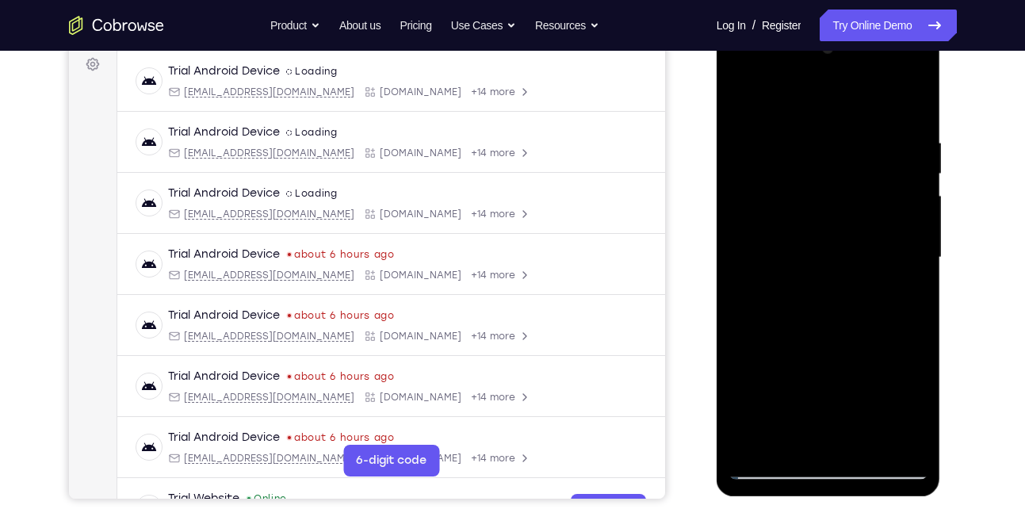
scroll to position [237, 0]
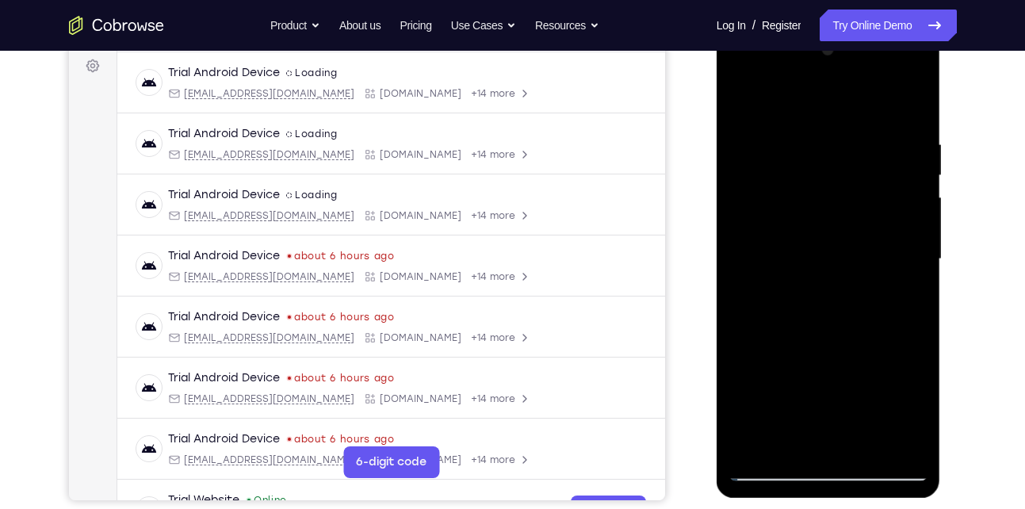
click at [863, 451] on div at bounding box center [829, 259] width 200 height 444
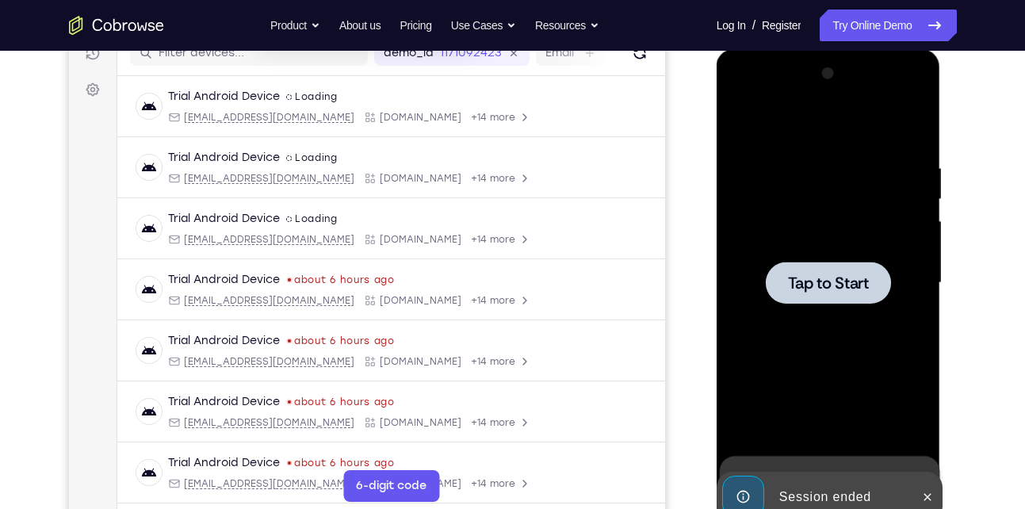
click at [795, 362] on div at bounding box center [829, 283] width 200 height 444
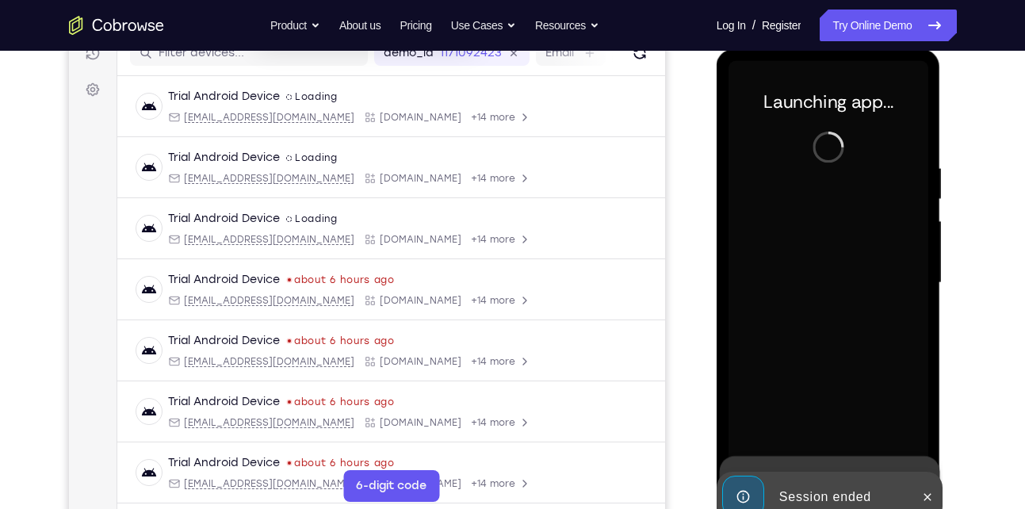
scroll to position [235, 0]
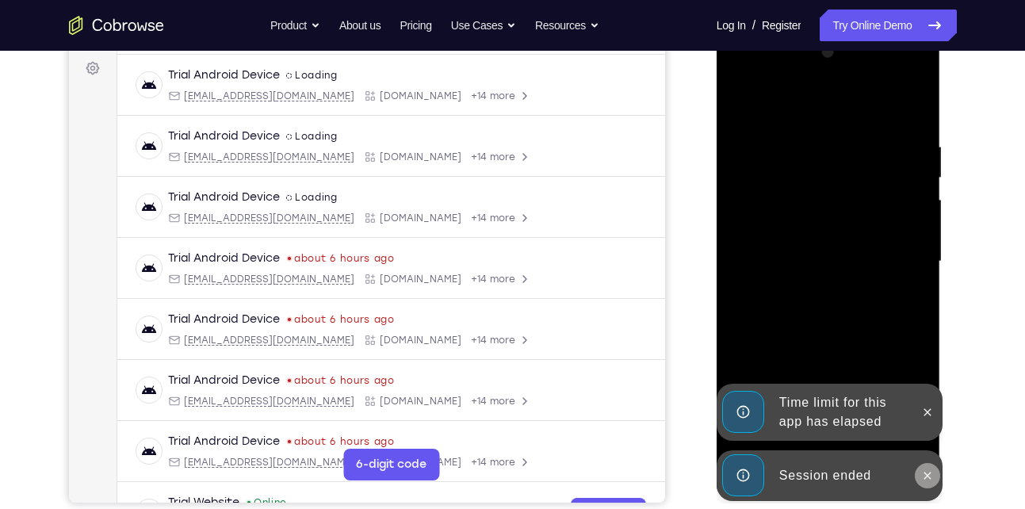
click at [935, 476] on button at bounding box center [927, 475] width 25 height 25
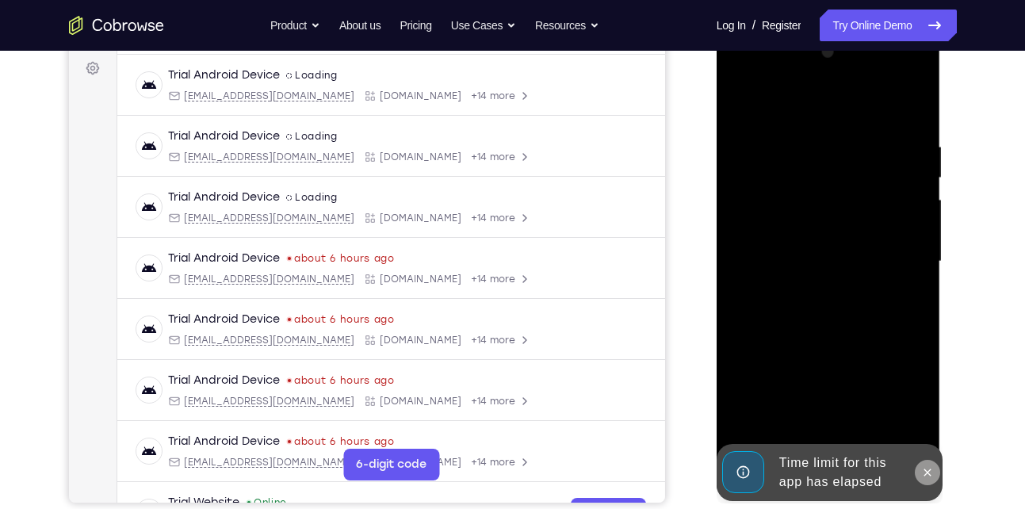
click at [926, 467] on icon at bounding box center [927, 472] width 13 height 13
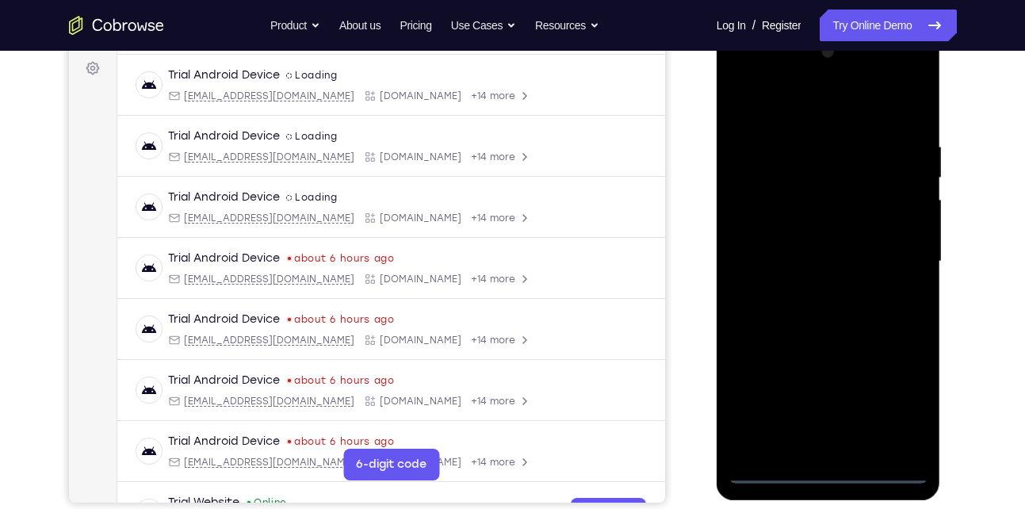
click at [833, 471] on div at bounding box center [829, 262] width 200 height 444
click at [894, 396] on div at bounding box center [829, 262] width 200 height 444
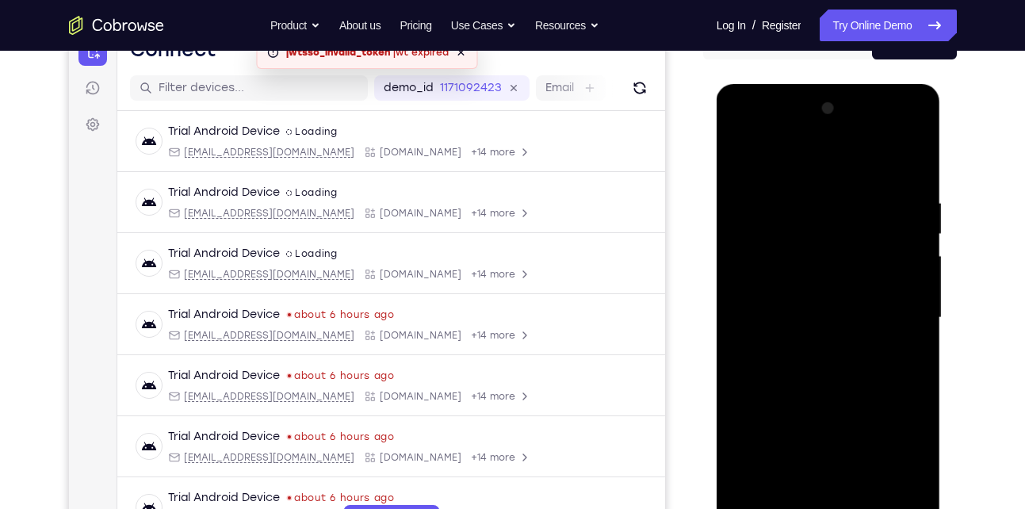
scroll to position [178, 0]
click at [810, 165] on div at bounding box center [829, 319] width 200 height 444
click at [891, 305] on div at bounding box center [829, 319] width 200 height 444
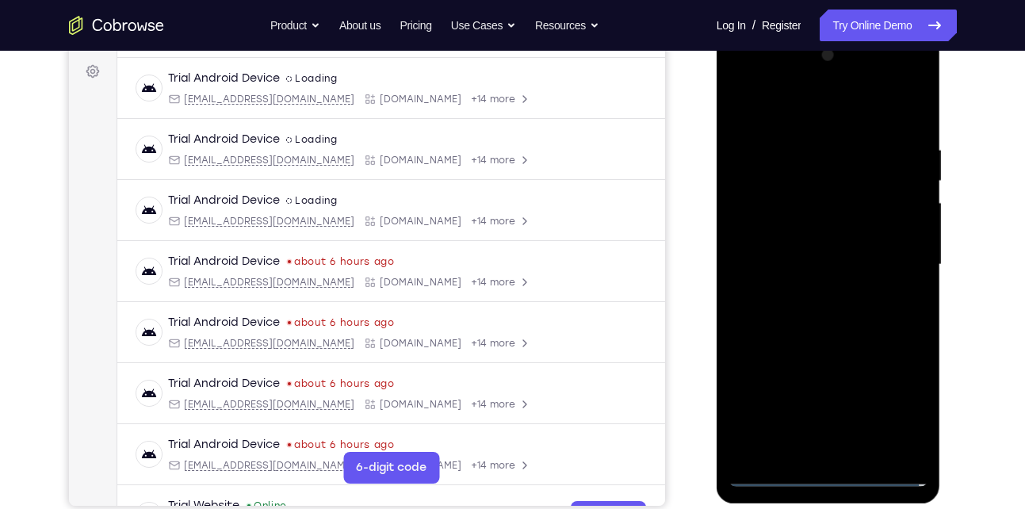
click at [816, 293] on div at bounding box center [829, 265] width 200 height 444
click at [848, 247] on div at bounding box center [829, 265] width 200 height 444
click at [817, 269] on div at bounding box center [829, 265] width 200 height 444
click at [791, 312] on div at bounding box center [829, 265] width 200 height 444
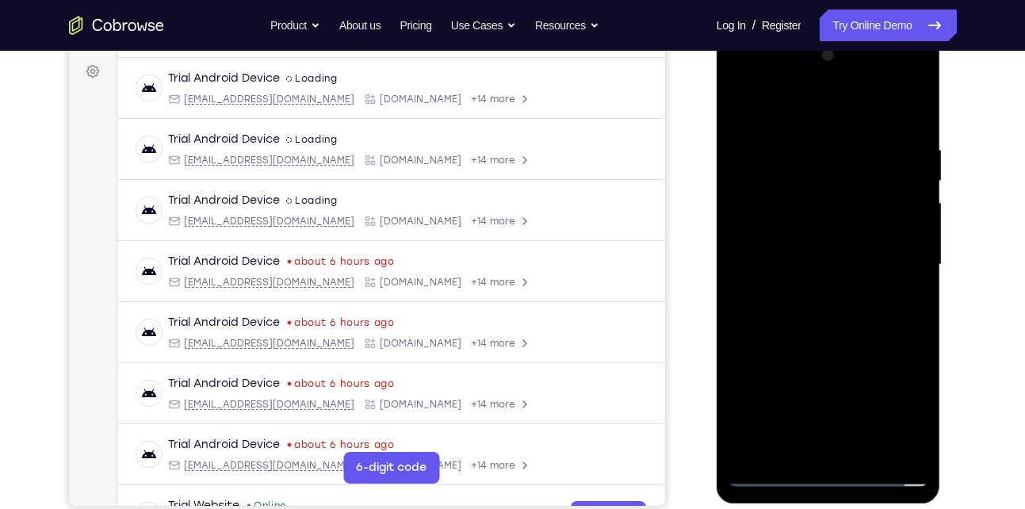
click at [791, 312] on div at bounding box center [829, 265] width 200 height 444
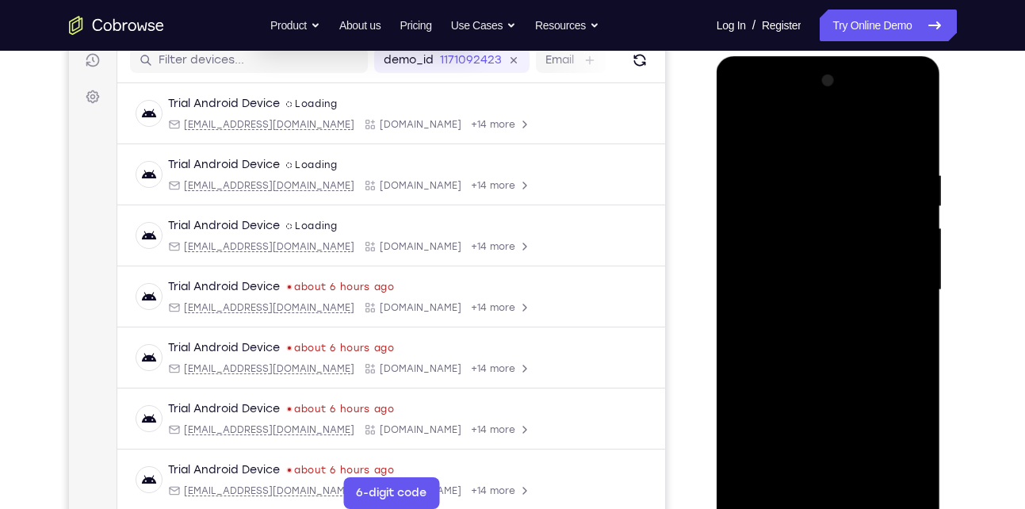
scroll to position [205, 0]
click at [908, 148] on div at bounding box center [829, 291] width 200 height 444
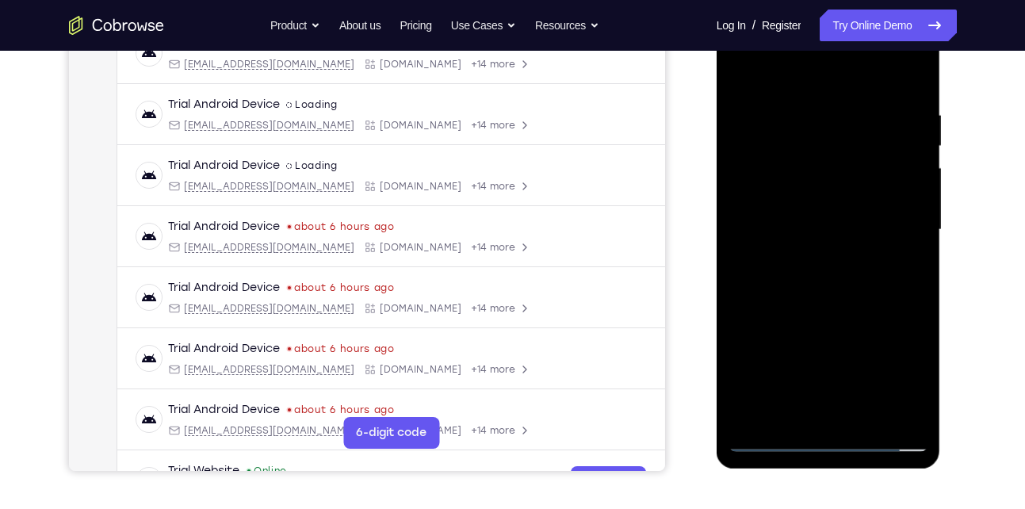
click at [869, 419] on div at bounding box center [829, 230] width 200 height 444
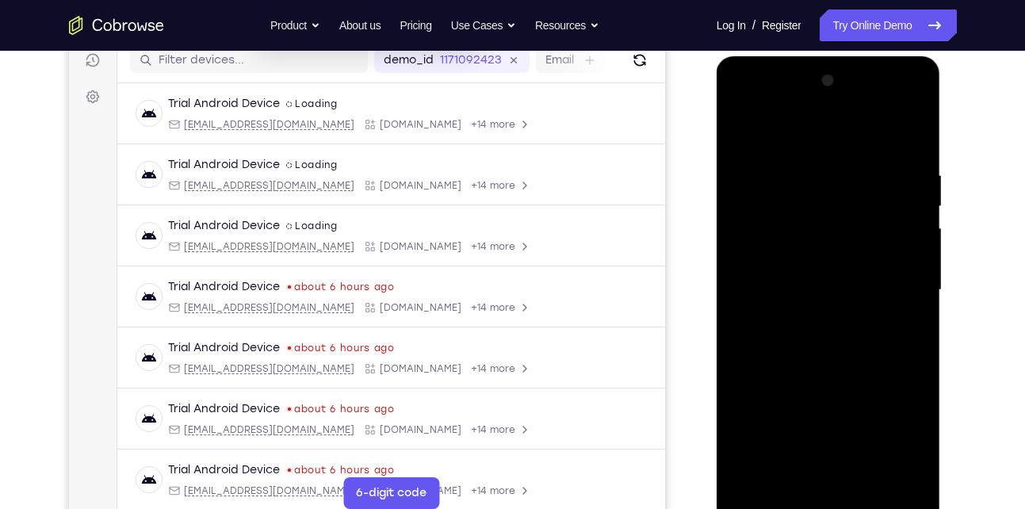
scroll to position [205, 0]
click at [824, 377] on div at bounding box center [829, 291] width 200 height 444
click at [836, 272] on div at bounding box center [829, 291] width 200 height 444
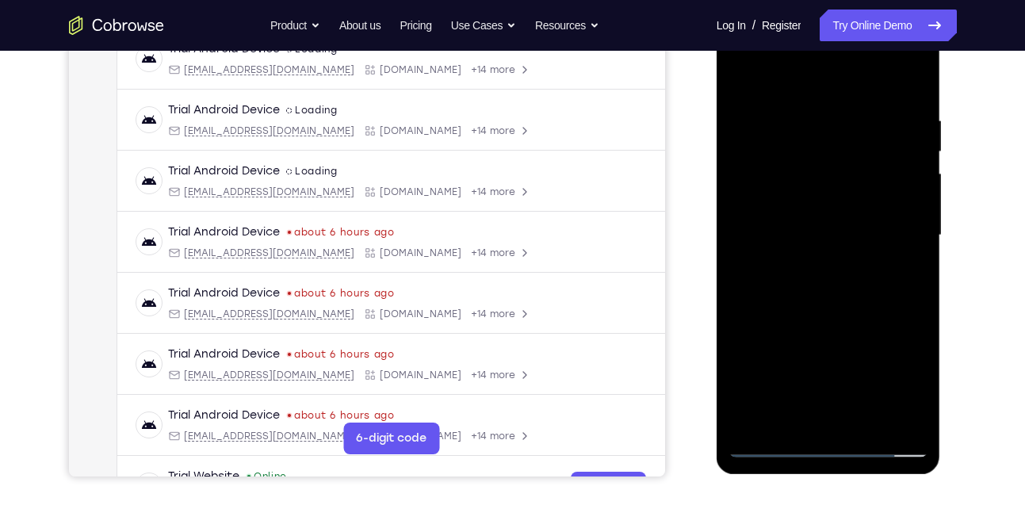
click at [792, 412] on div at bounding box center [829, 235] width 200 height 444
click at [788, 415] on div at bounding box center [829, 235] width 200 height 444
click at [872, 322] on div at bounding box center [829, 235] width 200 height 444
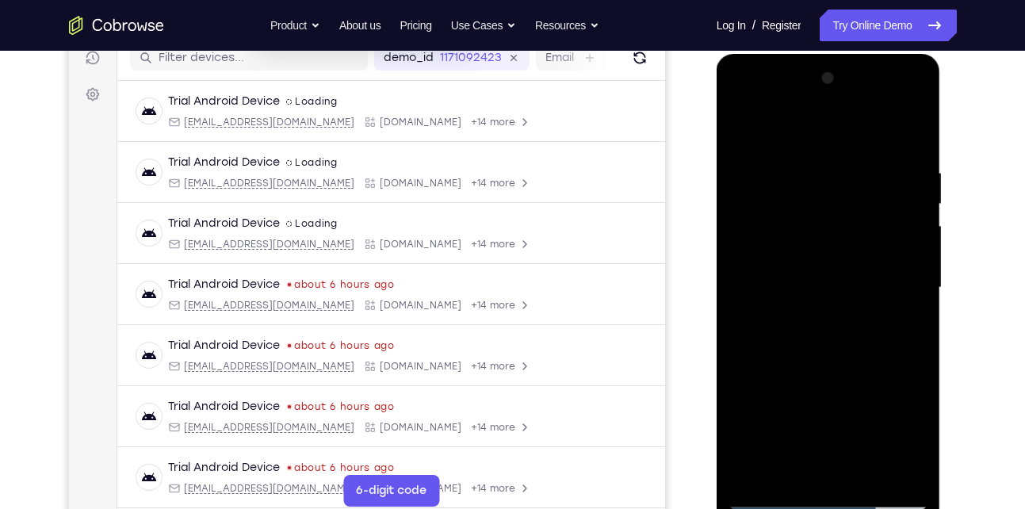
scroll to position [208, 0]
click at [746, 132] on div at bounding box center [829, 289] width 200 height 444
drag, startPoint x: 823, startPoint y: 162, endPoint x: 813, endPoint y: 364, distance: 202.4
click at [813, 364] on div at bounding box center [829, 289] width 200 height 444
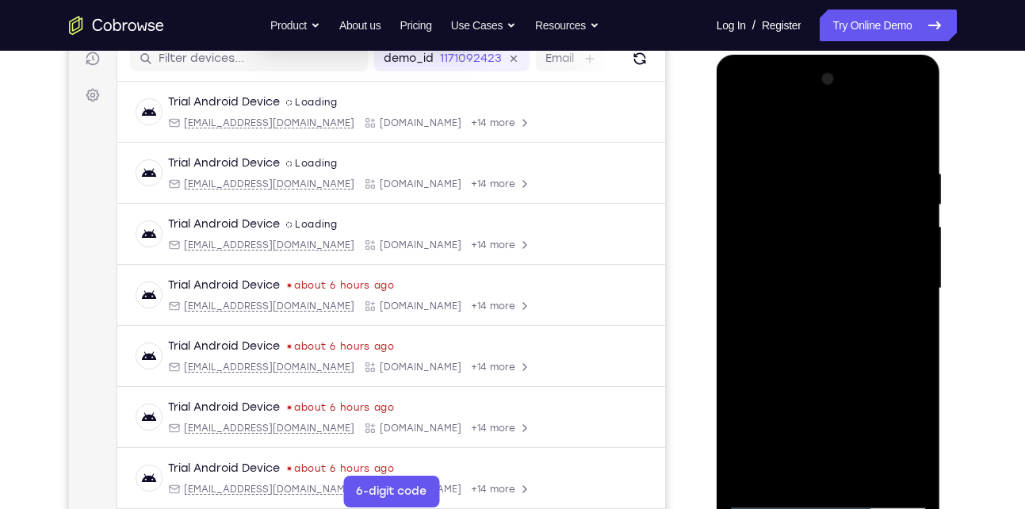
drag, startPoint x: 904, startPoint y: 152, endPoint x: 781, endPoint y: 157, distance: 123.0
click at [781, 157] on div at bounding box center [829, 289] width 200 height 444
drag, startPoint x: 866, startPoint y: 165, endPoint x: 756, endPoint y: 164, distance: 110.2
click at [756, 164] on div at bounding box center [829, 289] width 200 height 444
click at [741, 163] on div at bounding box center [829, 289] width 200 height 444
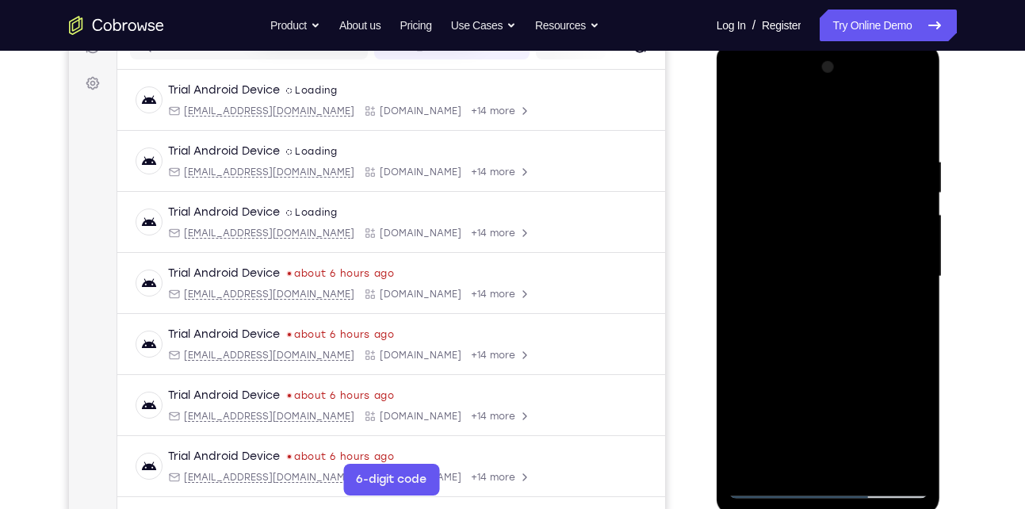
scroll to position [220, 0]
click at [799, 457] on div at bounding box center [829, 276] width 200 height 444
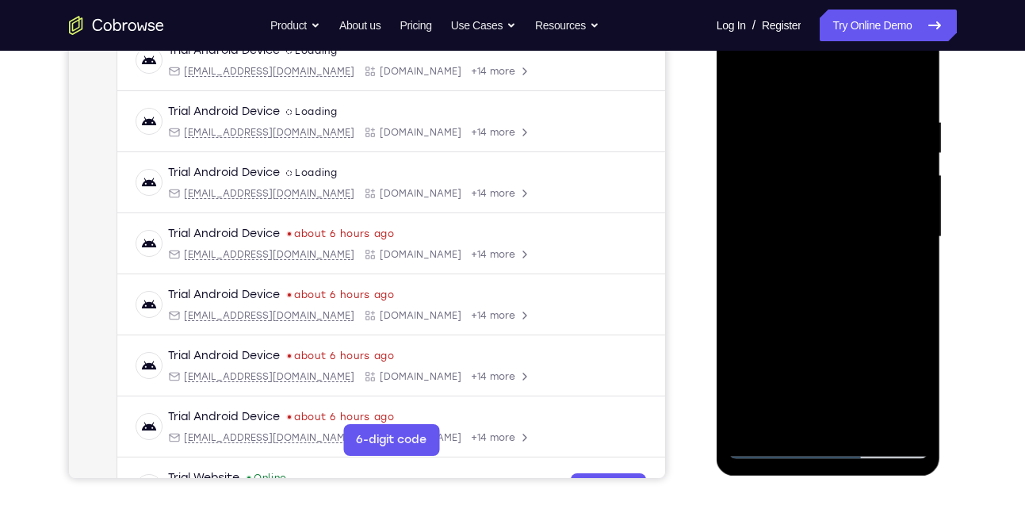
click at [770, 446] on div at bounding box center [829, 237] width 200 height 444
click at [909, 415] on div at bounding box center [829, 237] width 200 height 444
click at [909, 316] on div at bounding box center [829, 237] width 200 height 444
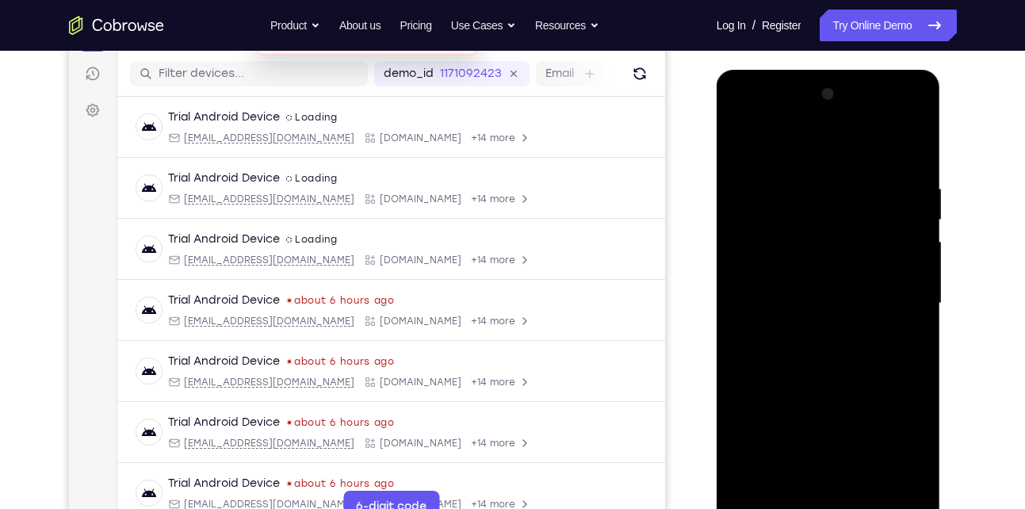
scroll to position [186, 0]
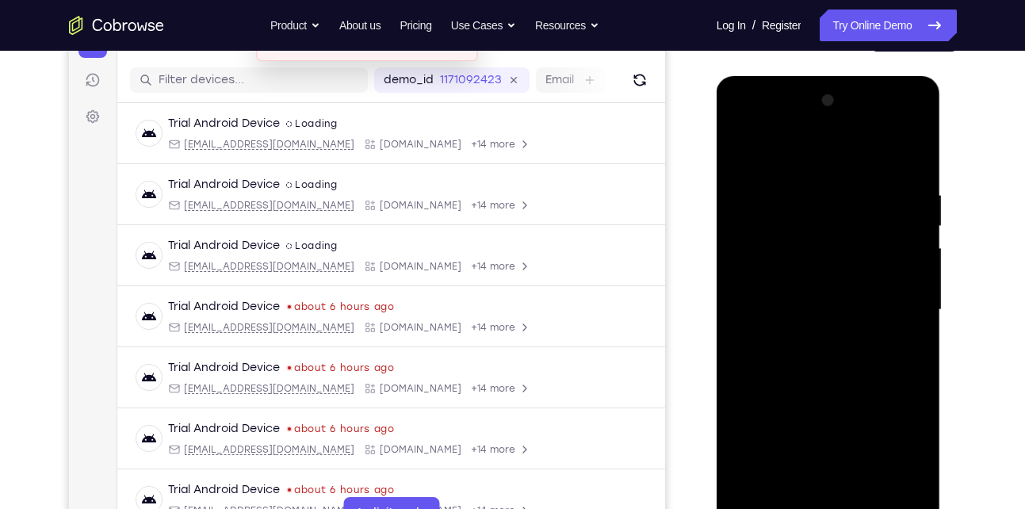
drag, startPoint x: 898, startPoint y: 276, endPoint x: 791, endPoint y: 266, distance: 107.5
click at [791, 266] on div at bounding box center [829, 310] width 200 height 444
click at [910, 255] on div at bounding box center [829, 310] width 200 height 444
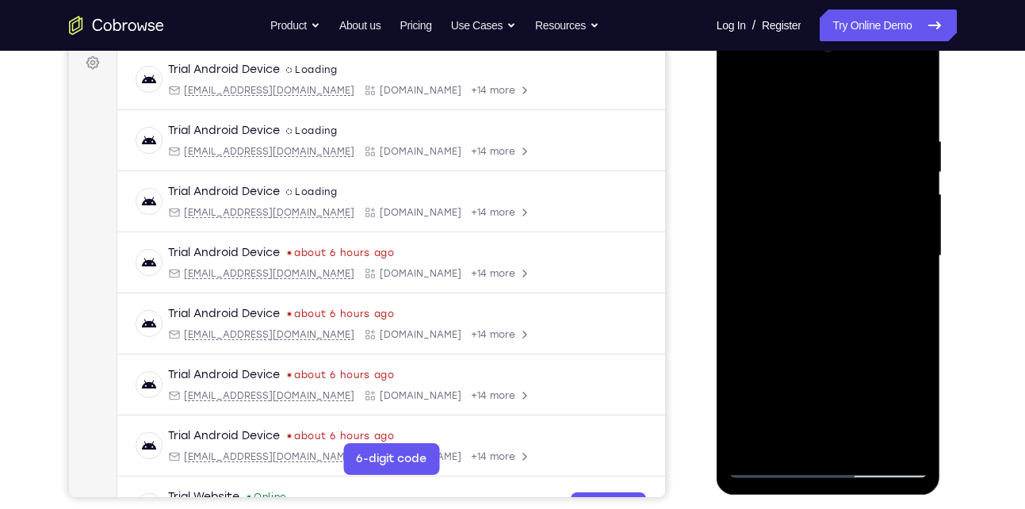
scroll to position [241, 0]
click at [813, 434] on div at bounding box center [829, 255] width 200 height 444
click at [919, 412] on div at bounding box center [829, 255] width 200 height 444
click at [909, 415] on div at bounding box center [829, 255] width 200 height 444
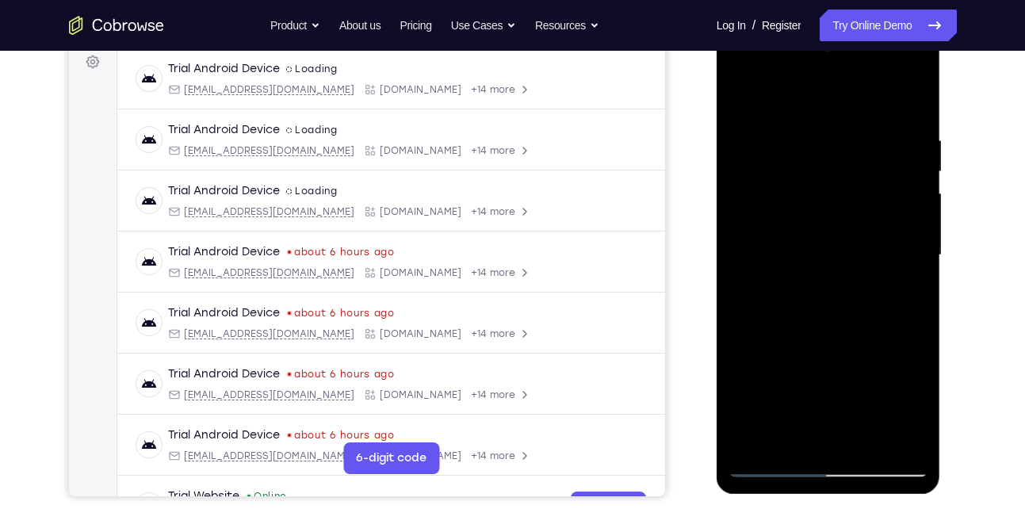
click at [909, 415] on div at bounding box center [829, 255] width 200 height 444
click at [768, 465] on div at bounding box center [829, 255] width 200 height 444
click at [901, 429] on div at bounding box center [829, 255] width 200 height 444
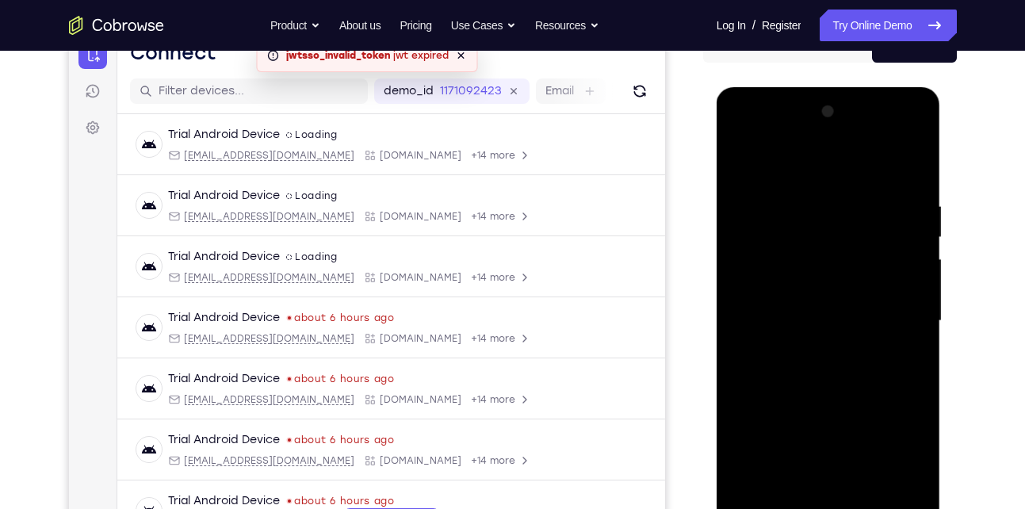
scroll to position [174, 0]
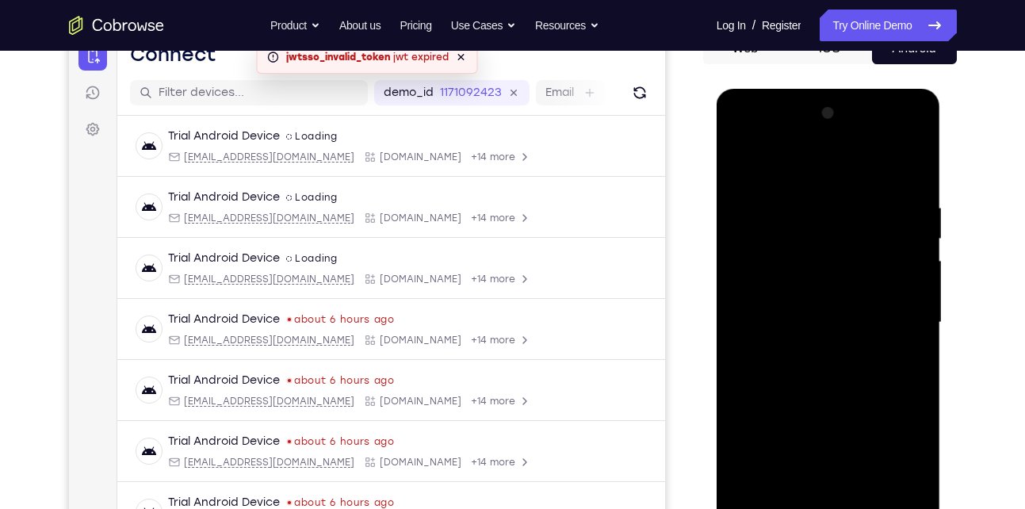
click at [910, 171] on div at bounding box center [829, 323] width 200 height 444
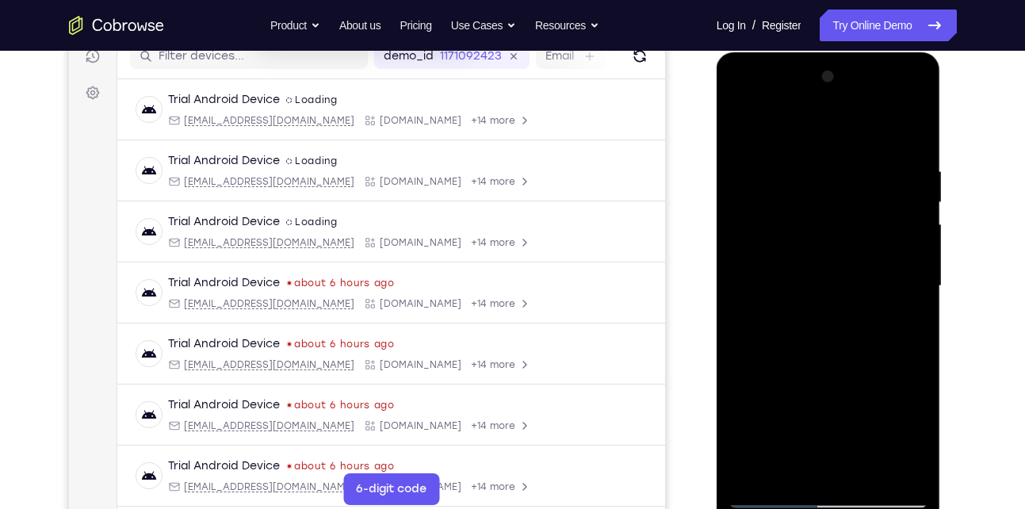
drag, startPoint x: 825, startPoint y: 193, endPoint x: 823, endPoint y: 229, distance: 35.8
click at [823, 229] on div at bounding box center [829, 286] width 200 height 444
click at [829, 160] on div at bounding box center [829, 286] width 200 height 444
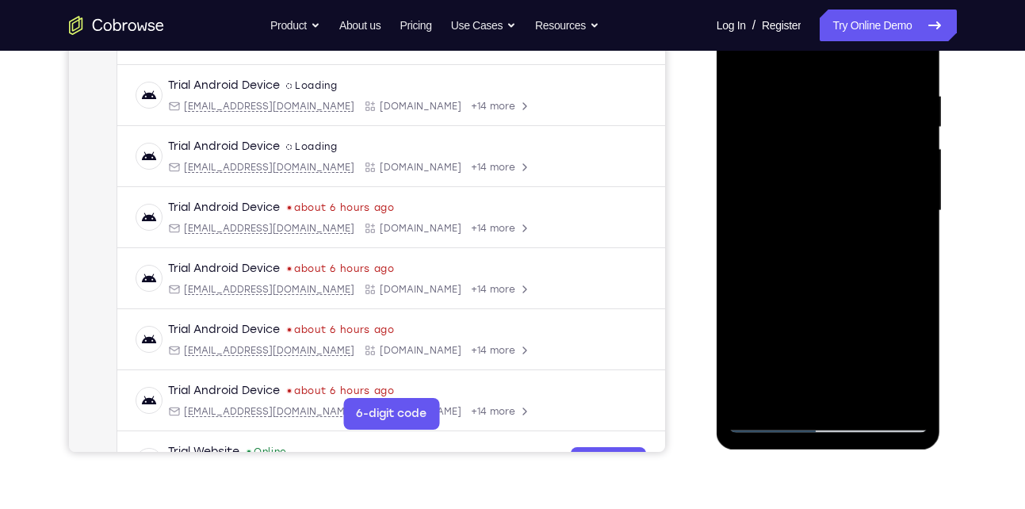
scroll to position [194, 0]
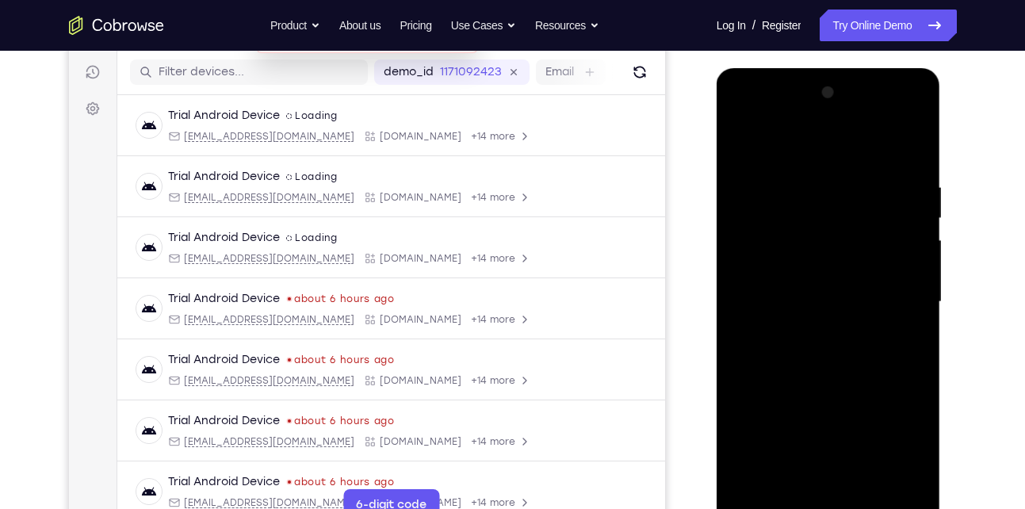
click at [752, 146] on div at bounding box center [829, 302] width 200 height 444
click at [876, 195] on div at bounding box center [829, 302] width 200 height 444
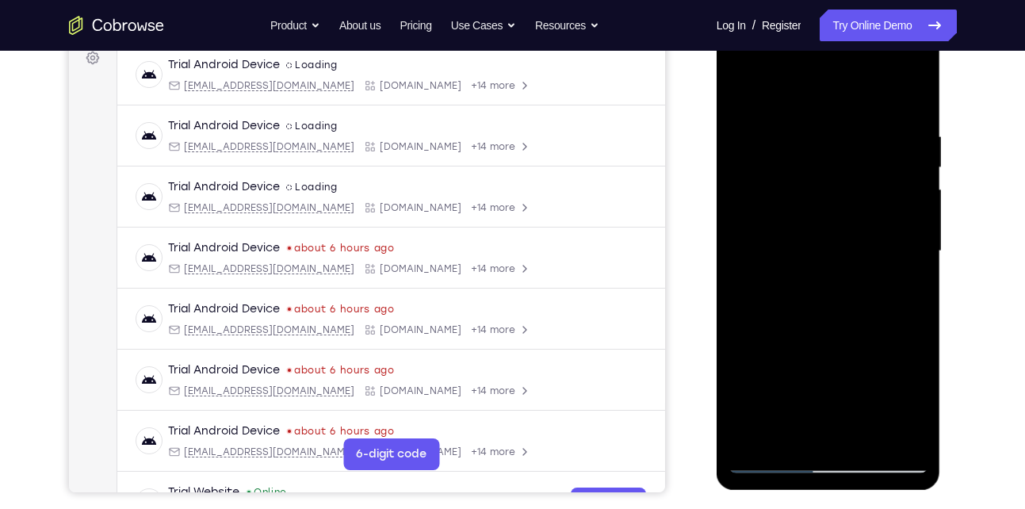
scroll to position [250, 0]
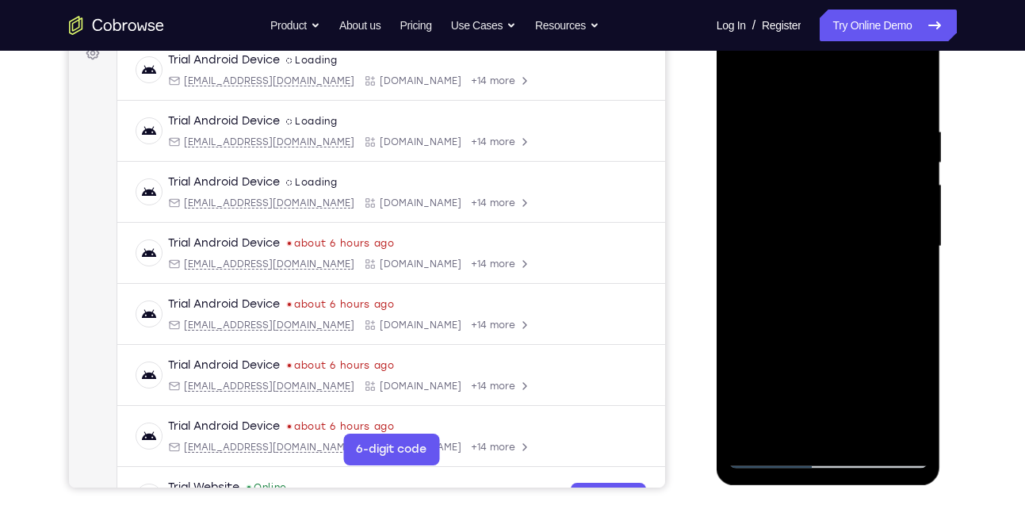
click at [791, 427] on div at bounding box center [829, 247] width 200 height 444
click at [910, 396] on div at bounding box center [829, 247] width 200 height 444
click at [784, 426] on div at bounding box center [829, 247] width 200 height 444
click at [745, 339] on div at bounding box center [829, 247] width 200 height 444
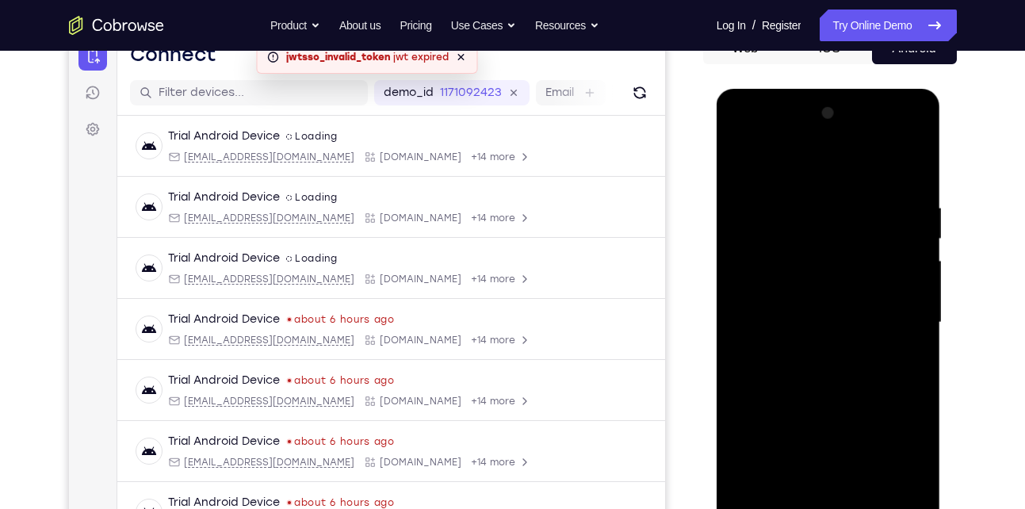
scroll to position [173, 0]
click at [748, 163] on div at bounding box center [829, 323] width 200 height 444
drag, startPoint x: 816, startPoint y: 188, endPoint x: 807, endPoint y: 366, distance: 178.6
click at [807, 366] on div at bounding box center [829, 323] width 200 height 444
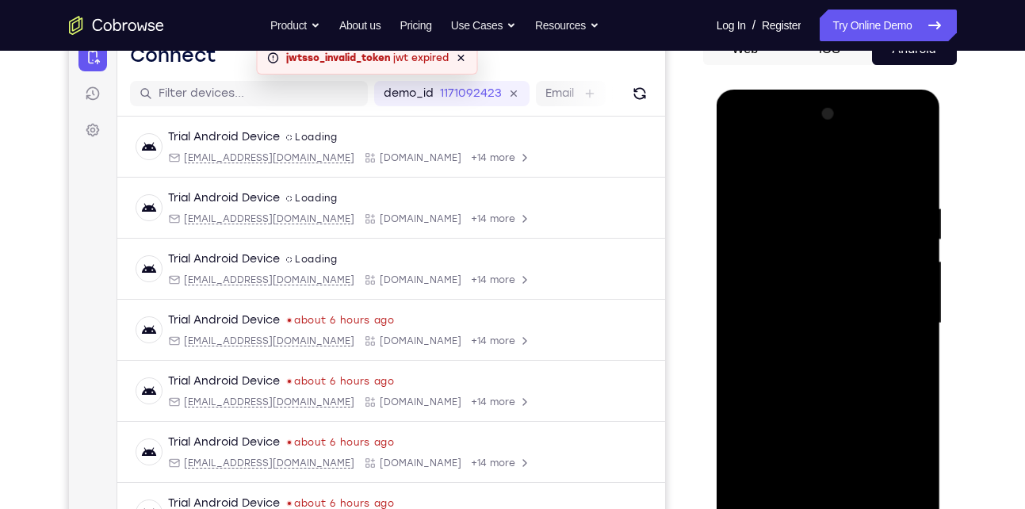
click at [810, 219] on div at bounding box center [829, 323] width 200 height 444
click at [897, 266] on div at bounding box center [829, 323] width 200 height 444
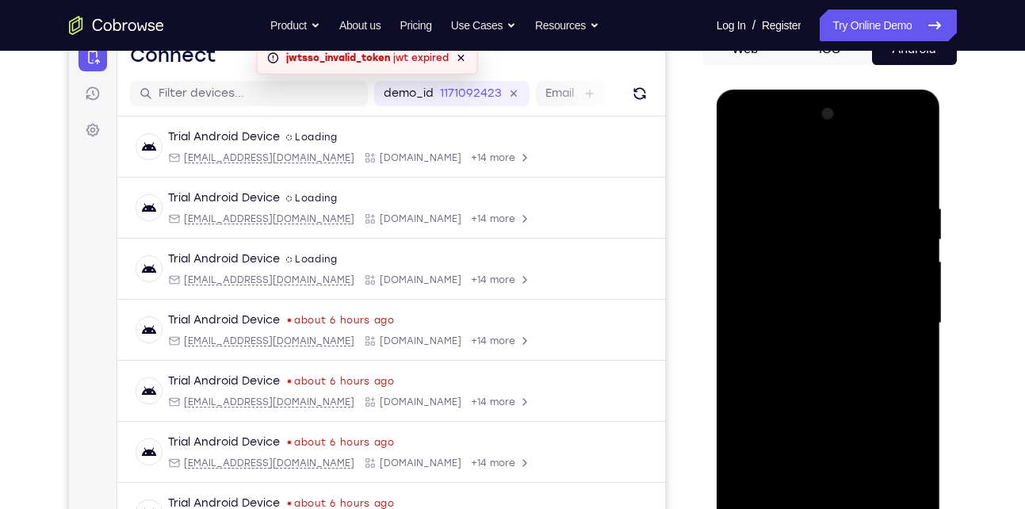
click at [897, 266] on div at bounding box center [829, 323] width 200 height 444
click at [908, 173] on div at bounding box center [829, 323] width 200 height 444
click at [854, 186] on div at bounding box center [829, 323] width 200 height 444
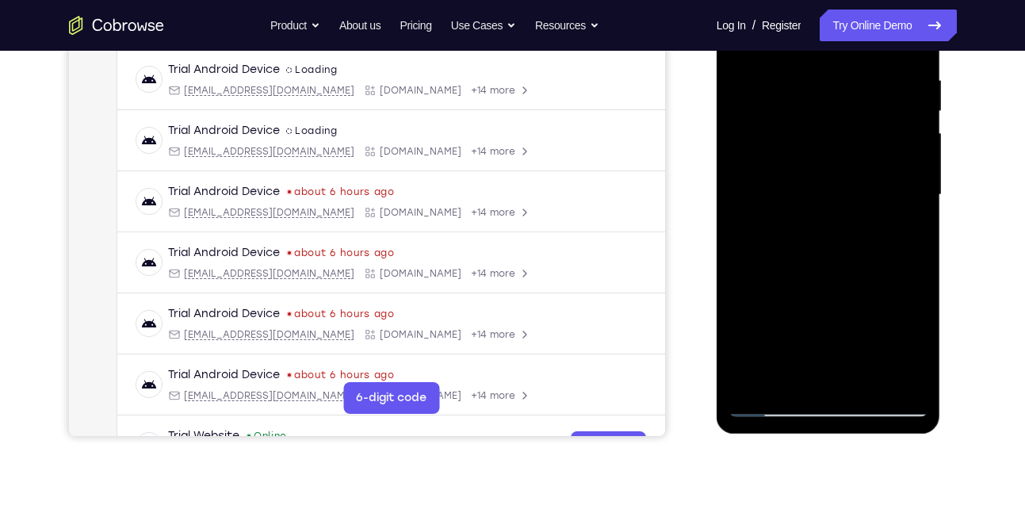
click at [913, 381] on div at bounding box center [829, 195] width 200 height 444
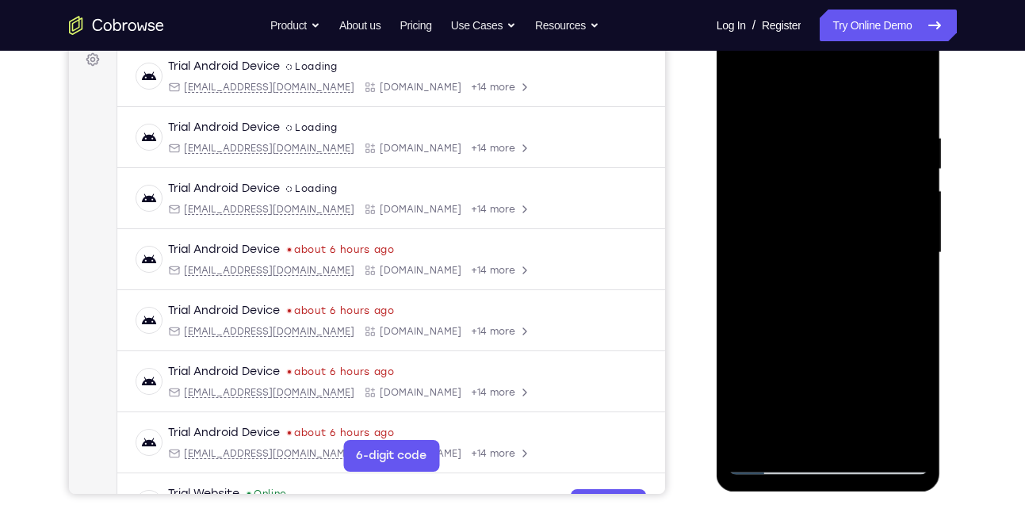
scroll to position [241, 0]
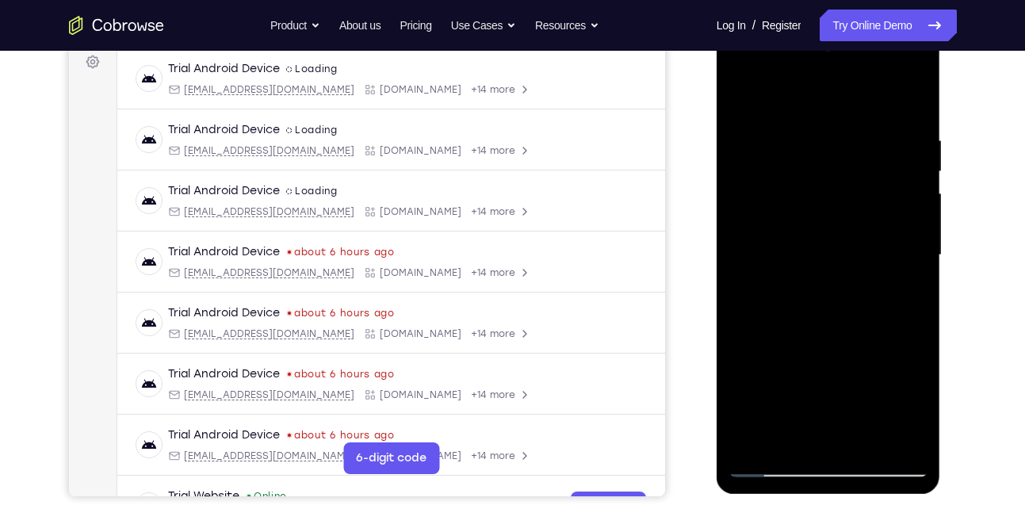
click at [913, 381] on div at bounding box center [829, 255] width 200 height 444
click at [816, 436] on div at bounding box center [829, 255] width 200 height 444
click at [786, 438] on div at bounding box center [829, 255] width 200 height 444
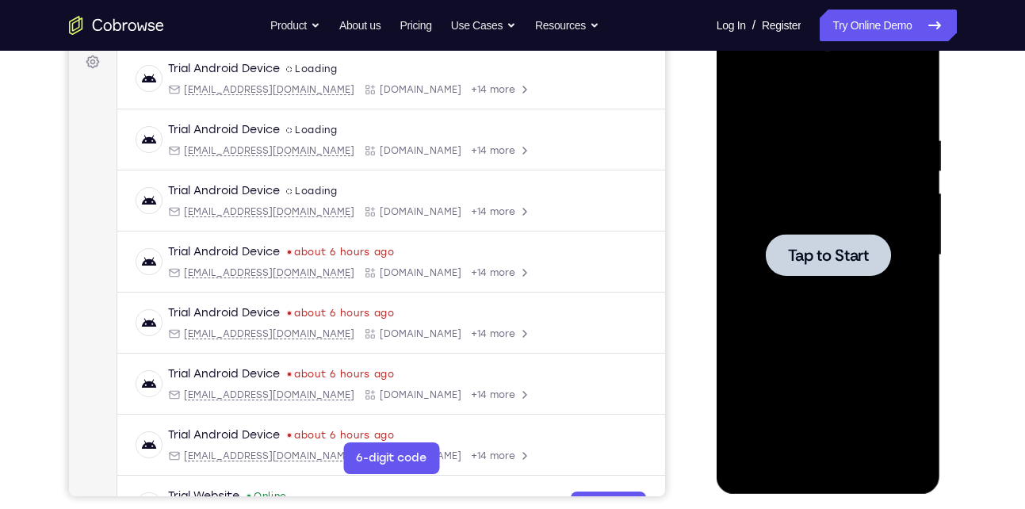
drag, startPoint x: 795, startPoint y: 248, endPoint x: 1307, endPoint y: 231, distance: 511.7
click at [795, 248] on span "Tap to Start" at bounding box center [828, 255] width 81 height 16
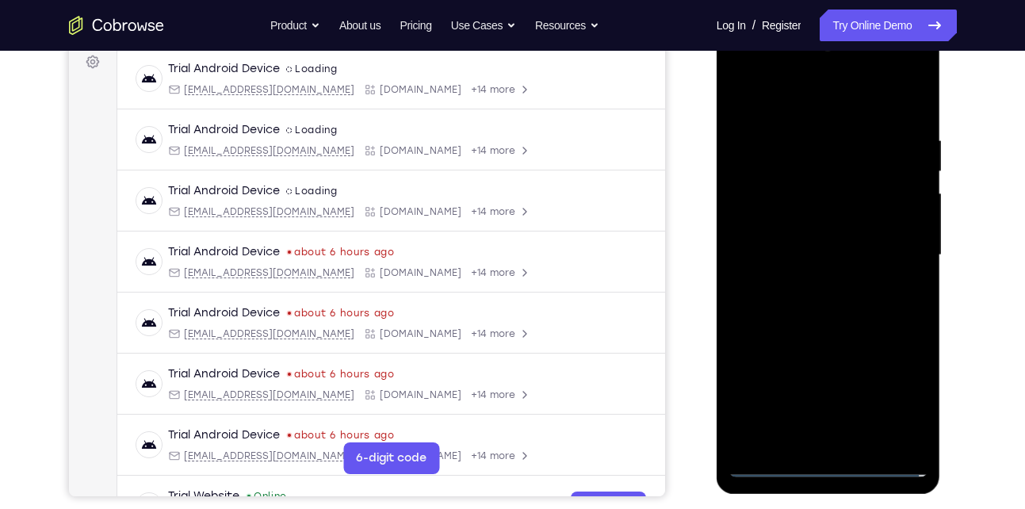
click at [825, 460] on div at bounding box center [829, 255] width 200 height 444
click at [825, 466] on div at bounding box center [829, 255] width 200 height 444
drag, startPoint x: 828, startPoint y: 465, endPoint x: 1270, endPoint y: 281, distance: 479.1
click at [828, 465] on div at bounding box center [829, 255] width 200 height 444
click at [900, 400] on div at bounding box center [829, 255] width 200 height 444
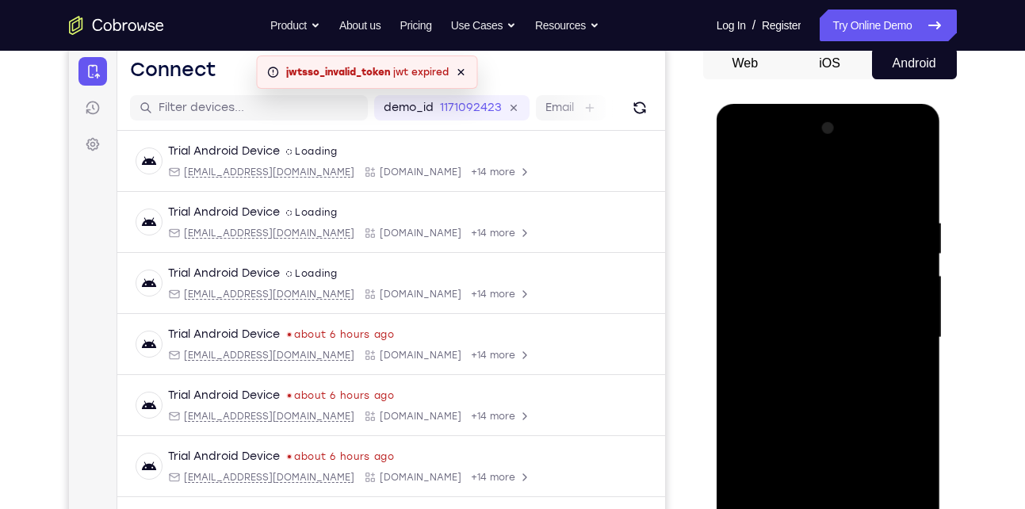
scroll to position [156, 0]
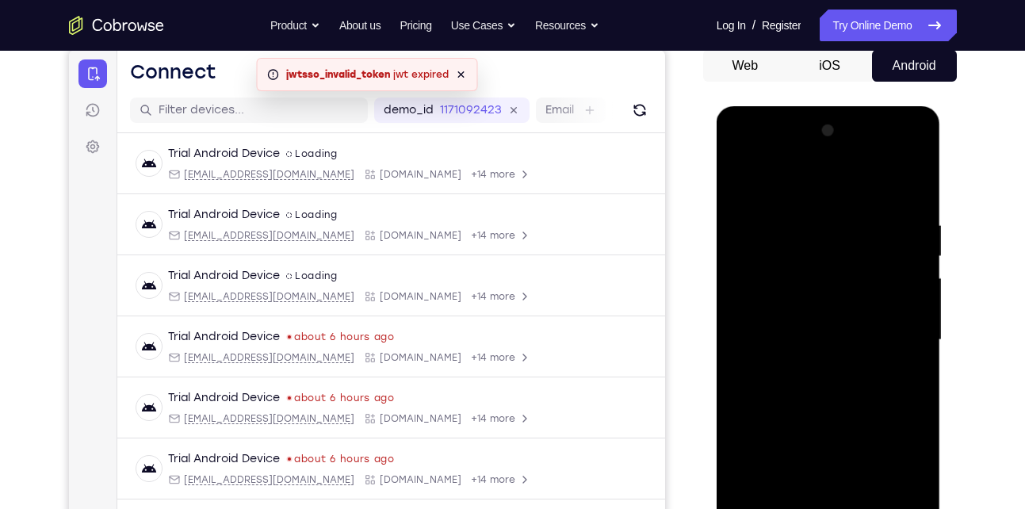
click at [817, 186] on div at bounding box center [829, 340] width 200 height 444
click at [895, 331] on div at bounding box center [829, 340] width 200 height 444
click at [806, 371] on div at bounding box center [829, 340] width 200 height 444
click at [837, 321] on div at bounding box center [829, 340] width 200 height 444
click at [832, 336] on div at bounding box center [829, 340] width 200 height 444
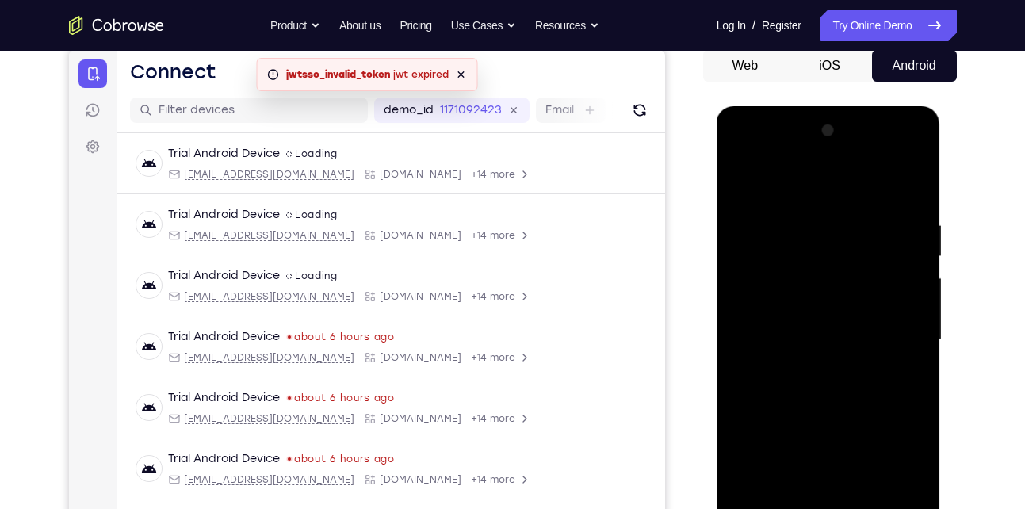
click at [845, 386] on div at bounding box center [829, 340] width 200 height 444
click at [815, 378] on div at bounding box center [829, 340] width 200 height 444
drag, startPoint x: 788, startPoint y: 196, endPoint x: 779, endPoint y: 159, distance: 38.5
click at [779, 159] on div at bounding box center [829, 340] width 200 height 444
click at [840, 389] on div at bounding box center [829, 340] width 200 height 444
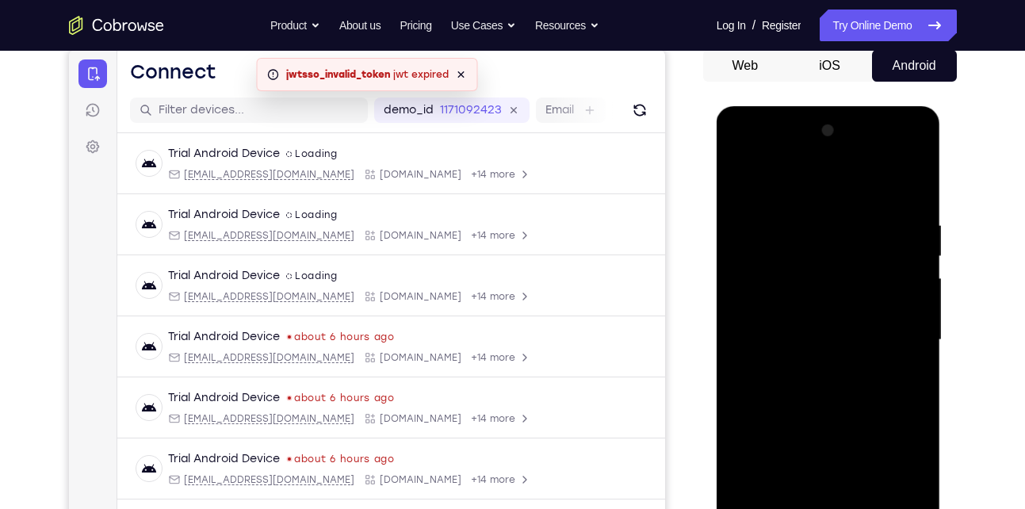
scroll to position [173, 0]
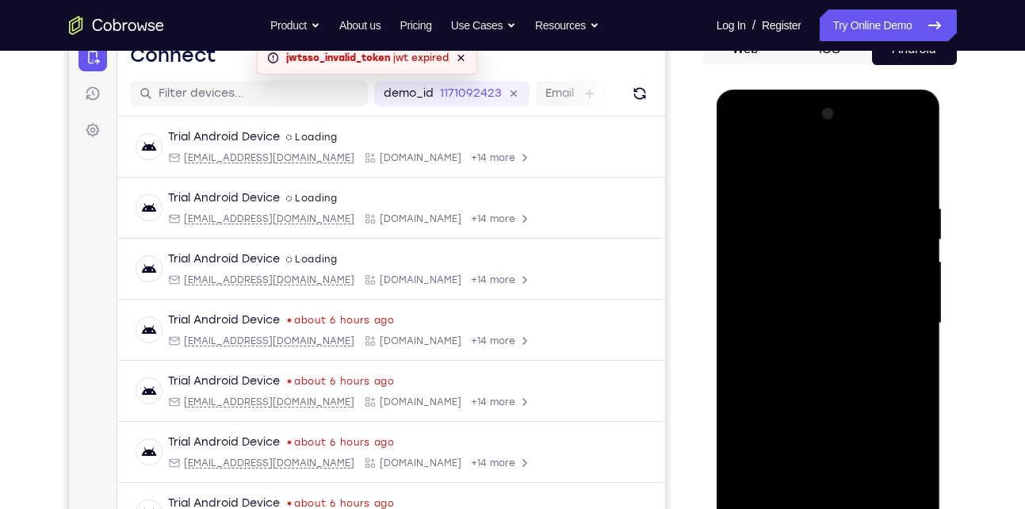
click at [833, 378] on div at bounding box center [829, 323] width 200 height 444
click at [825, 133] on div at bounding box center [829, 323] width 200 height 444
click at [779, 163] on div at bounding box center [829, 323] width 200 height 444
click at [791, 142] on div at bounding box center [829, 323] width 200 height 444
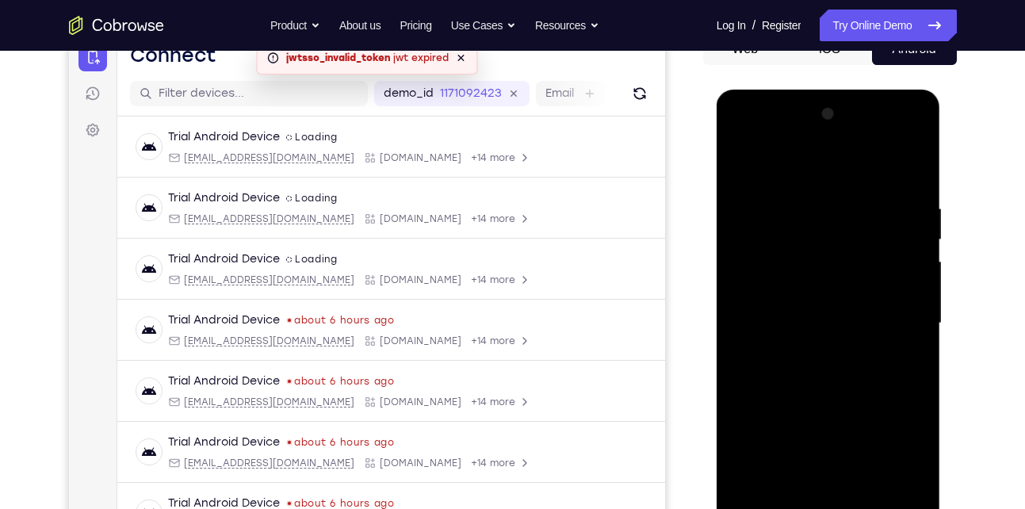
click at [756, 201] on div at bounding box center [829, 323] width 200 height 444
click at [810, 353] on div at bounding box center [829, 323] width 200 height 444
click at [810, 316] on div at bounding box center [829, 323] width 200 height 444
click at [775, 228] on div at bounding box center [829, 323] width 200 height 444
click at [782, 240] on div at bounding box center [829, 323] width 200 height 444
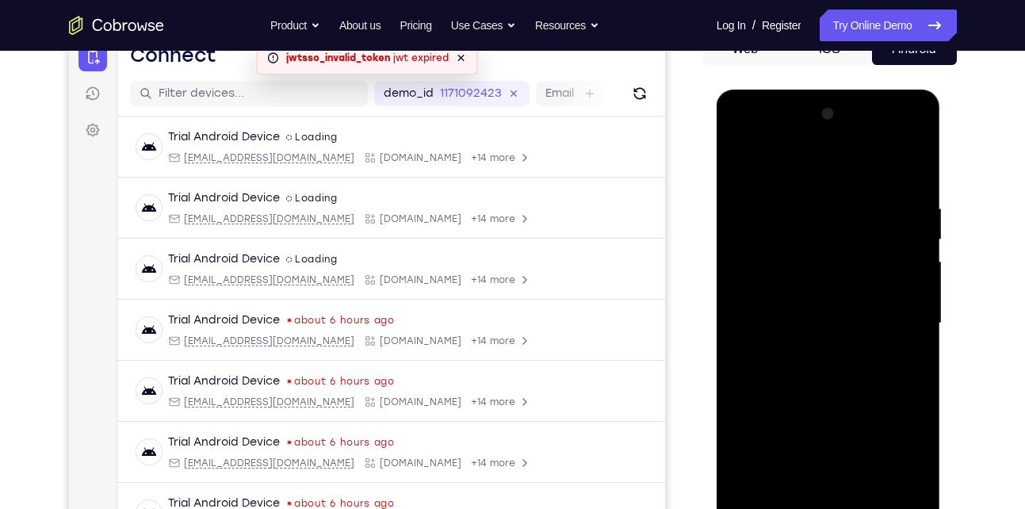
click at [788, 293] on div at bounding box center [829, 323] width 200 height 444
click at [794, 327] on div at bounding box center [829, 323] width 200 height 444
click at [794, 374] on div at bounding box center [829, 323] width 200 height 444
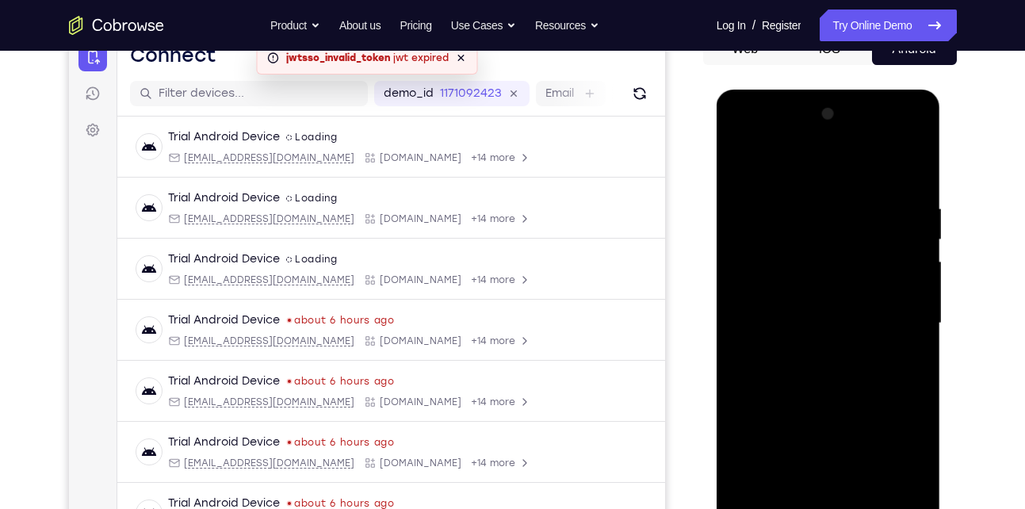
click at [794, 374] on div at bounding box center [829, 323] width 200 height 444
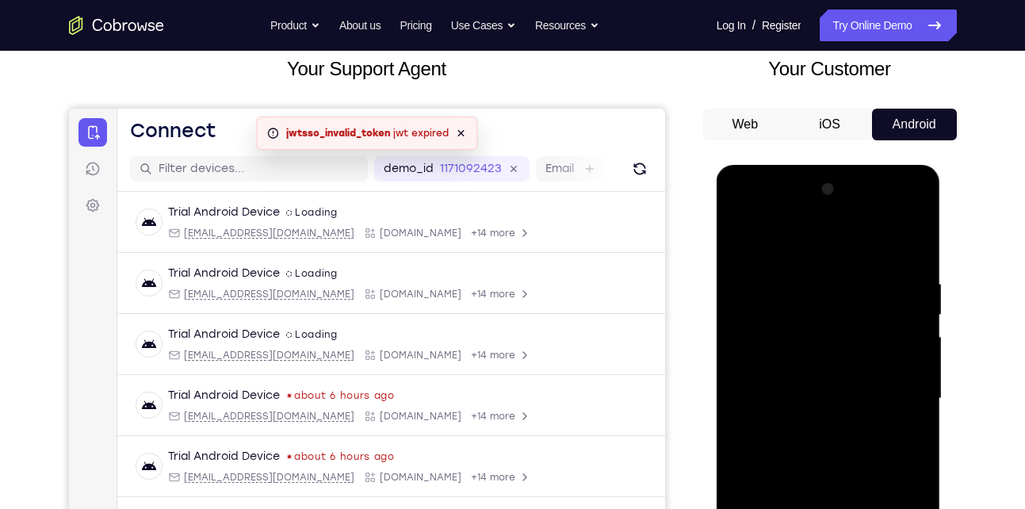
scroll to position [98, 0]
drag, startPoint x: 814, startPoint y: 252, endPoint x: 799, endPoint y: 165, distance: 88.5
click at [799, 165] on div at bounding box center [829, 400] width 224 height 473
click at [840, 441] on div at bounding box center [829, 398] width 200 height 444
click at [833, 453] on div at bounding box center [829, 398] width 200 height 444
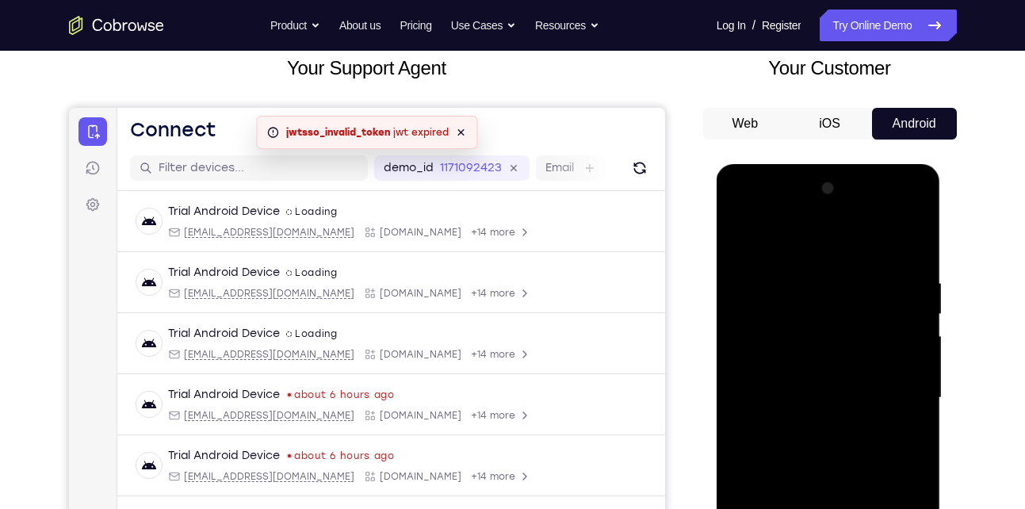
click at [833, 453] on div at bounding box center [829, 398] width 200 height 444
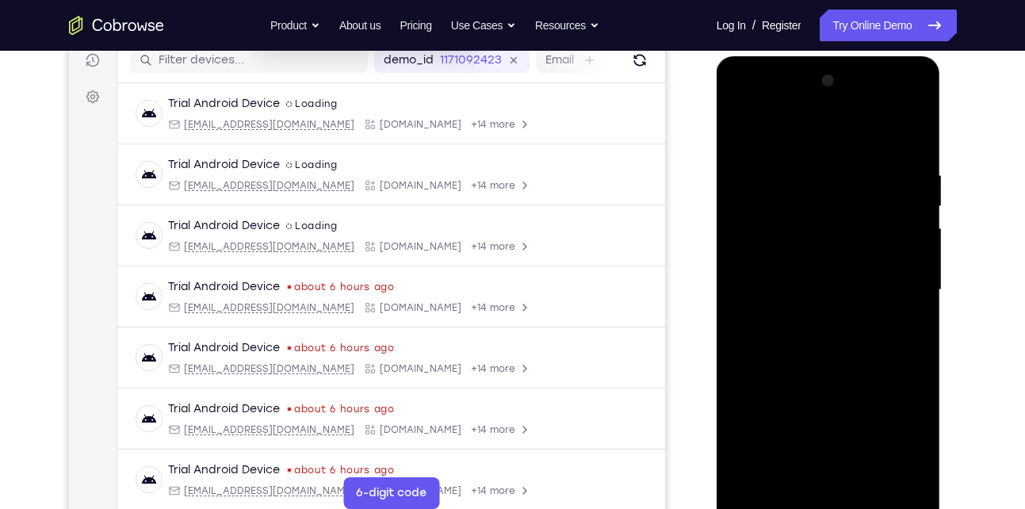
scroll to position [207, 0]
click at [849, 360] on div at bounding box center [829, 289] width 200 height 444
drag, startPoint x: 849, startPoint y: 360, endPoint x: 825, endPoint y: 241, distance: 121.3
click at [825, 241] on div at bounding box center [829, 289] width 200 height 444
click at [740, 389] on div at bounding box center [829, 289] width 200 height 444
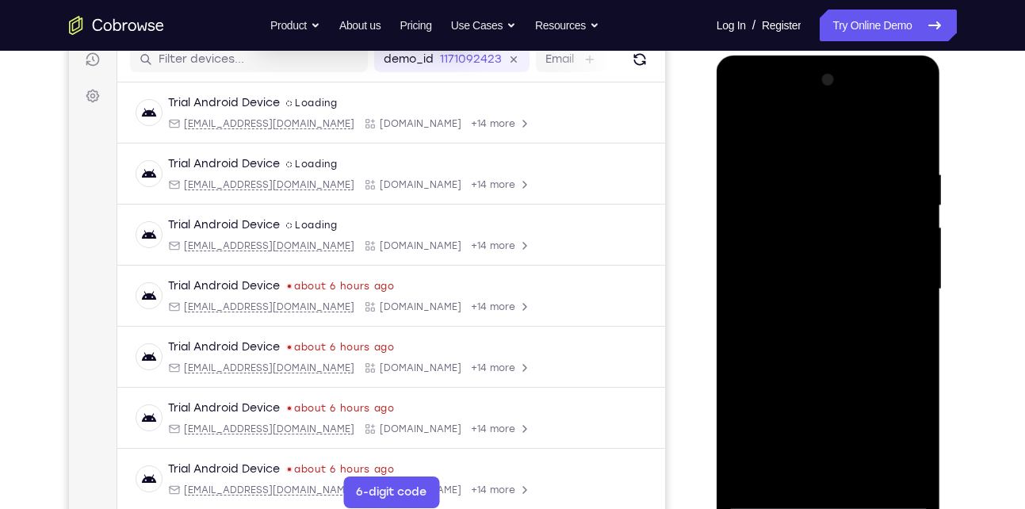
click at [863, 471] on div at bounding box center [829, 289] width 200 height 444
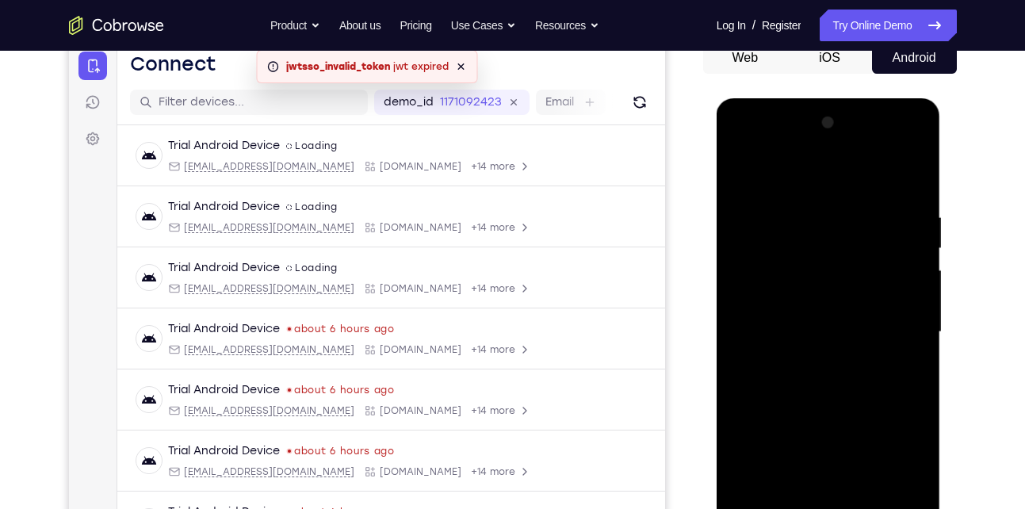
scroll to position [163, 0]
click at [826, 415] on div at bounding box center [829, 333] width 200 height 444
click at [739, 170] on div at bounding box center [829, 333] width 200 height 444
click at [810, 202] on div at bounding box center [829, 333] width 200 height 444
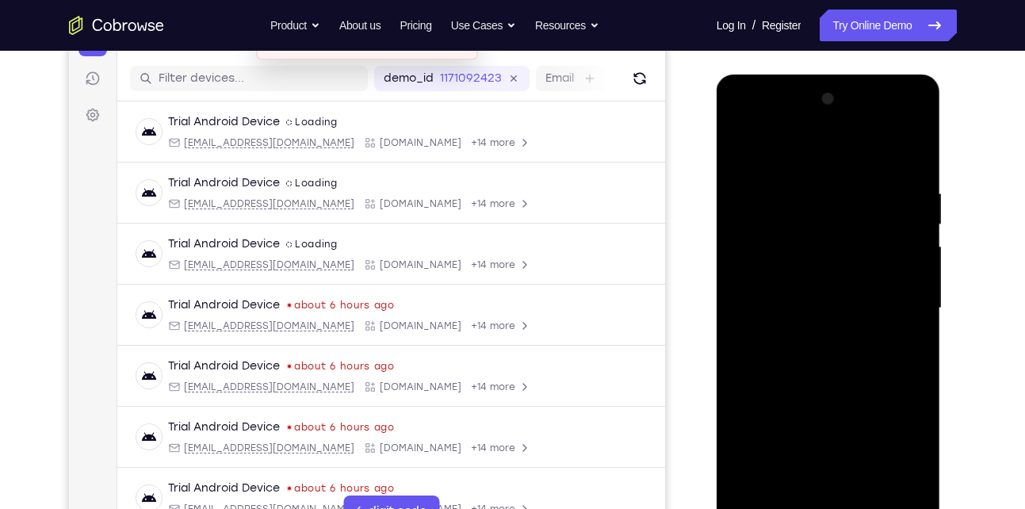
scroll to position [178, 0]
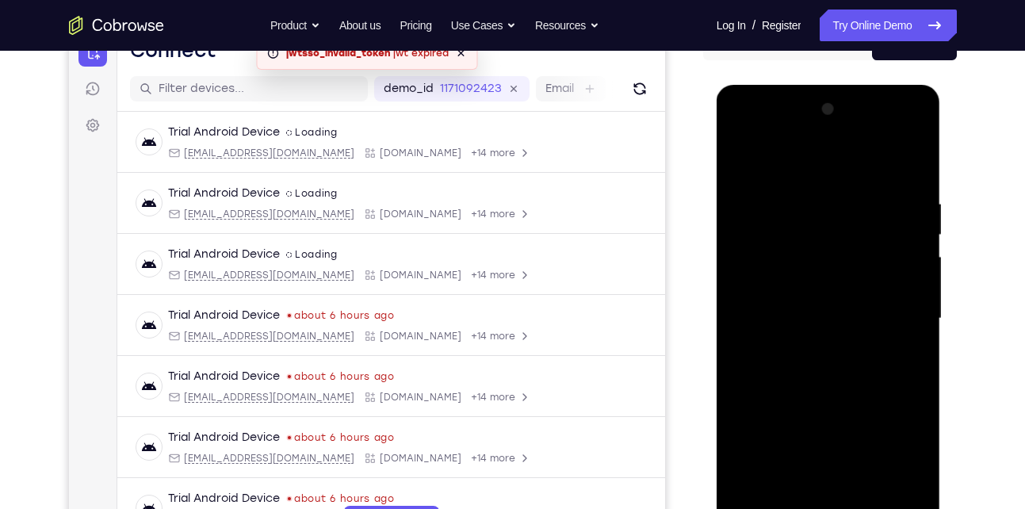
click at [910, 235] on div at bounding box center [829, 319] width 200 height 444
drag, startPoint x: 910, startPoint y: 235, endPoint x: 803, endPoint y: 230, distance: 107.1
click at [803, 230] on div at bounding box center [829, 319] width 200 height 444
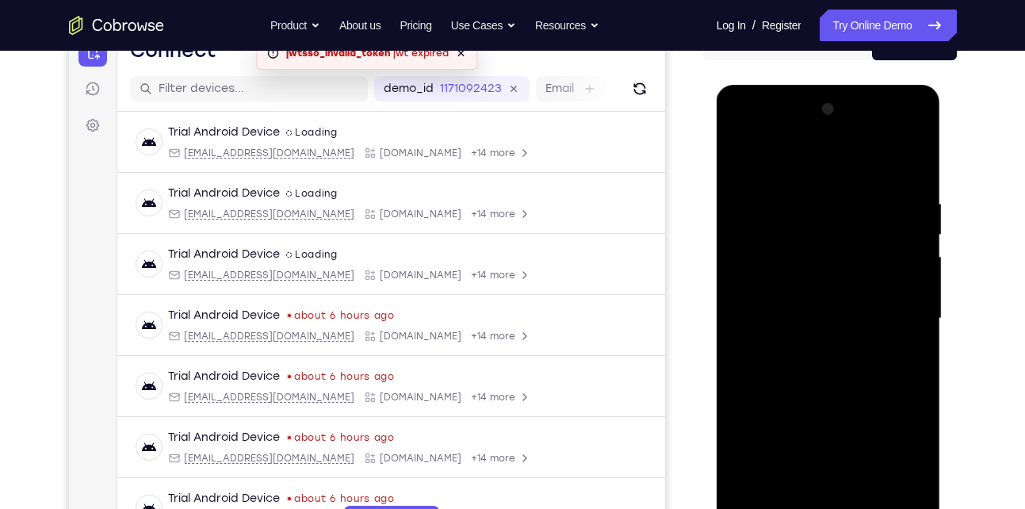
click at [904, 227] on div at bounding box center [829, 319] width 200 height 444
drag, startPoint x: 904, startPoint y: 227, endPoint x: 728, endPoint y: 258, distance: 178.7
click at [729, 258] on div at bounding box center [829, 319] width 200 height 444
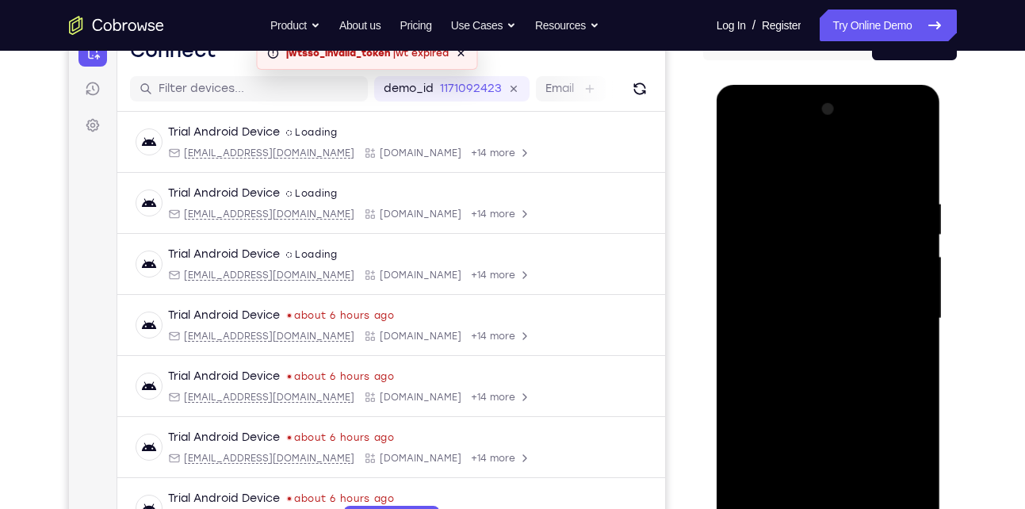
click at [905, 226] on div at bounding box center [829, 319] width 200 height 444
click at [909, 167] on div at bounding box center [829, 319] width 200 height 444
drag, startPoint x: 842, startPoint y: 210, endPoint x: 845, endPoint y: 408, distance: 198.2
click at [845, 408] on div at bounding box center [829, 319] width 200 height 444
drag, startPoint x: 863, startPoint y: 232, endPoint x: 861, endPoint y: 440, distance: 207.7
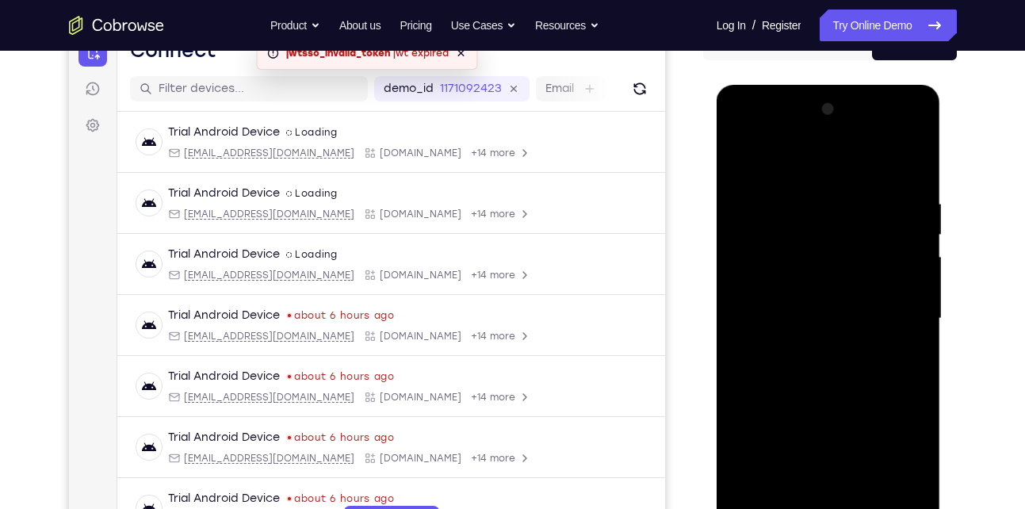
click at [861, 440] on div at bounding box center [829, 319] width 200 height 444
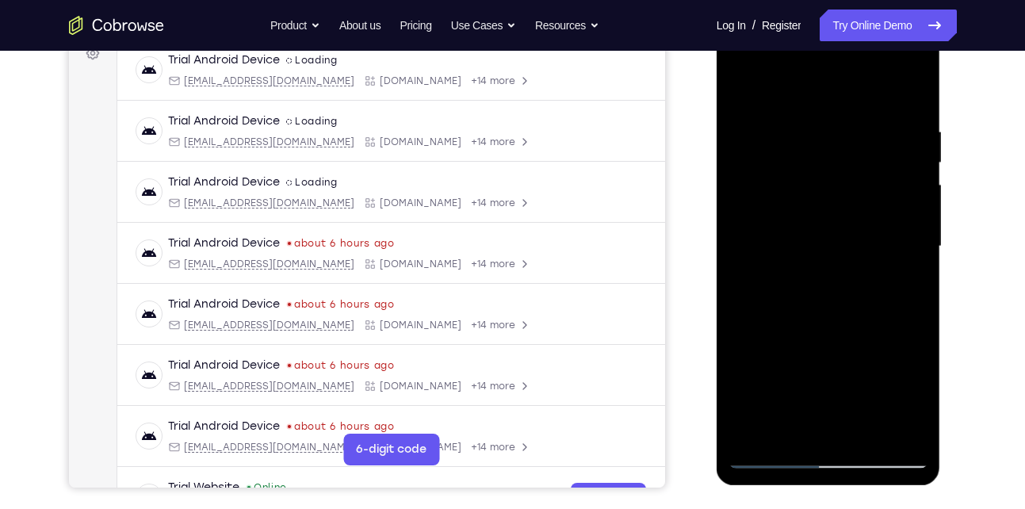
scroll to position [218, 0]
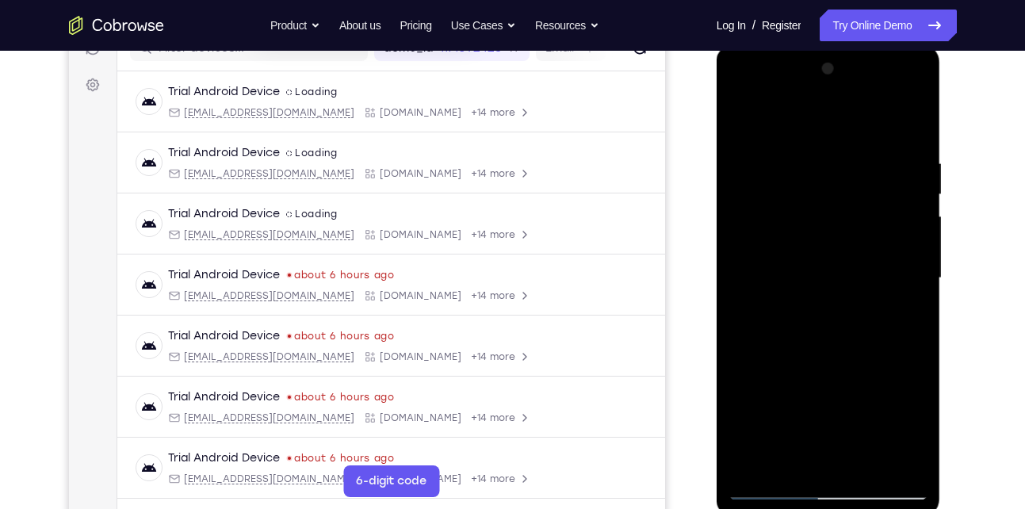
click at [806, 162] on div at bounding box center [829, 278] width 200 height 444
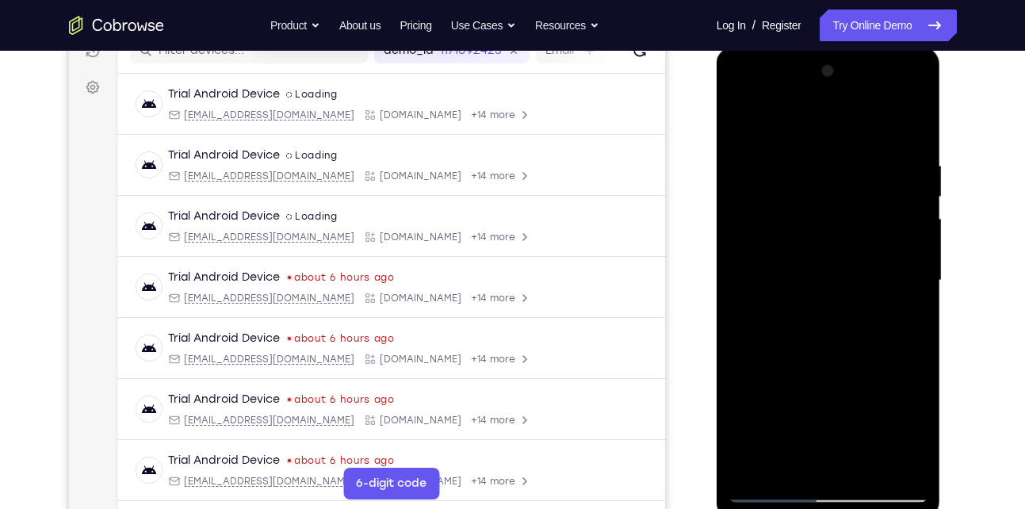
click at [898, 197] on div at bounding box center [829, 281] width 200 height 444
click at [913, 132] on div at bounding box center [829, 281] width 200 height 444
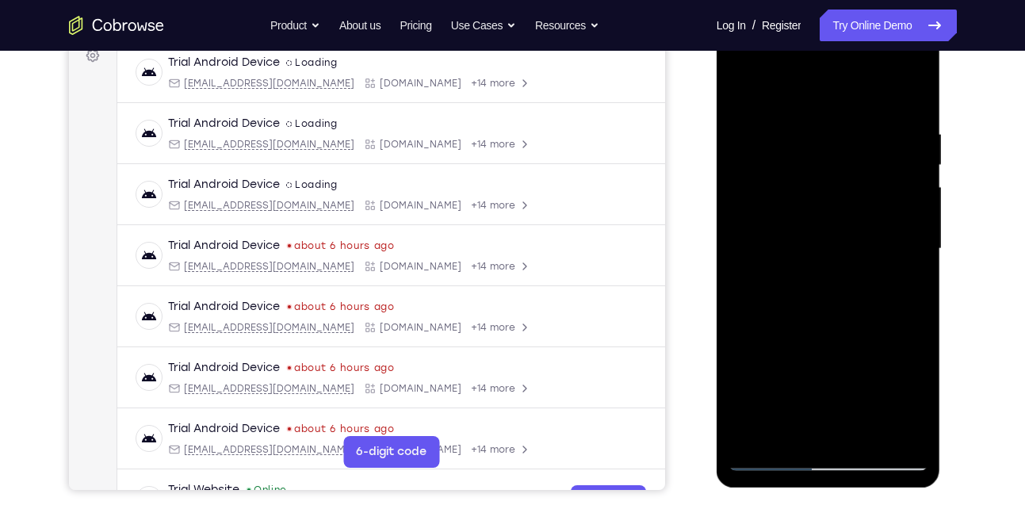
drag, startPoint x: 833, startPoint y: 180, endPoint x: 836, endPoint y: 354, distance: 174.5
click at [836, 354] on div at bounding box center [829, 249] width 200 height 444
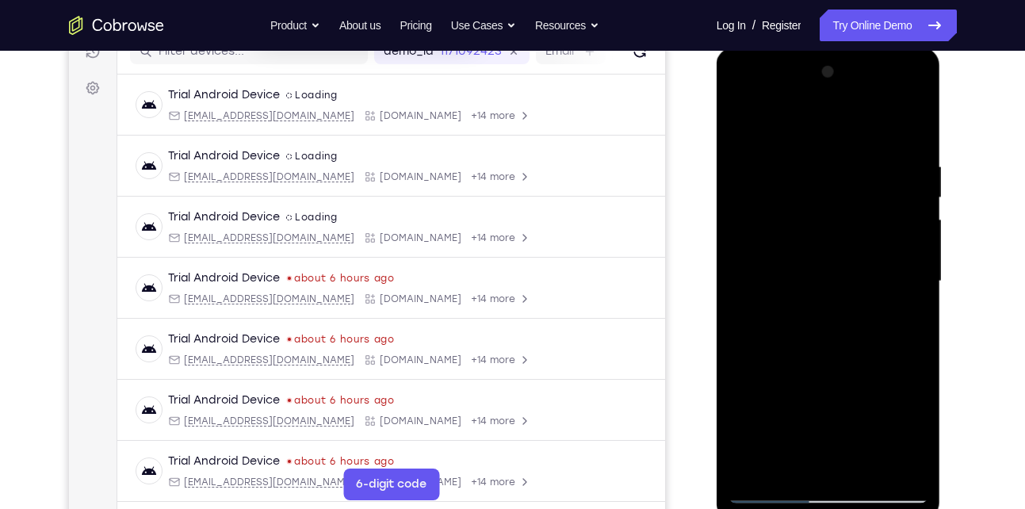
drag, startPoint x: 854, startPoint y: 309, endPoint x: 859, endPoint y: 137, distance: 172.1
click at [859, 137] on div at bounding box center [829, 281] width 200 height 444
drag, startPoint x: 852, startPoint y: 309, endPoint x: 852, endPoint y: 209, distance: 100.7
click at [852, 209] on div at bounding box center [829, 281] width 200 height 444
drag, startPoint x: 835, startPoint y: 354, endPoint x: 835, endPoint y: 239, distance: 115.8
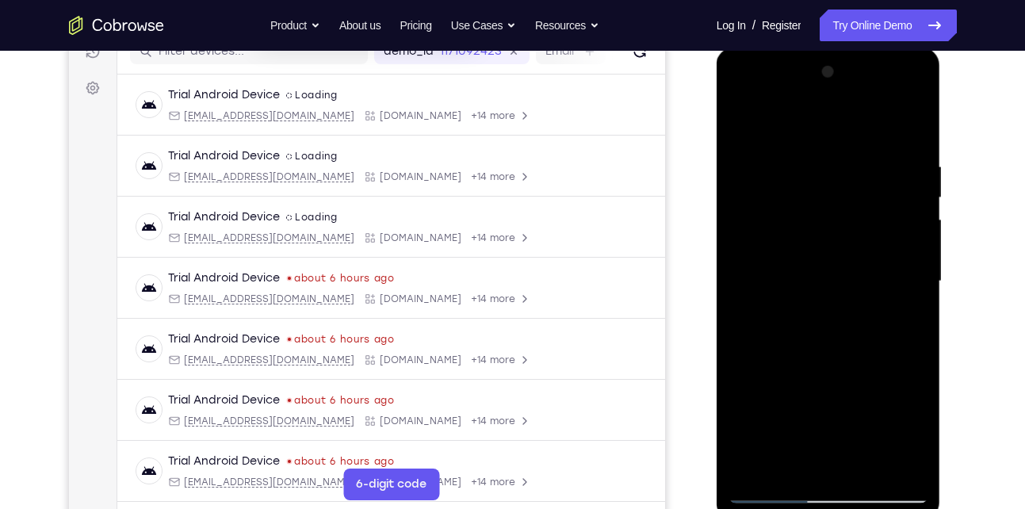
click at [835, 239] on div at bounding box center [829, 281] width 200 height 444
drag, startPoint x: 835, startPoint y: 348, endPoint x: 836, endPoint y: 243, distance: 105.5
click at [836, 243] on div at bounding box center [829, 281] width 200 height 444
drag, startPoint x: 833, startPoint y: 379, endPoint x: 822, endPoint y: 193, distance: 185.8
click at [822, 193] on div at bounding box center [829, 281] width 200 height 444
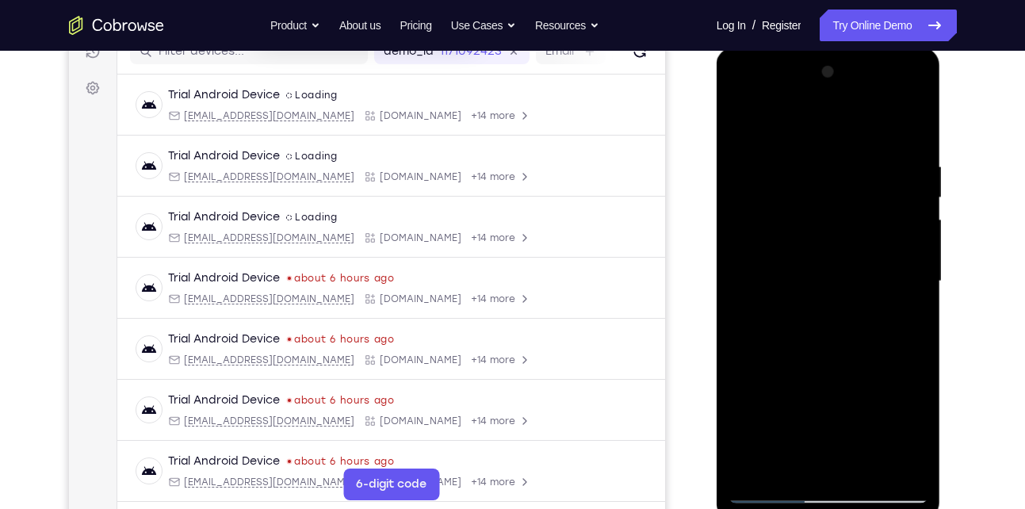
drag, startPoint x: 837, startPoint y: 386, endPoint x: 814, endPoint y: 177, distance: 210.6
click at [814, 177] on div at bounding box center [829, 281] width 200 height 444
drag, startPoint x: 836, startPoint y: 369, endPoint x: 824, endPoint y: 272, distance: 97.5
click at [824, 272] on div at bounding box center [829, 281] width 200 height 444
drag, startPoint x: 832, startPoint y: 378, endPoint x: 815, endPoint y: 215, distance: 164.2
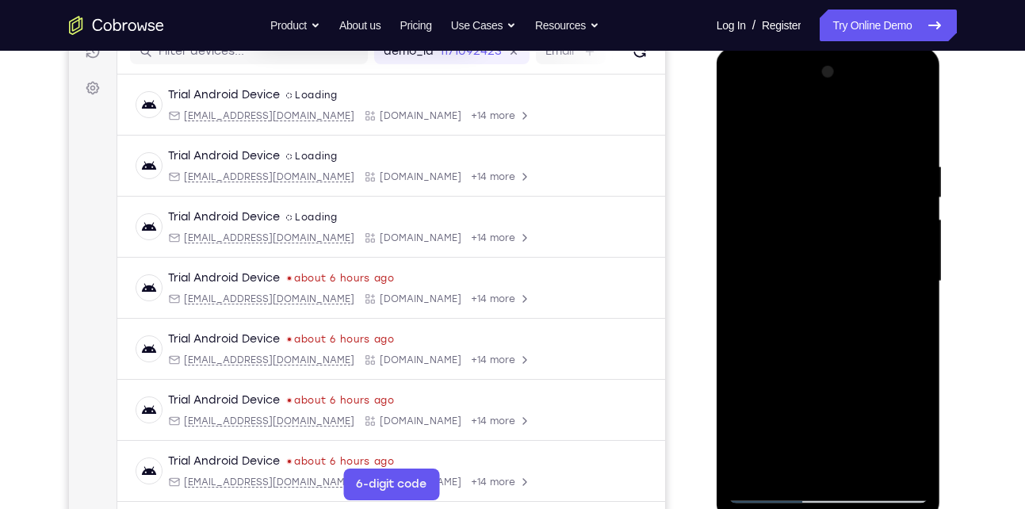
click at [815, 215] on div at bounding box center [829, 281] width 200 height 444
drag, startPoint x: 819, startPoint y: 397, endPoint x: 808, endPoint y: 179, distance: 218.3
click at [808, 179] on div at bounding box center [829, 281] width 200 height 444
drag, startPoint x: 822, startPoint y: 335, endPoint x: 807, endPoint y: 120, distance: 216.2
click at [807, 120] on div at bounding box center [829, 281] width 200 height 444
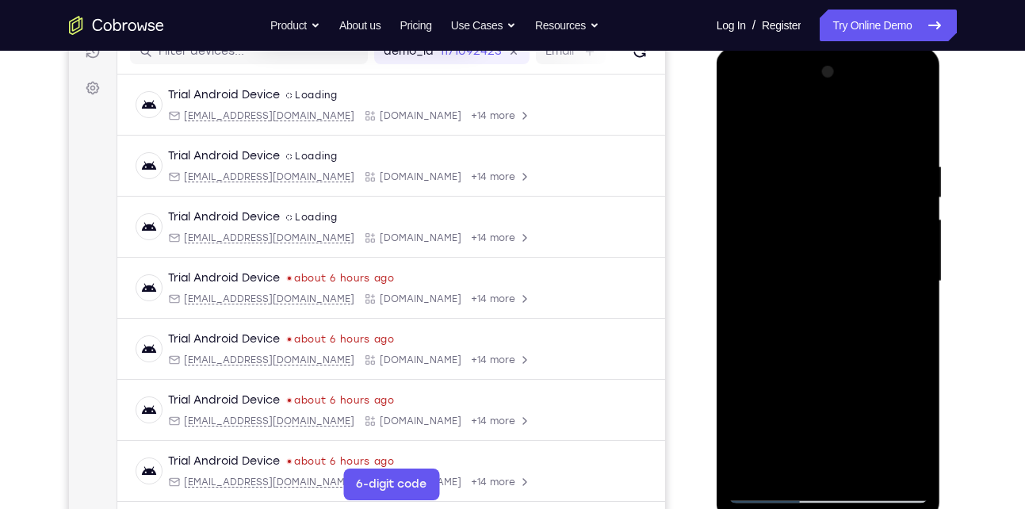
drag, startPoint x: 804, startPoint y: 349, endPoint x: 802, endPoint y: 241, distance: 107.8
click at [802, 241] on div at bounding box center [829, 281] width 200 height 444
click at [755, 465] on div at bounding box center [829, 281] width 200 height 444
click at [865, 471] on div at bounding box center [829, 281] width 200 height 444
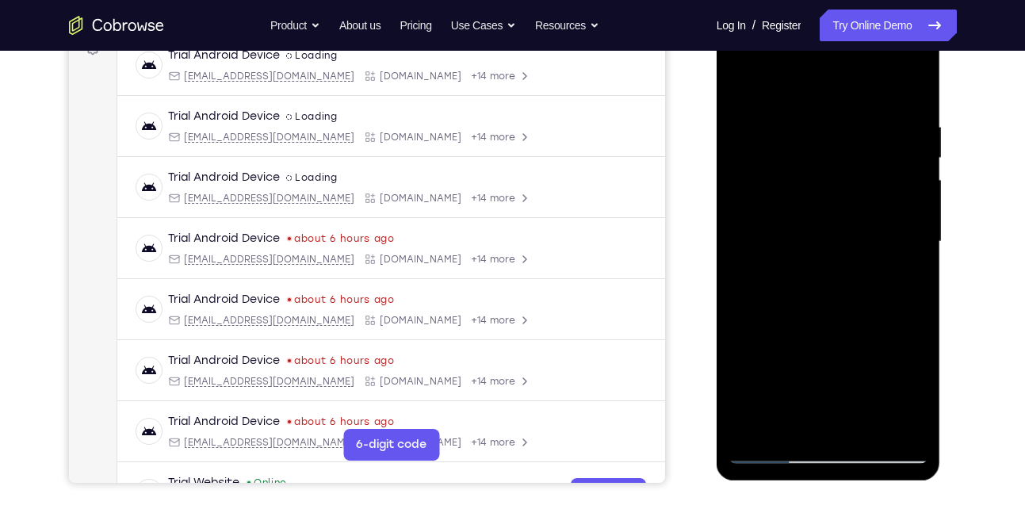
drag, startPoint x: 817, startPoint y: 373, endPoint x: 791, endPoint y: 220, distance: 155.2
click at [791, 220] on div at bounding box center [829, 242] width 200 height 444
click at [841, 350] on div at bounding box center [829, 242] width 200 height 444
click at [896, 392] on div at bounding box center [829, 242] width 200 height 444
click at [835, 386] on div at bounding box center [829, 242] width 200 height 444
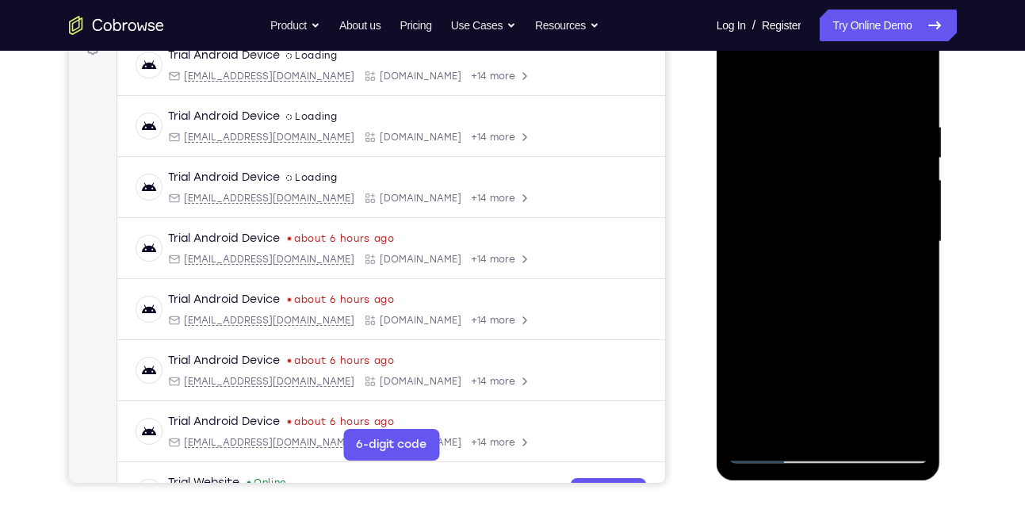
click at [819, 369] on div at bounding box center [829, 242] width 200 height 444
click at [818, 247] on div at bounding box center [829, 242] width 200 height 444
click at [903, 392] on div at bounding box center [829, 242] width 200 height 444
click at [860, 389] on div at bounding box center [829, 242] width 200 height 444
click at [834, 366] on div at bounding box center [829, 242] width 200 height 444
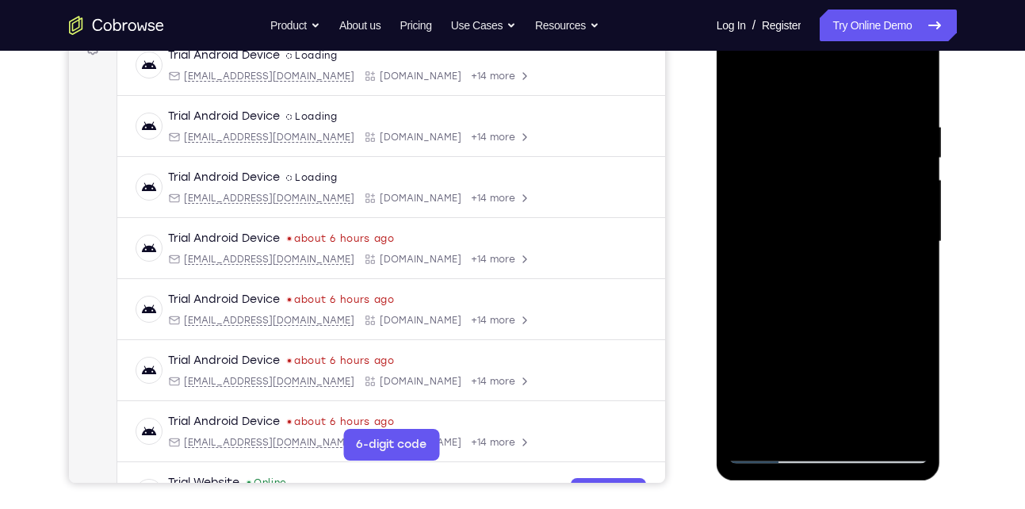
click at [831, 245] on div at bounding box center [829, 242] width 200 height 444
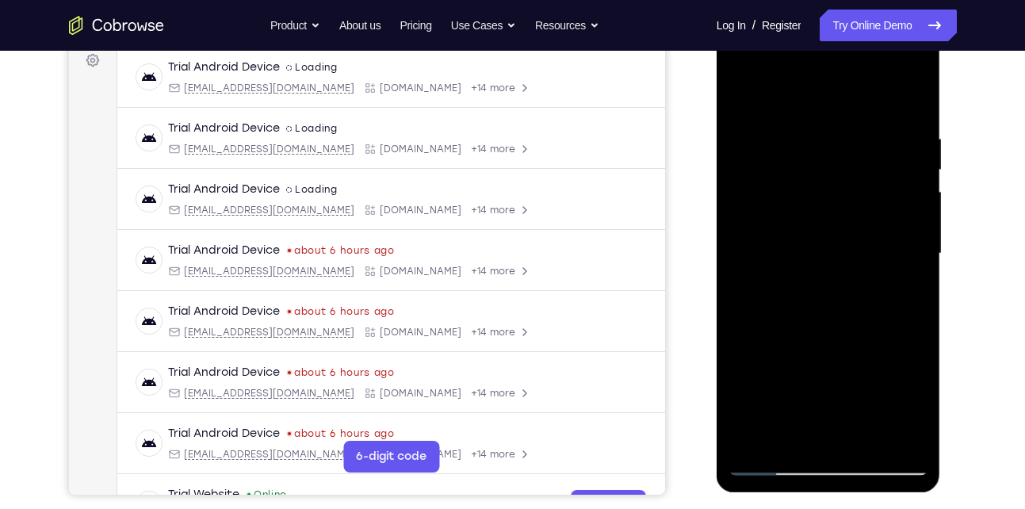
drag, startPoint x: 835, startPoint y: 309, endPoint x: 840, endPoint y: 415, distance: 106.4
click at [840, 415] on div at bounding box center [829, 254] width 200 height 444
click at [882, 240] on div at bounding box center [829, 254] width 200 height 444
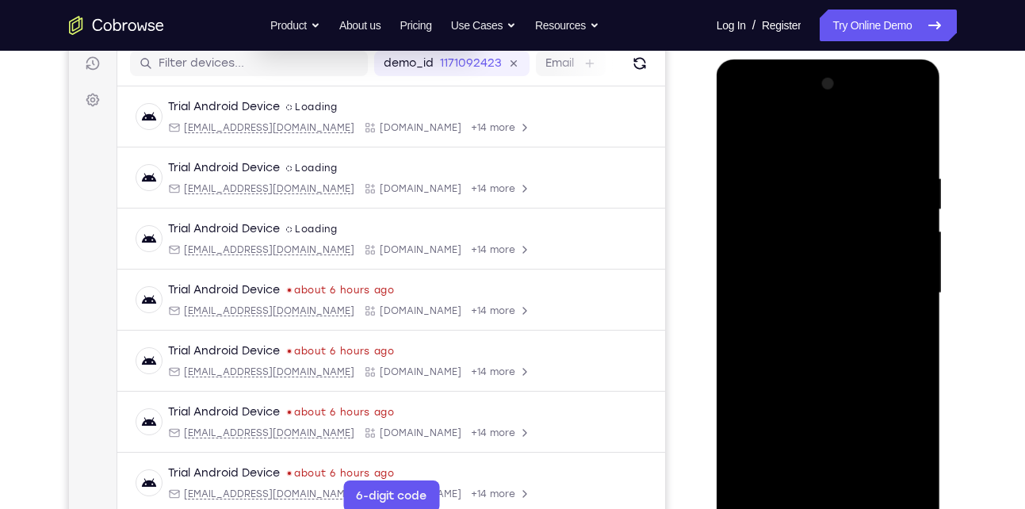
scroll to position [202, 0]
click at [921, 143] on div at bounding box center [829, 294] width 200 height 444
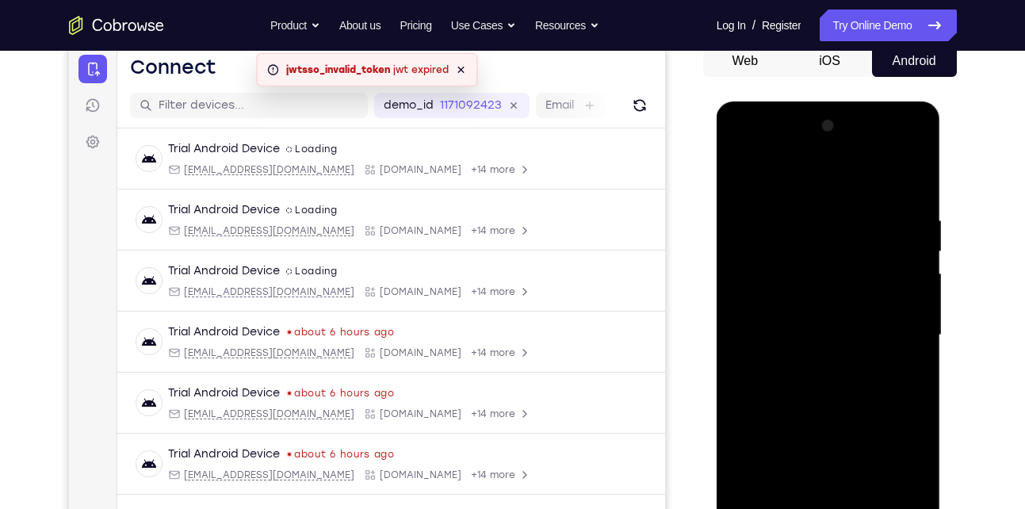
scroll to position [159, 0]
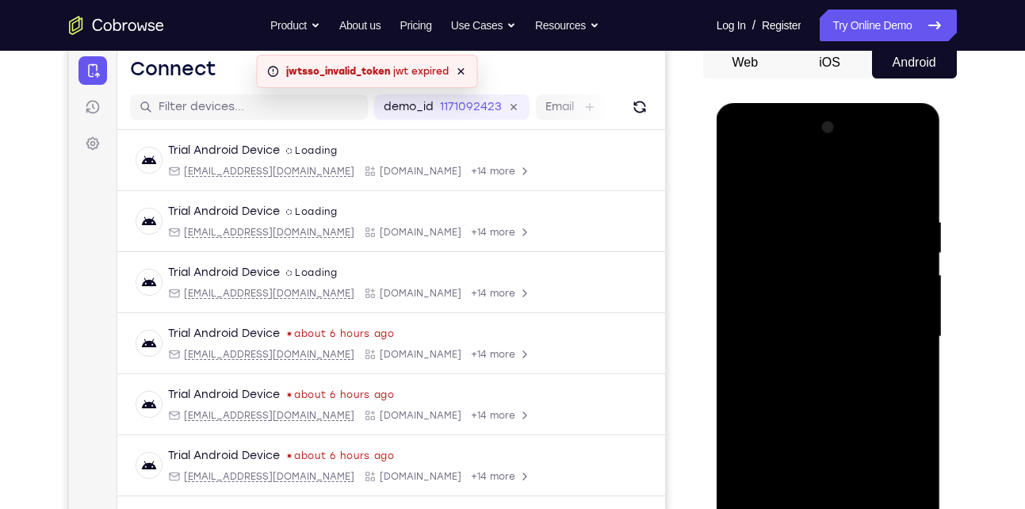
click at [921, 138] on div at bounding box center [829, 337] width 200 height 444
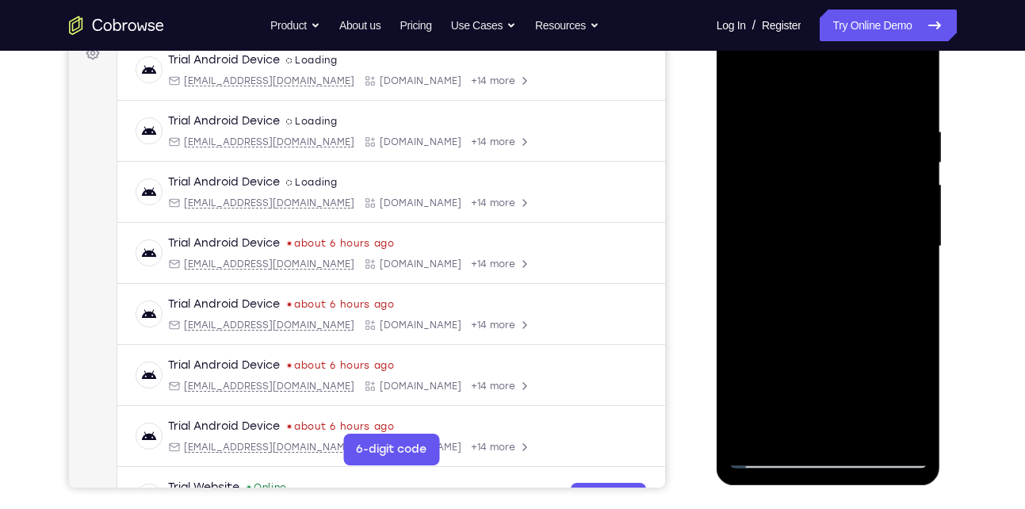
scroll to position [252, 0]
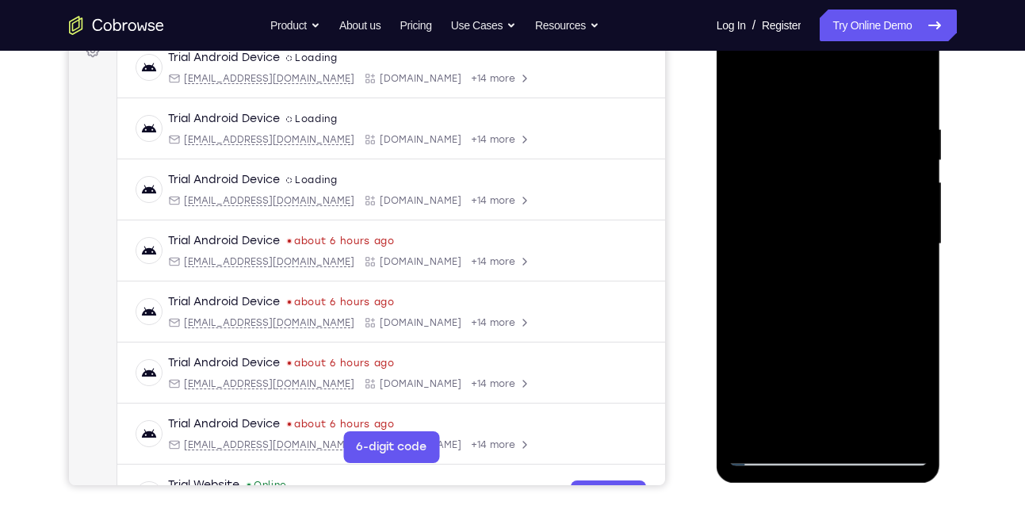
click at [772, 453] on div at bounding box center [829, 244] width 200 height 444
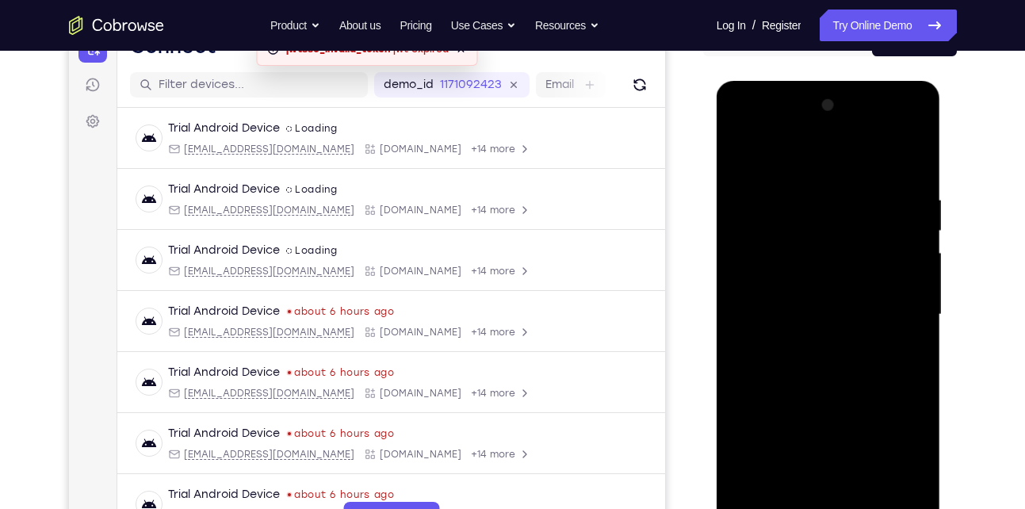
scroll to position [156, 0]
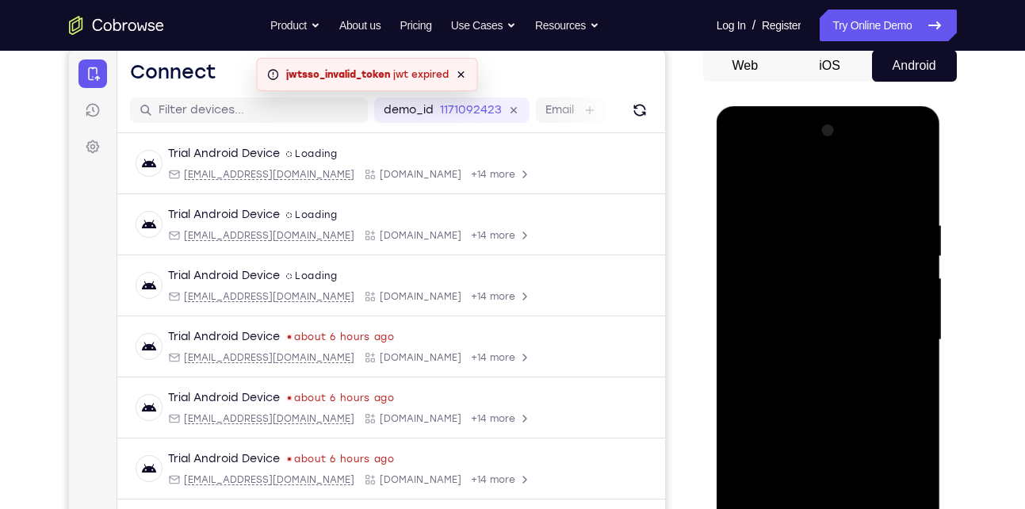
click at [741, 187] on div at bounding box center [829, 340] width 200 height 444
drag, startPoint x: 817, startPoint y: 203, endPoint x: 819, endPoint y: 438, distance: 235.5
click at [819, 438] on div at bounding box center [829, 340] width 200 height 444
